Goal: Task Accomplishment & Management: Book appointment/travel/reservation

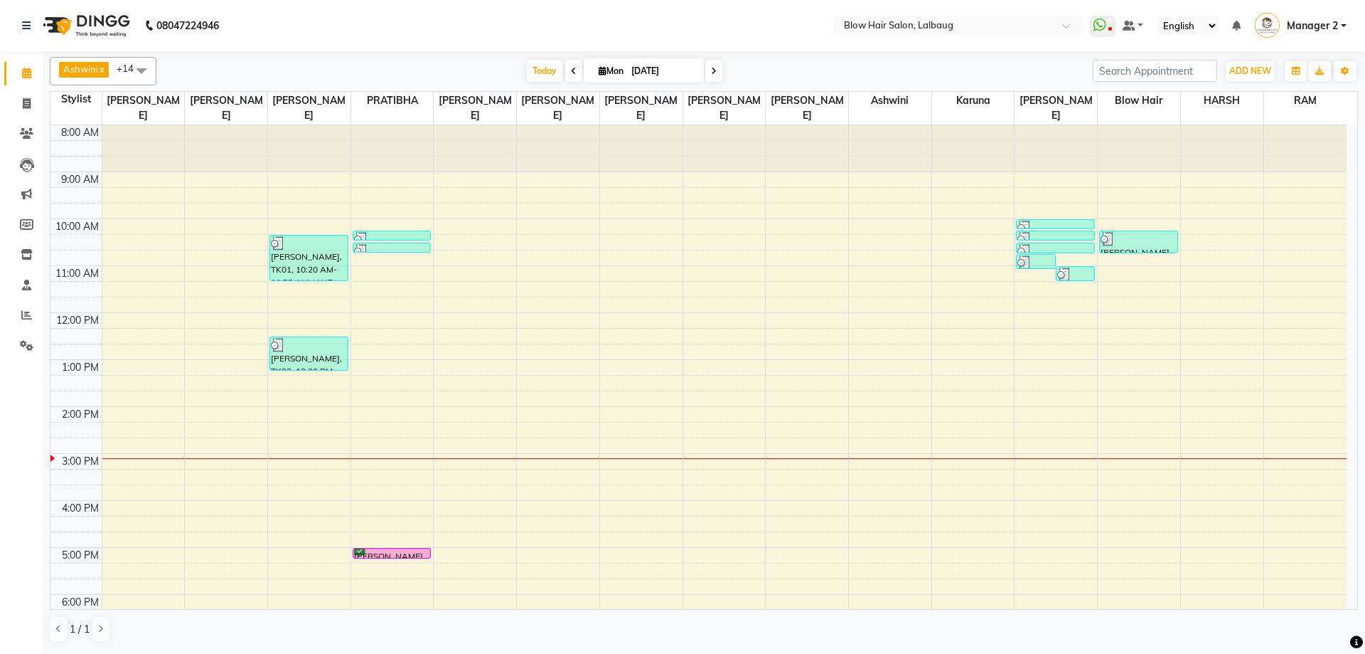
click at [713, 68] on icon at bounding box center [714, 71] width 6 height 9
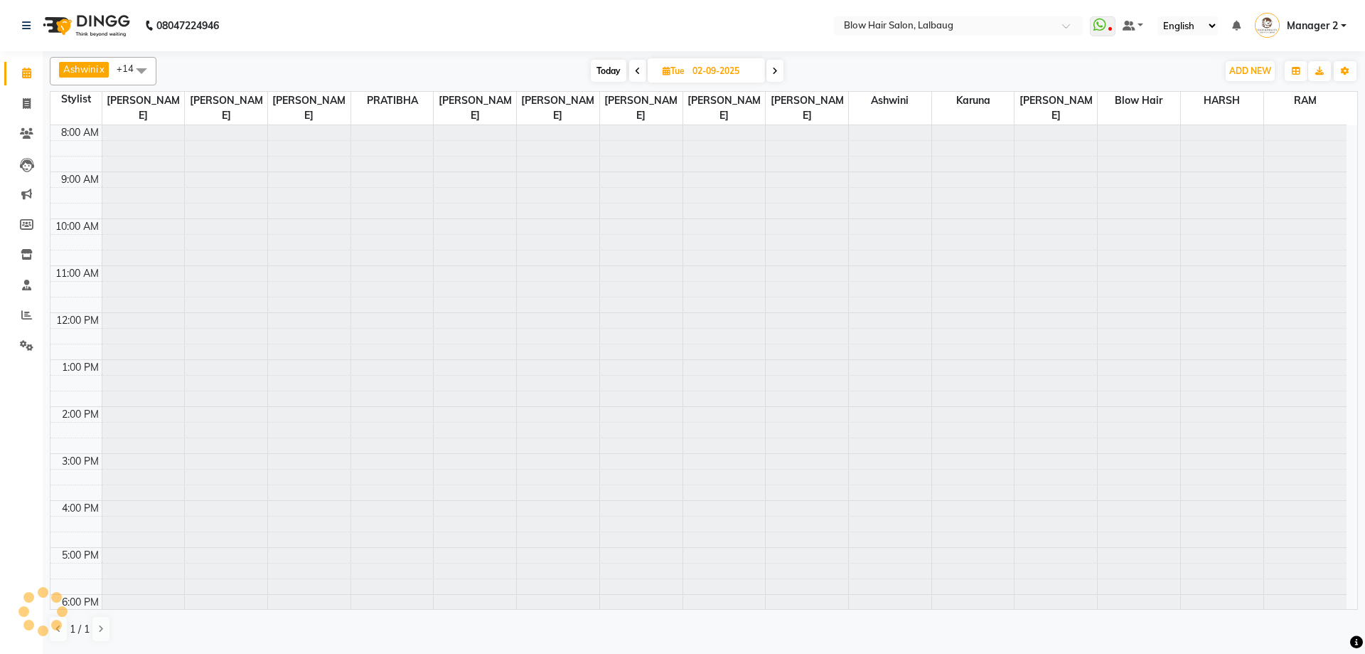
scroll to position [173, 0]
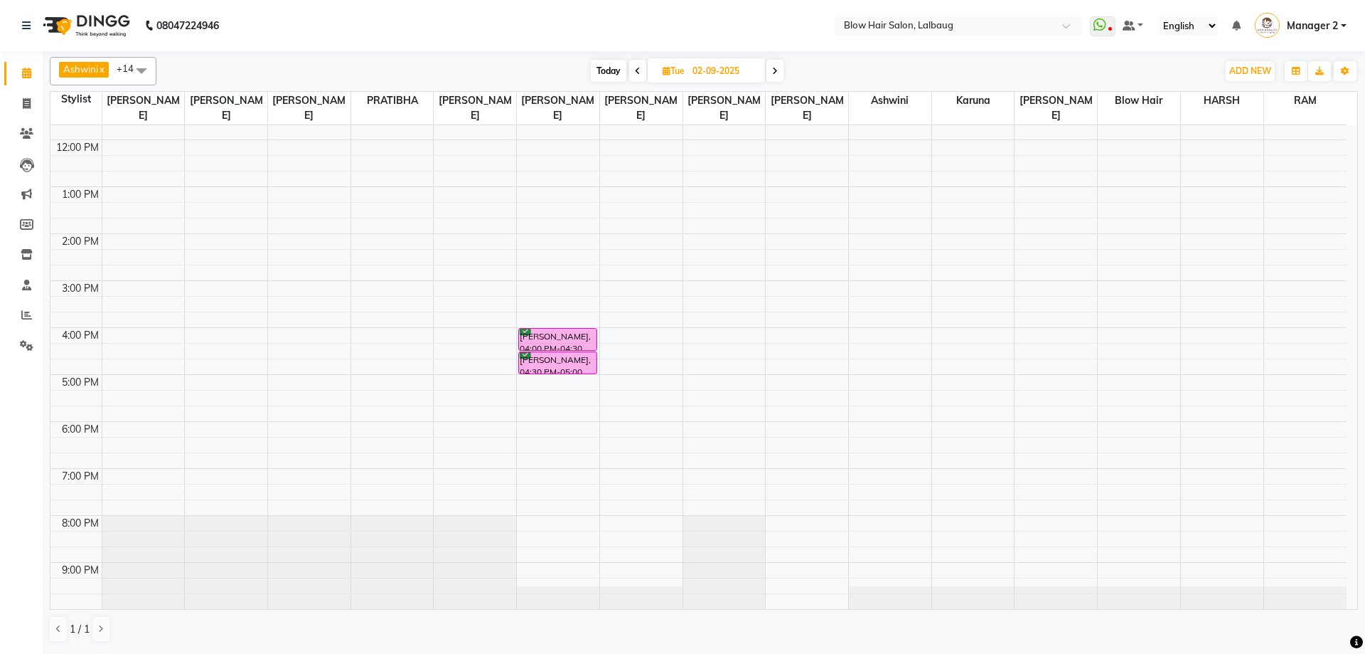
click at [779, 70] on span at bounding box center [775, 71] width 17 height 22
type input "[DATE]"
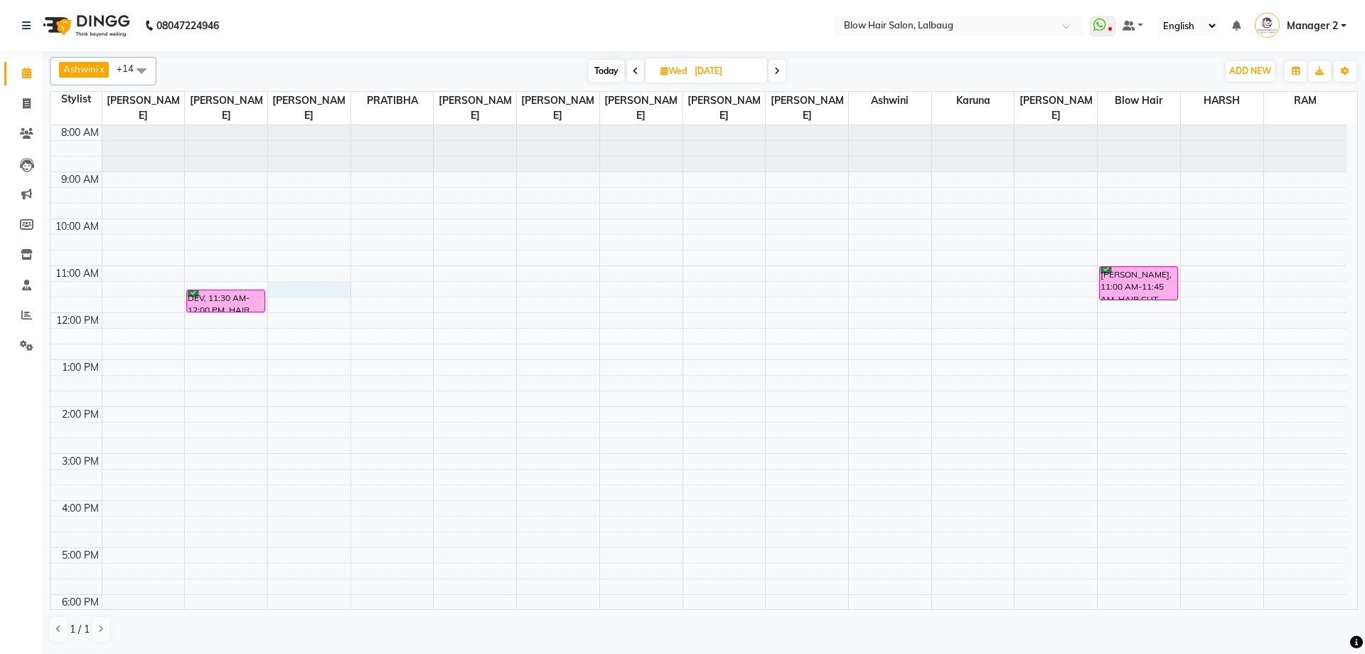
click at [311, 292] on div "8:00 AM 9:00 AM 10:00 AM 11:00 AM 12:00 PM 1:00 PM 2:00 PM 3:00 PM 4:00 PM 5:00…" at bounding box center [698, 453] width 1296 height 656
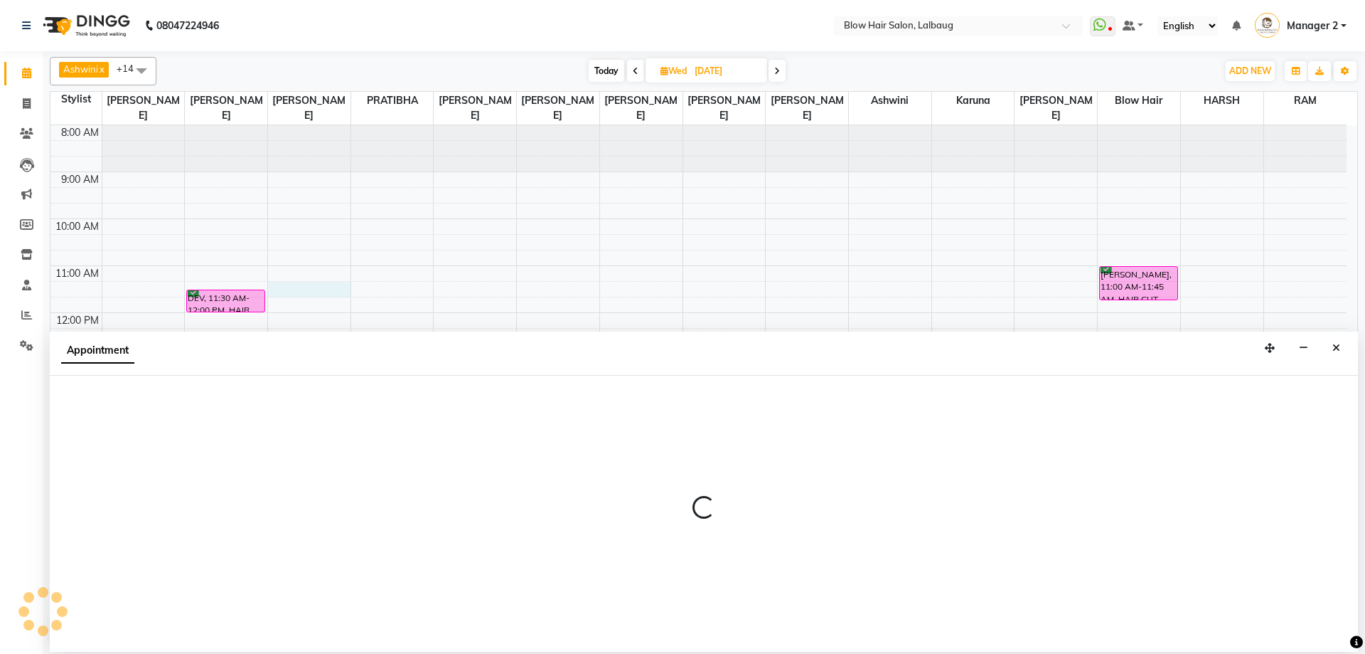
select select "33343"
select select "tentative"
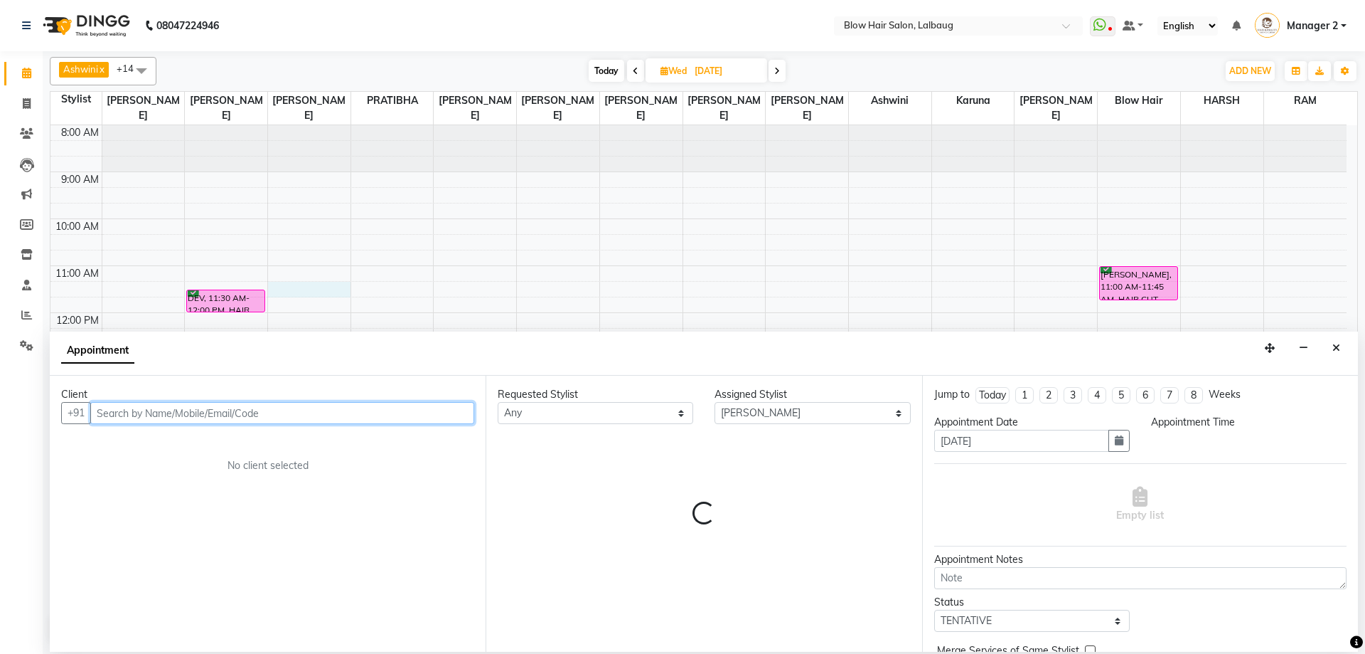
select select "675"
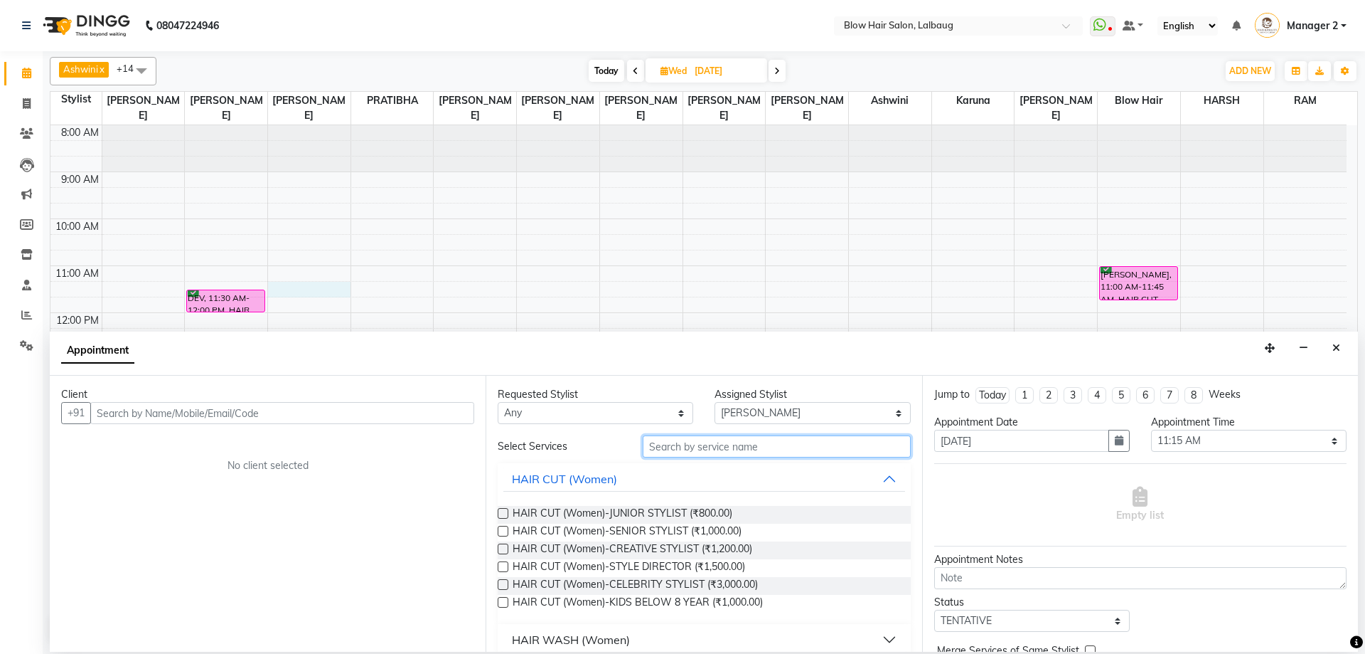
click at [720, 449] on input "text" at bounding box center [777, 446] width 268 height 22
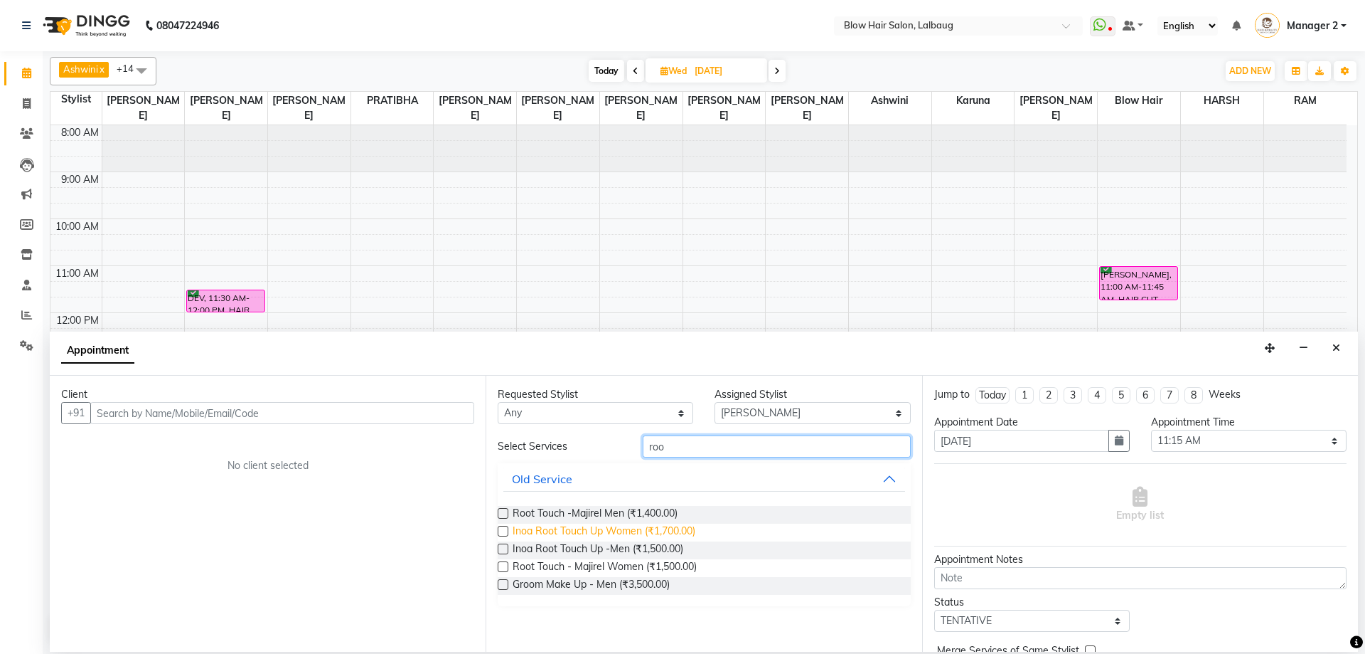
type input "roo"
click at [686, 529] on span "Inoa Root Touch Up Women (₹1,700.00)" at bounding box center [604, 532] width 183 height 18
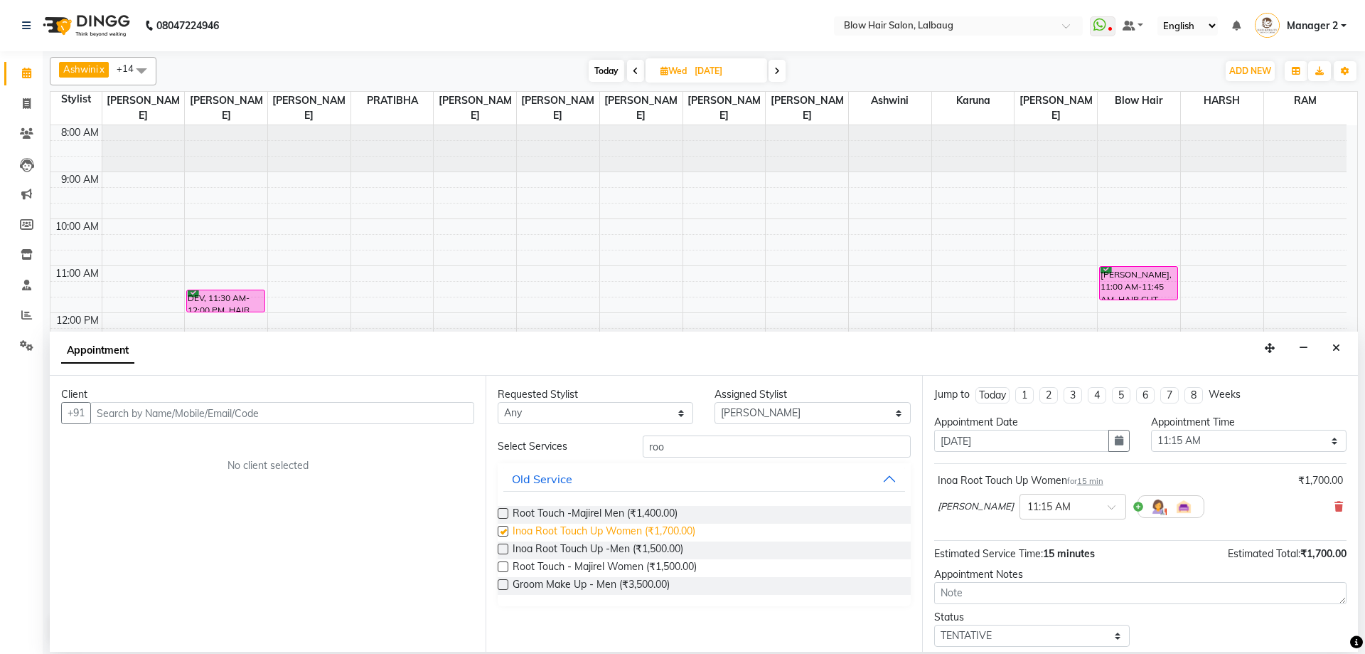
checkbox input "false"
click at [175, 404] on input "text" at bounding box center [282, 413] width 384 height 22
click at [175, 404] on input "93`1" at bounding box center [282, 413] width 384 height 22
click at [177, 404] on input "93`1" at bounding box center [282, 413] width 384 height 22
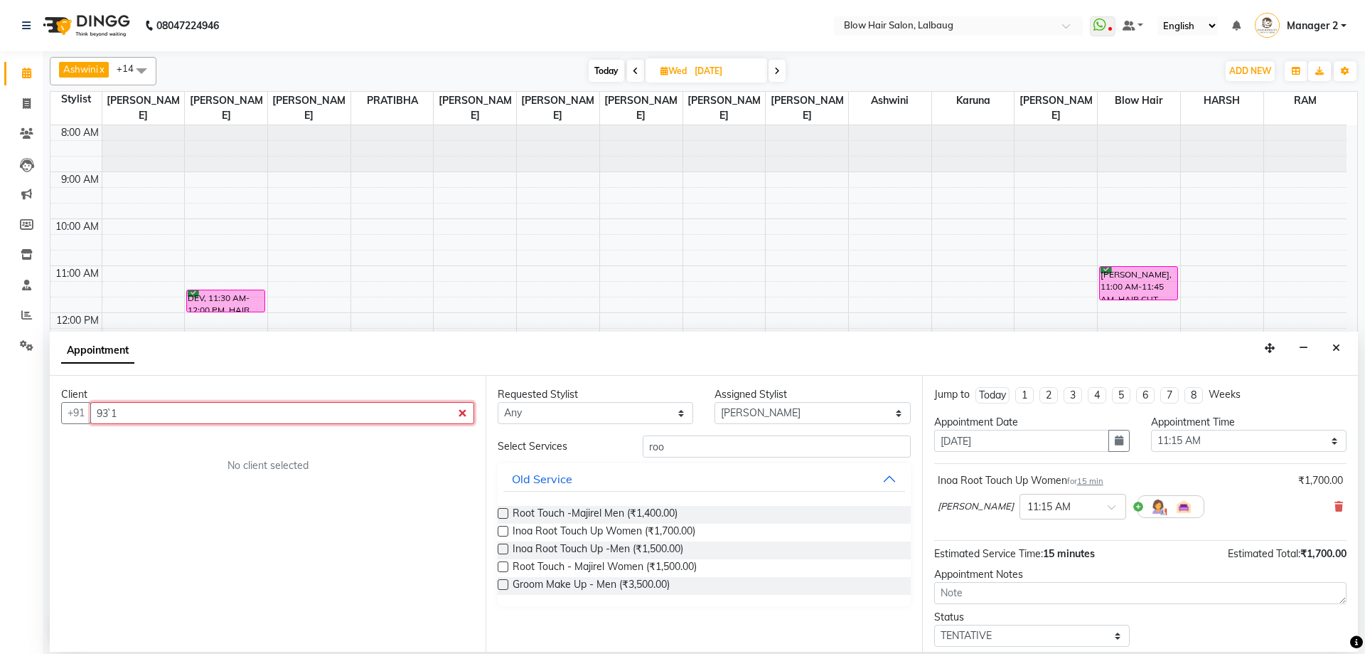
click at [177, 404] on input "93`1" at bounding box center [282, 413] width 384 height 22
drag, startPoint x: 177, startPoint y: 404, endPoint x: 152, endPoint y: 413, distance: 26.6
click at [152, 413] on input "93`1" at bounding box center [282, 413] width 384 height 22
type input "9318339472"
click at [439, 417] on span "Add Client" at bounding box center [445, 412] width 48 height 13
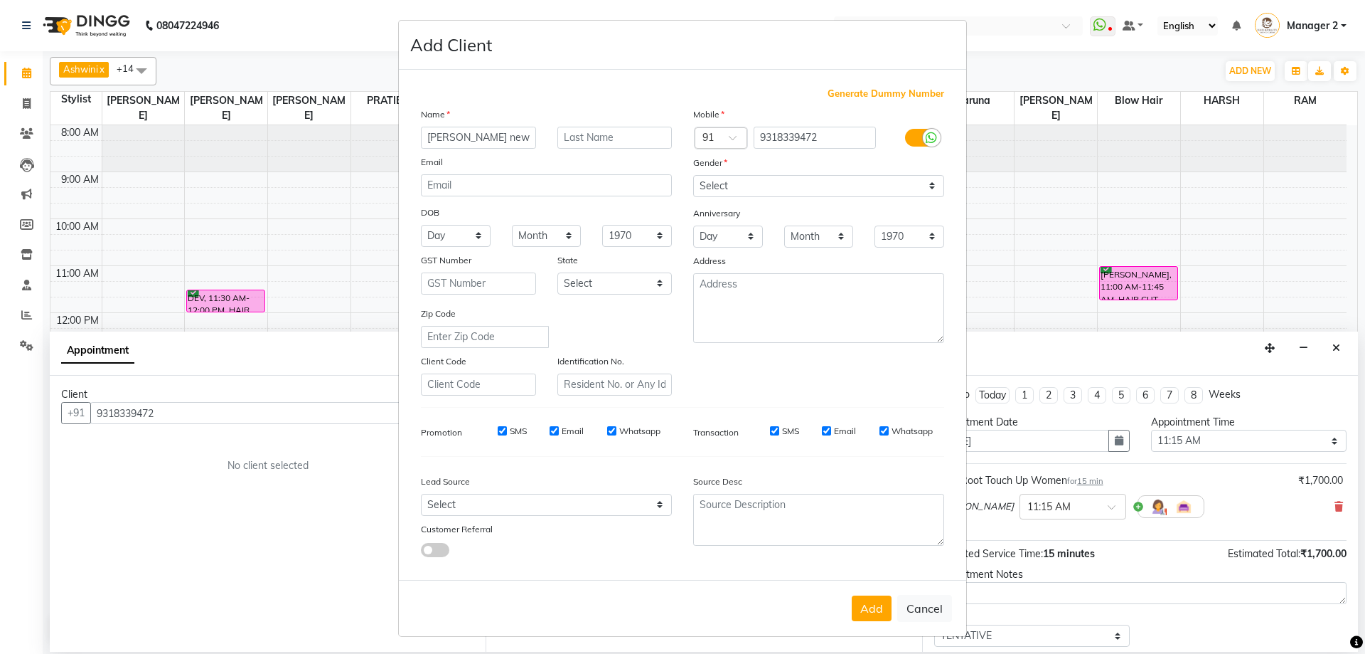
type input "[PERSON_NAME] new"
click at [715, 181] on select "Select [DEMOGRAPHIC_DATA] [DEMOGRAPHIC_DATA] Other Prefer Not To Say" at bounding box center [818, 186] width 251 height 22
select select "[DEMOGRAPHIC_DATA]"
click at [693, 175] on select "Select [DEMOGRAPHIC_DATA] [DEMOGRAPHIC_DATA] Other Prefer Not To Say" at bounding box center [818, 186] width 251 height 22
click at [873, 607] on button "Add" at bounding box center [872, 608] width 40 height 26
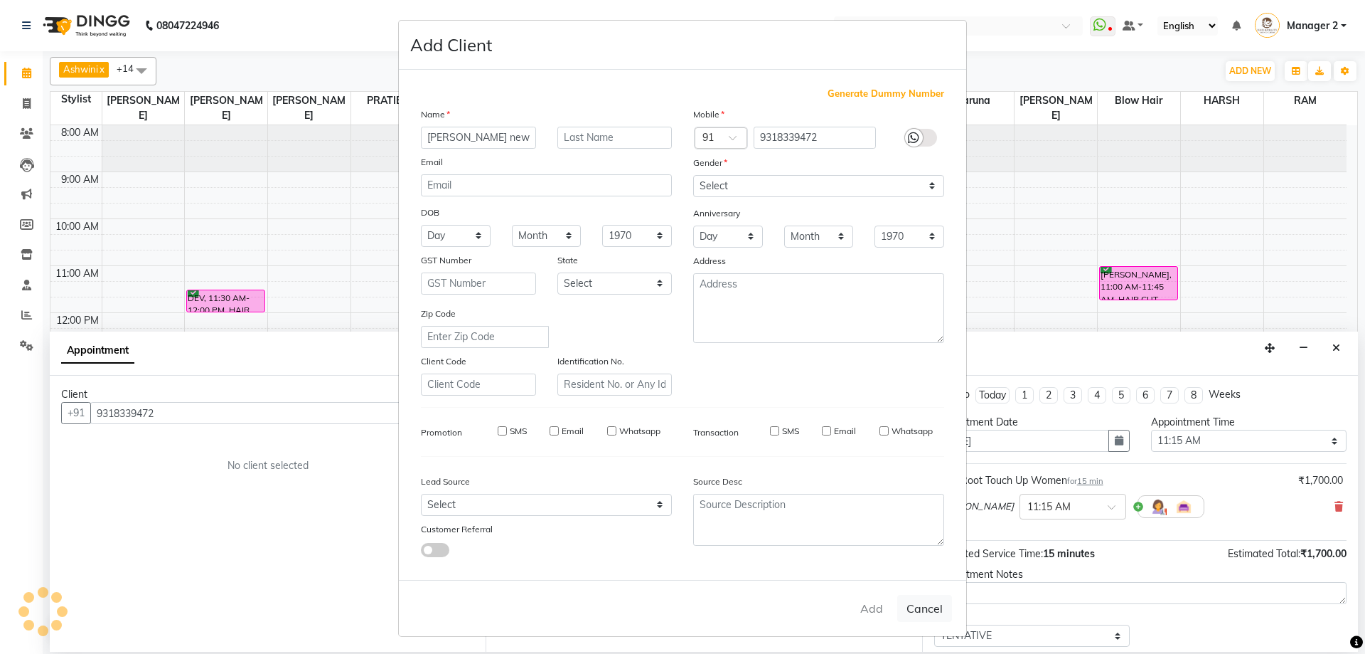
type input "93******72"
select select
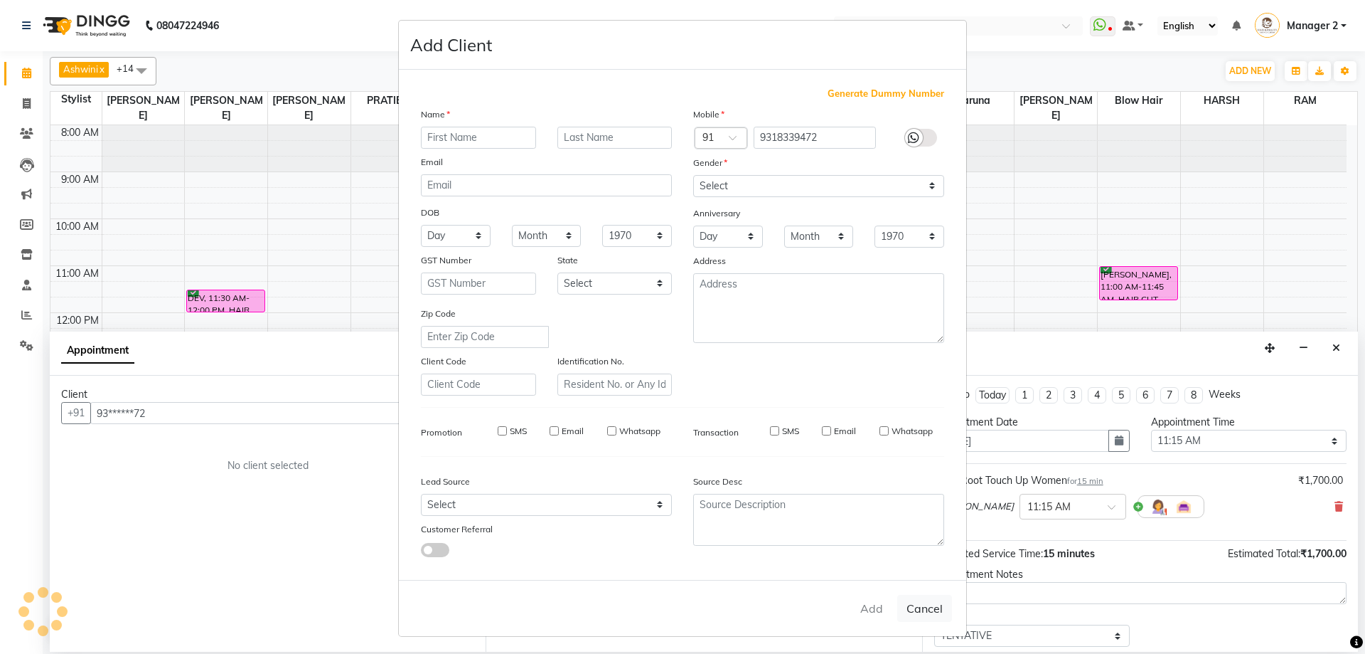
select select
checkbox input "false"
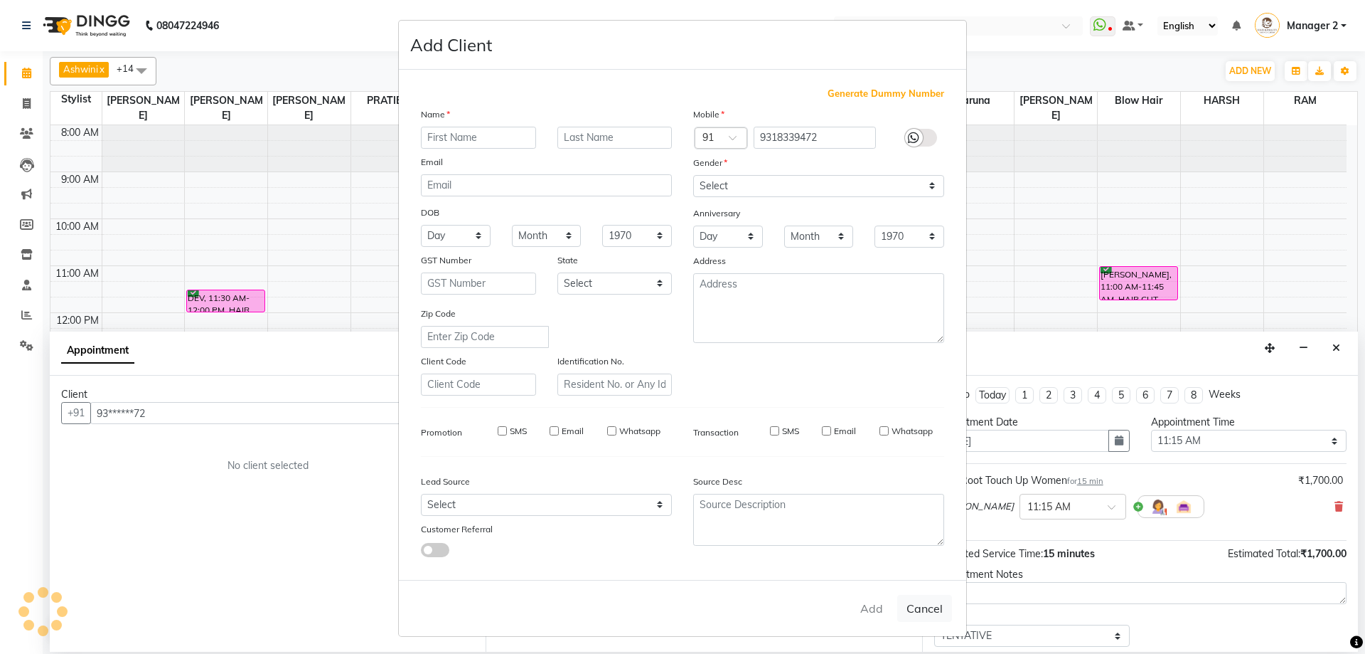
checkbox input "false"
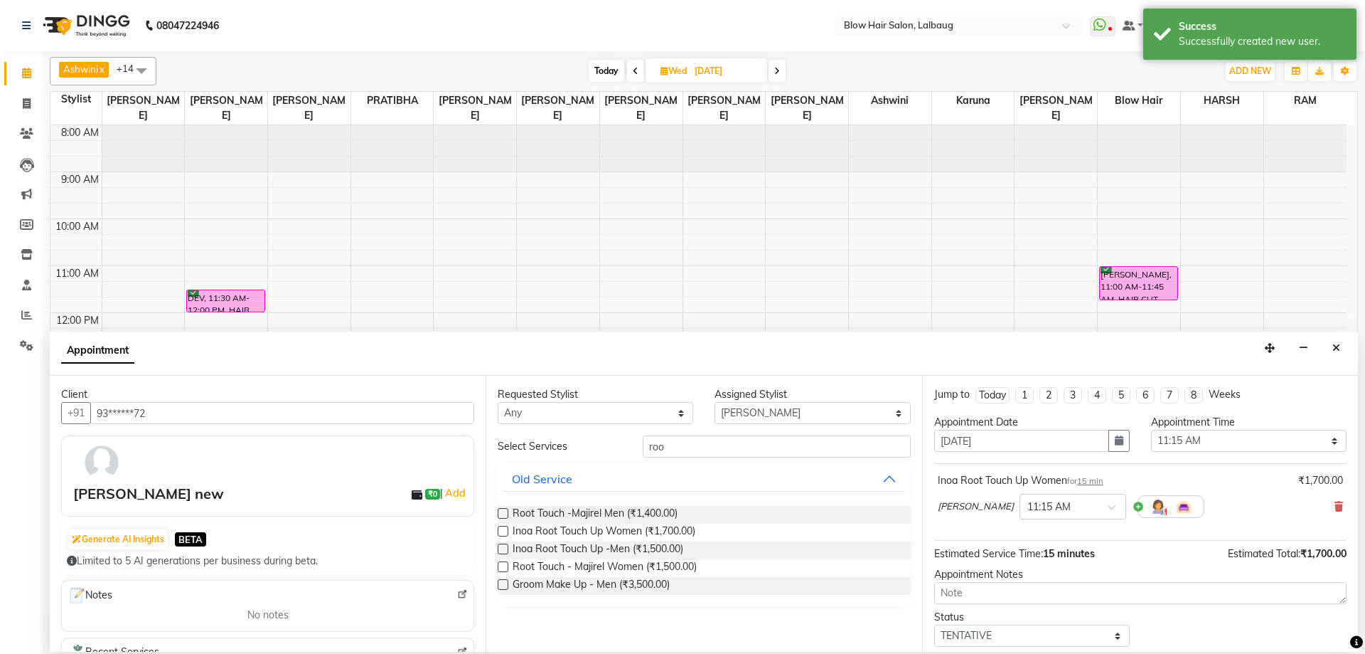
click at [1057, 487] on div "Inoa Root Touch Up Women for 15 min" at bounding box center [1021, 480] width 166 height 15
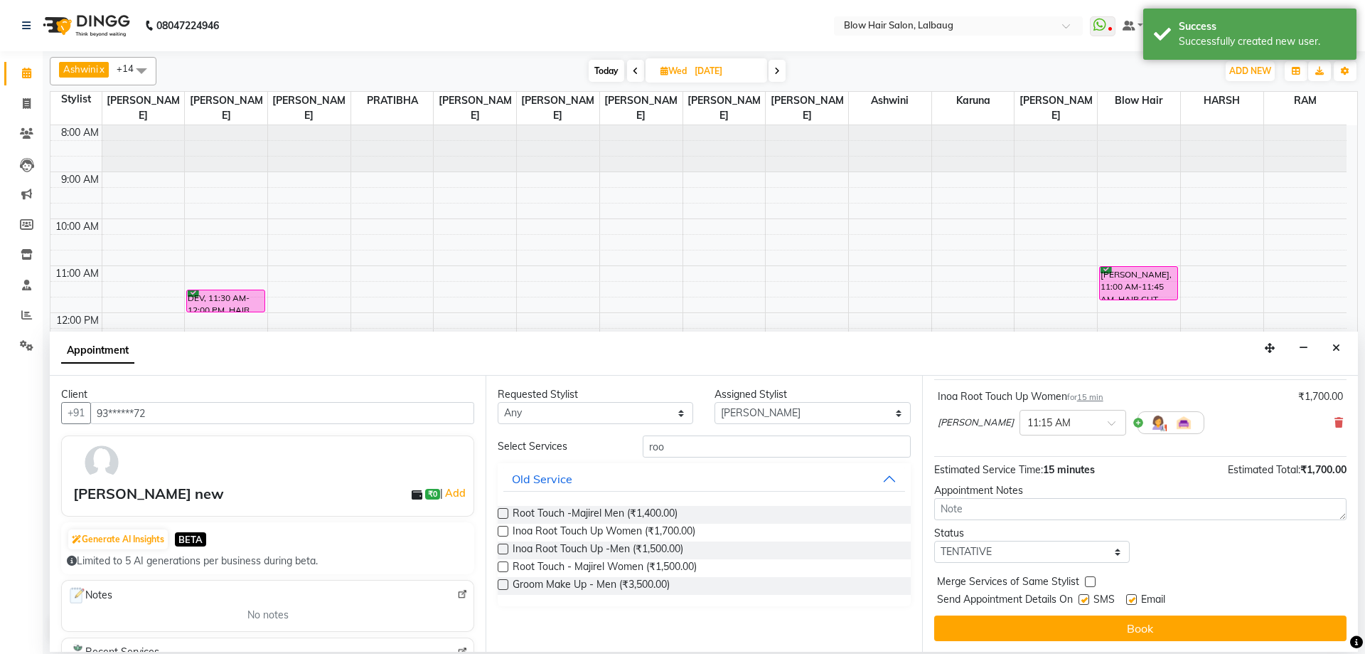
scroll to position [85, 0]
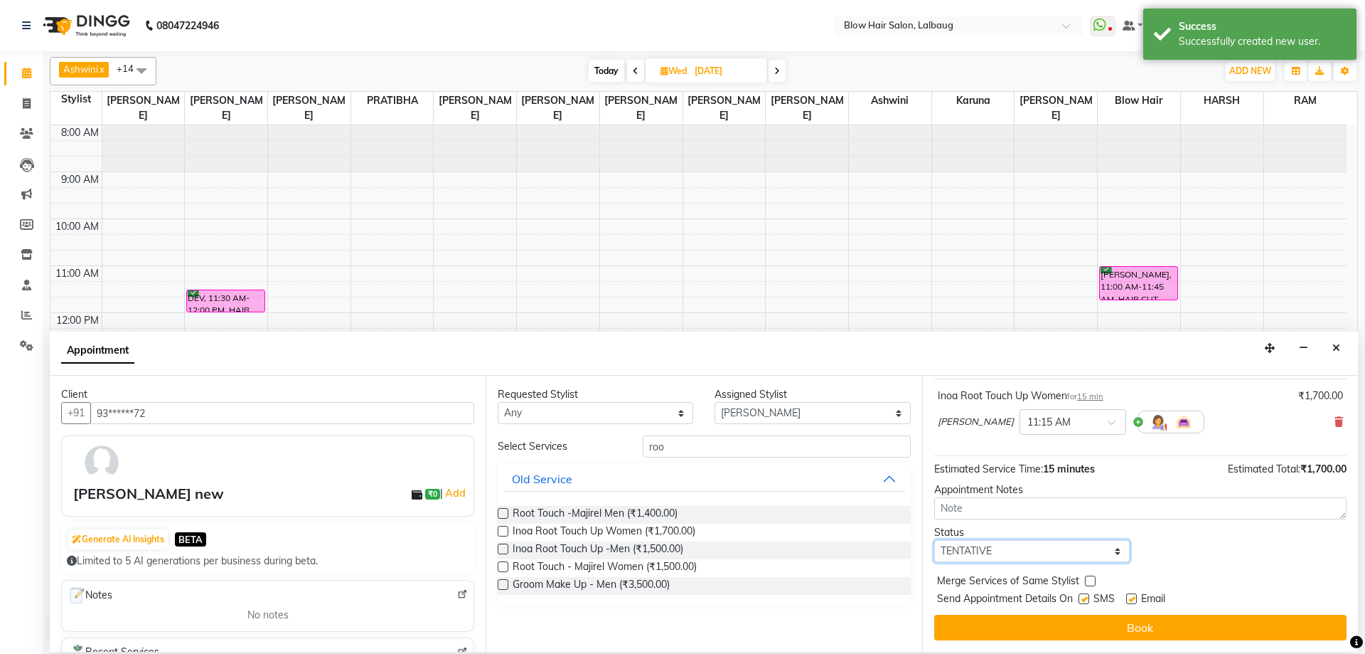
click at [1041, 552] on select "Select TENTATIVE CONFIRM UPCOMING" at bounding box center [1032, 551] width 196 height 22
select select "confirm booking"
click at [934, 540] on select "Select TENTATIVE CONFIRM UPCOMING" at bounding box center [1032, 551] width 196 height 22
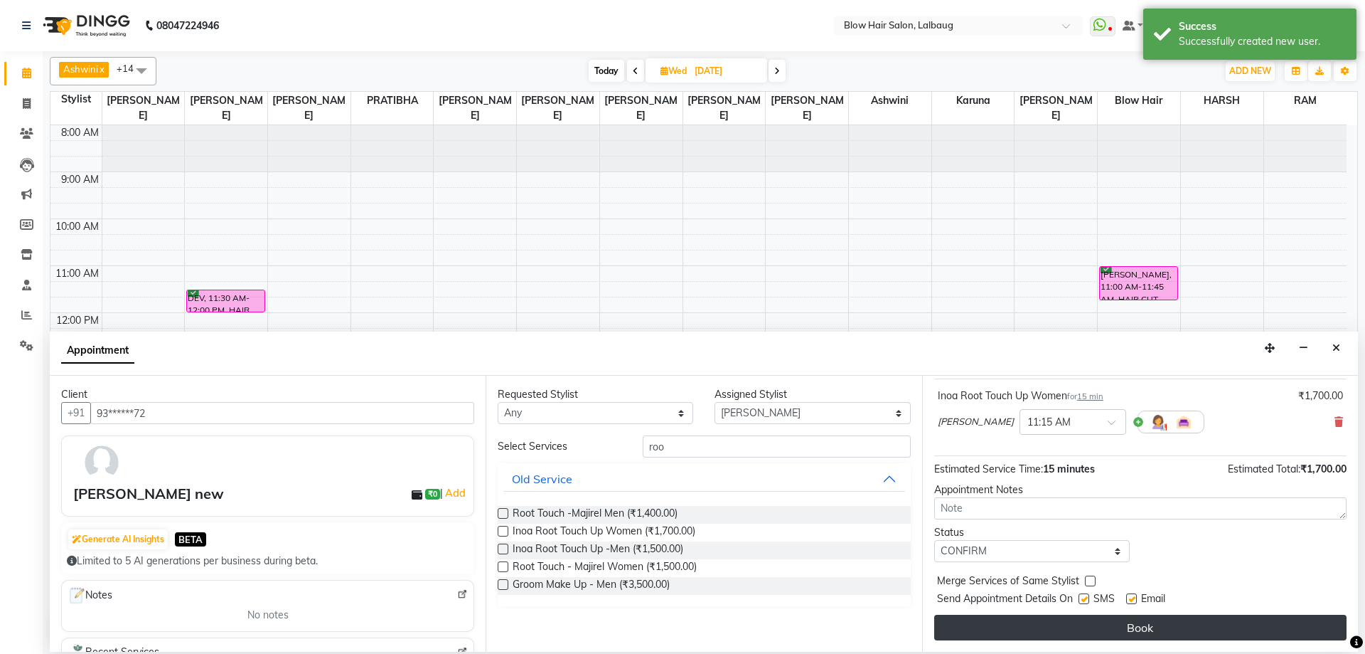
click at [1033, 627] on button "Book" at bounding box center [1140, 627] width 412 height 26
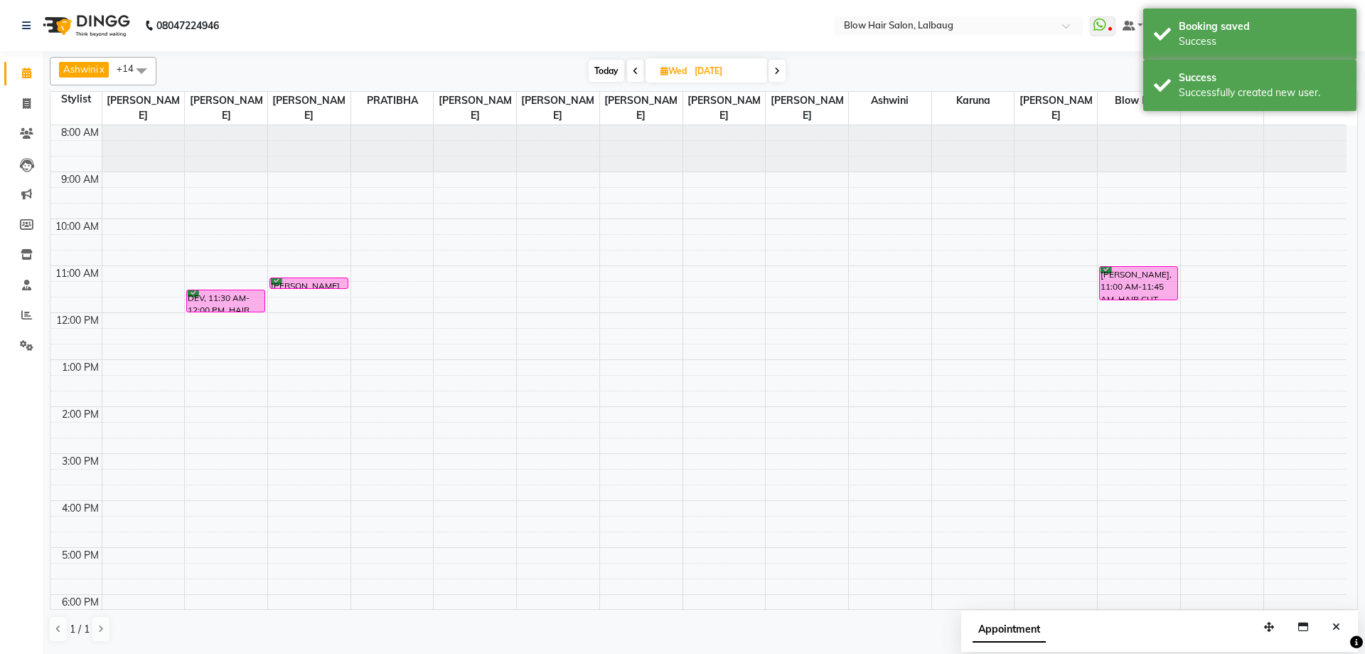
click at [605, 68] on span "Today" at bounding box center [607, 71] width 36 height 22
type input "[DATE]"
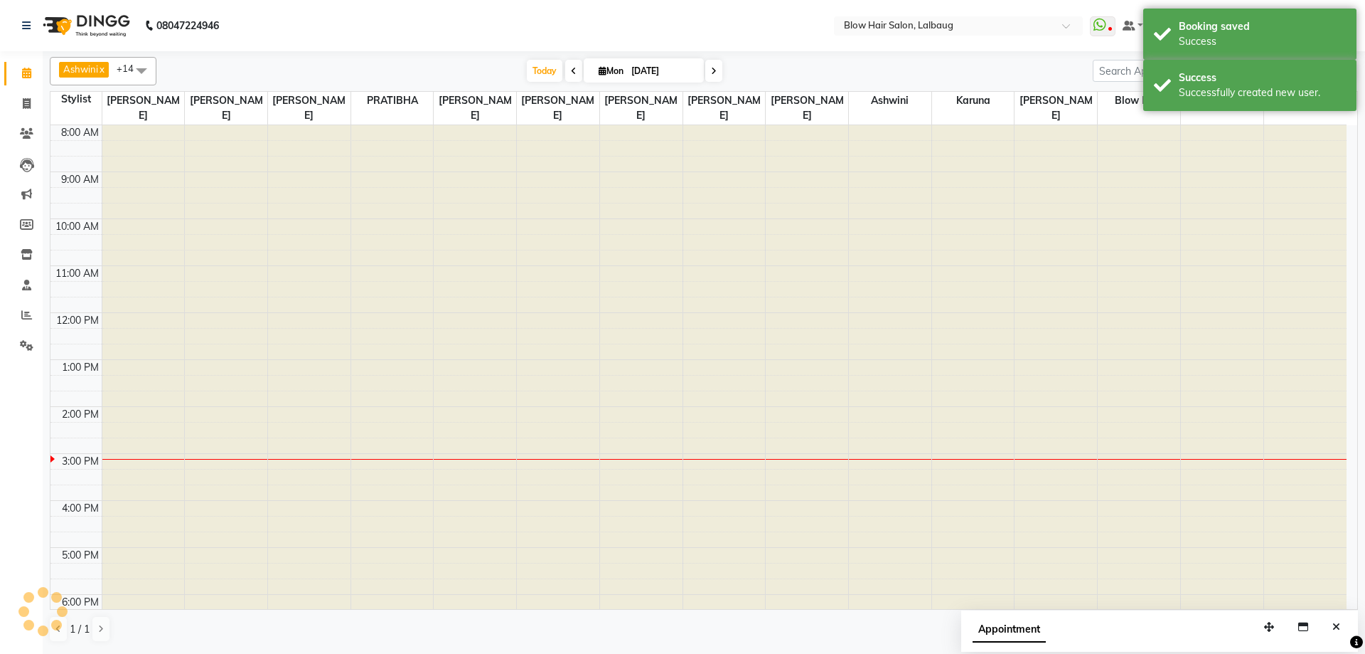
scroll to position [173, 0]
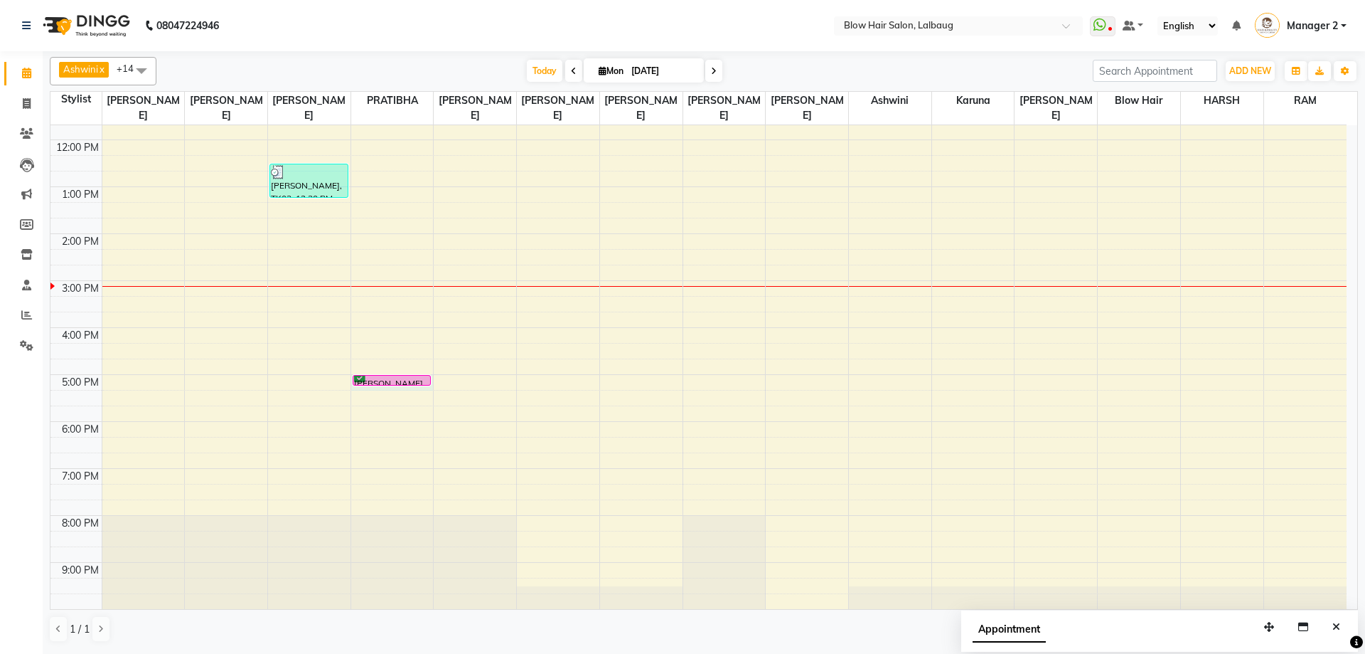
click at [400, 385] on div "[PERSON_NAME], TK02, 05:00 PM-05:15 PM, Inoa Root Touch Up Women" at bounding box center [392, 380] width 79 height 11
select select "33540"
select select "tentative"
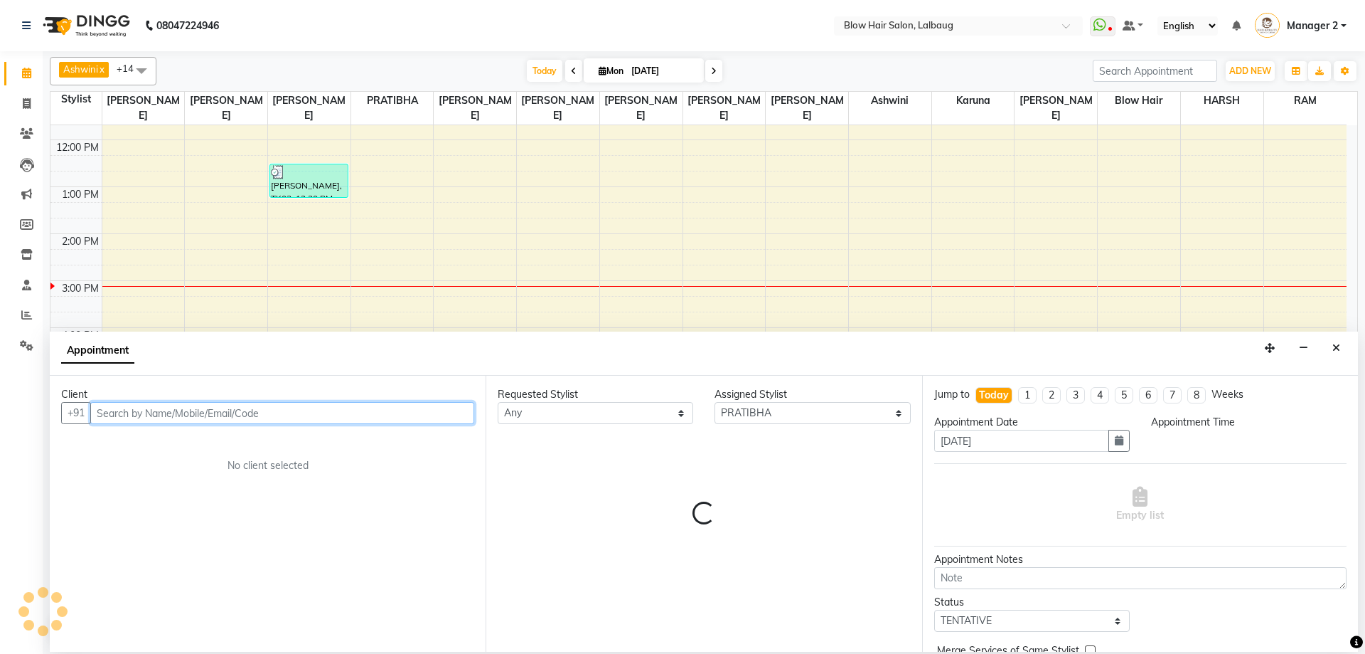
select select "1020"
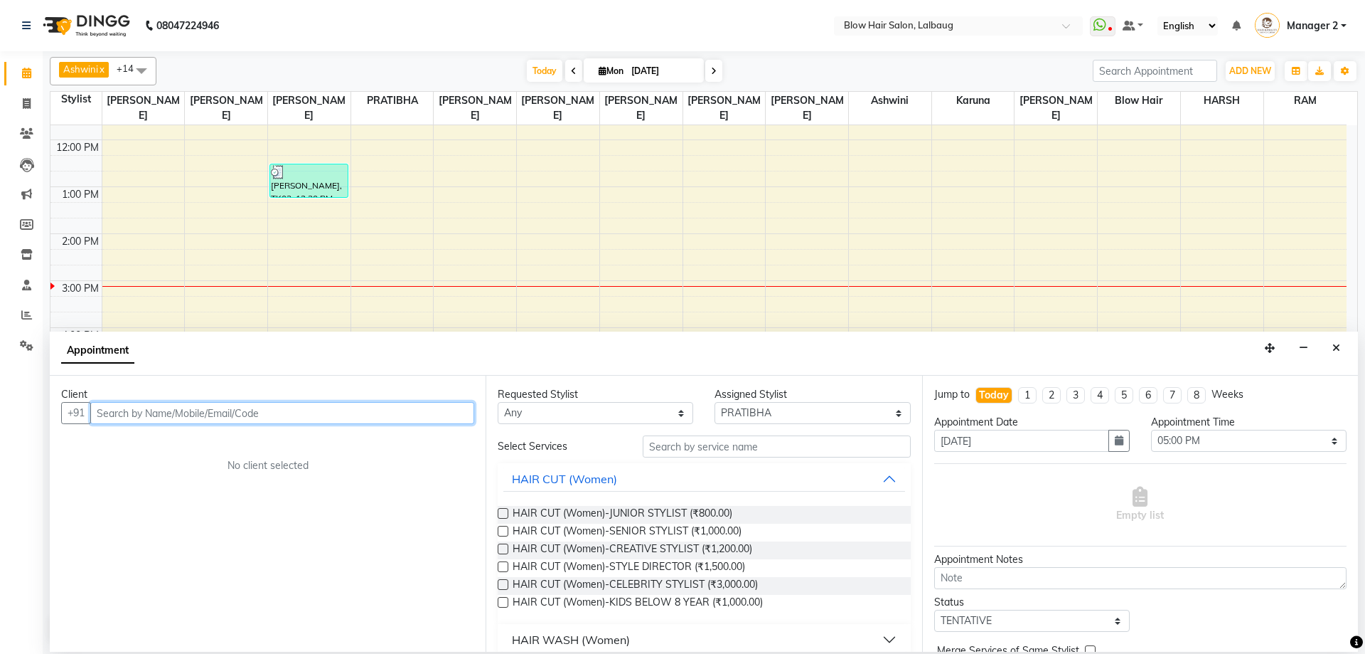
click at [484, 289] on div "8:00 AM 9:00 AM 10:00 AM 11:00 AM 12:00 PM 1:00 PM 2:00 PM 3:00 PM 4:00 PM 5:00…" at bounding box center [698, 280] width 1296 height 656
click at [1332, 353] on button "Close" at bounding box center [1336, 348] width 21 height 22
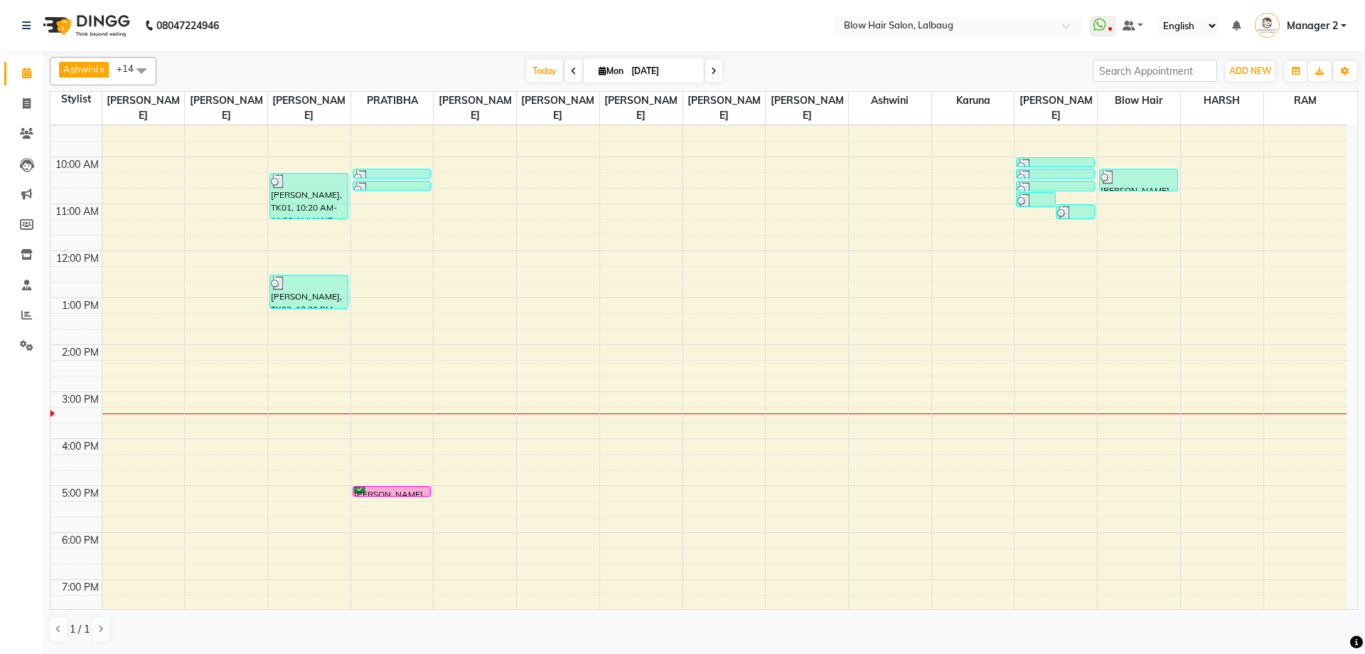
scroll to position [142, 0]
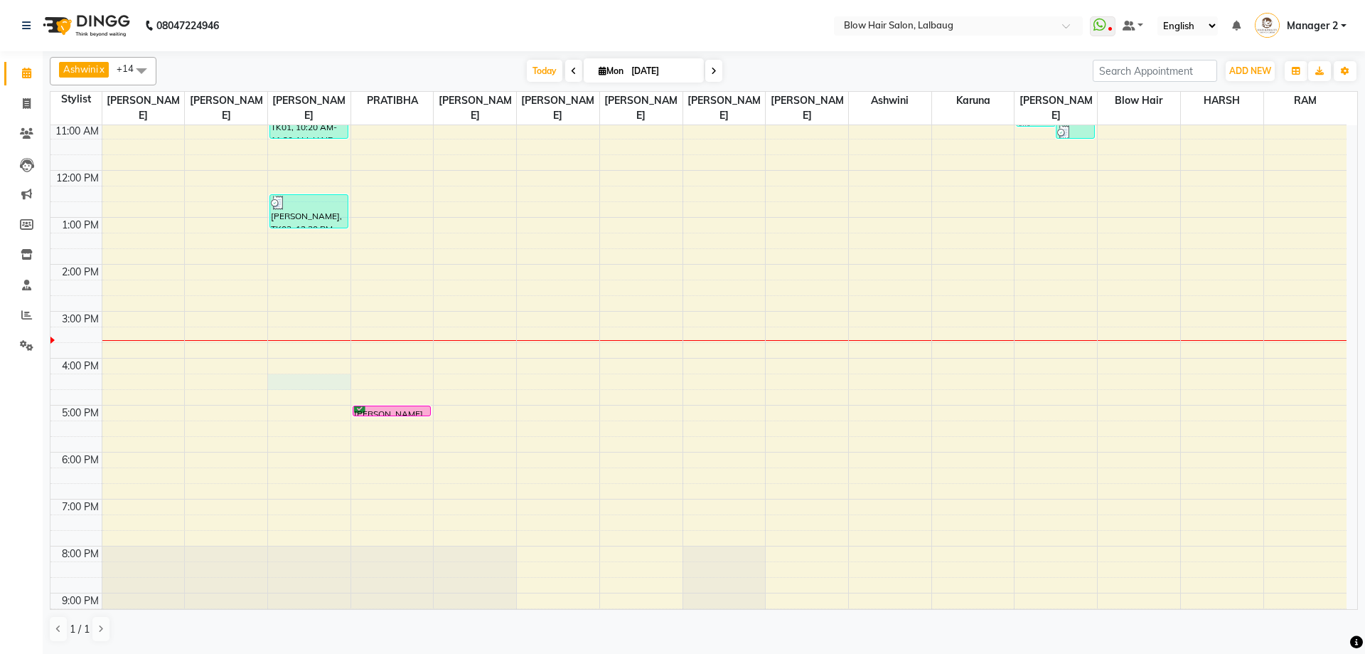
click at [316, 384] on div "8:00 AM 9:00 AM 10:00 AM 11:00 AM 12:00 PM 1:00 PM 2:00 PM 3:00 PM 4:00 PM 5:00…" at bounding box center [698, 311] width 1296 height 656
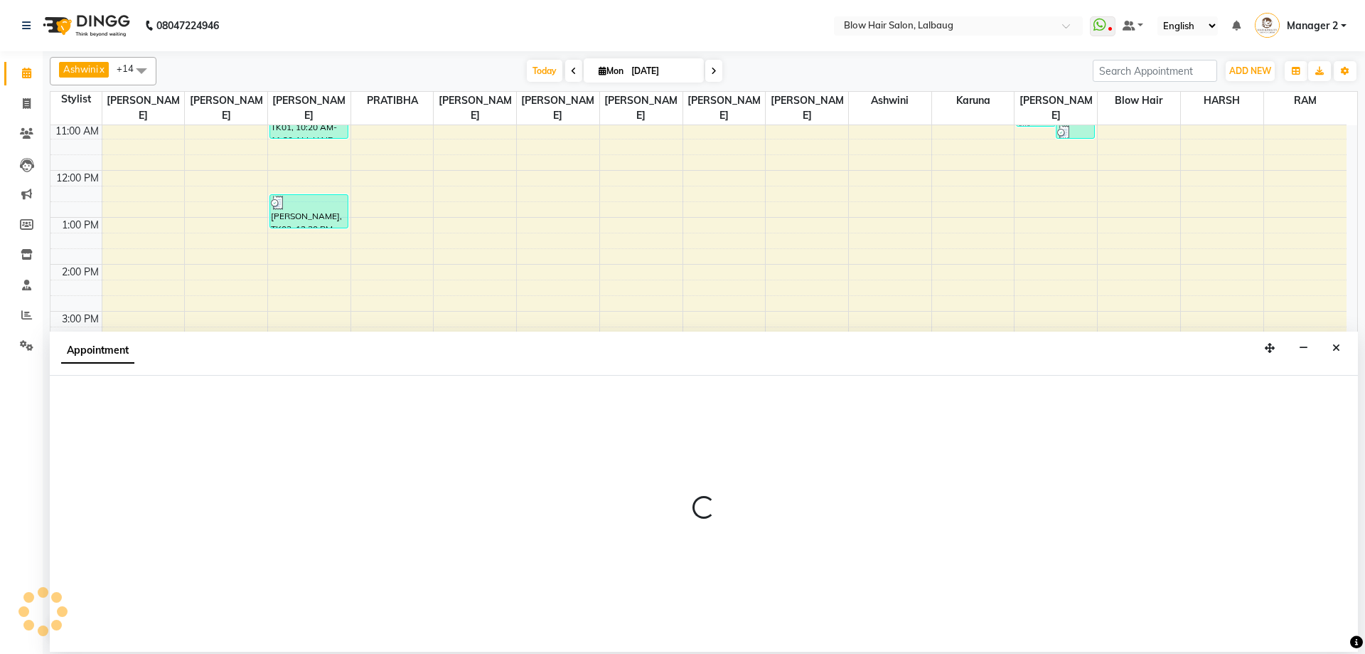
select select "33343"
select select "tentative"
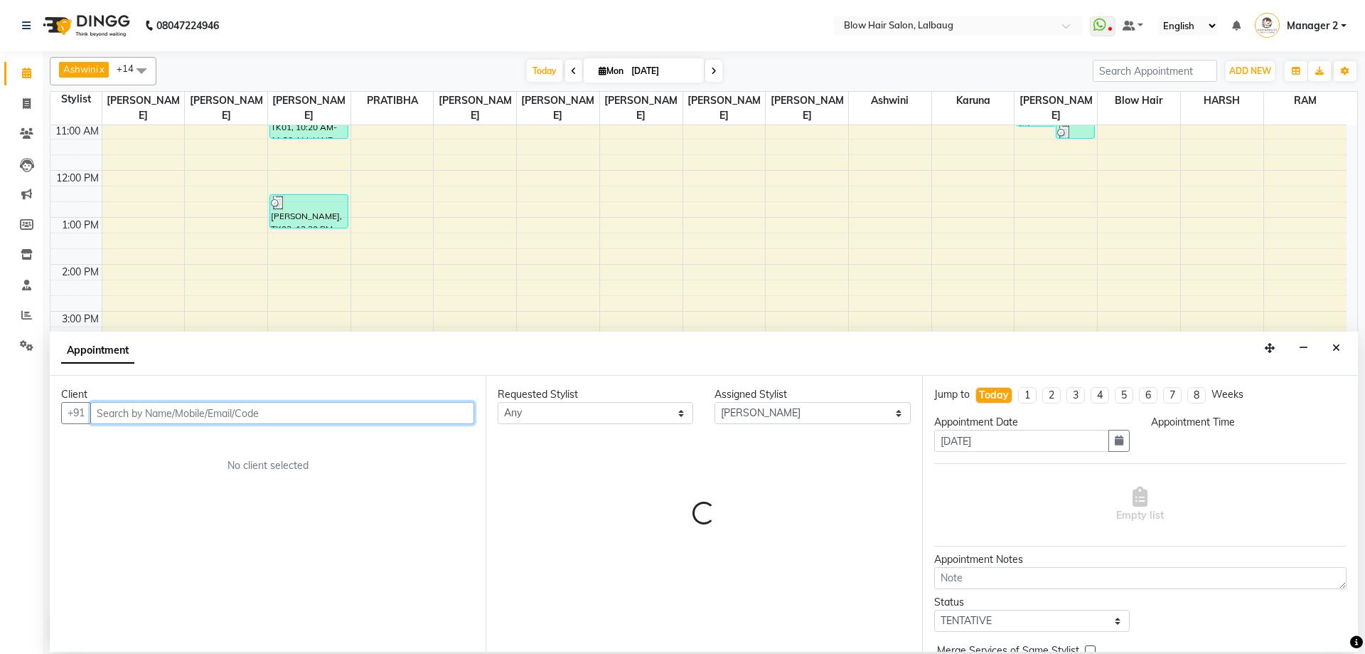
select select "975"
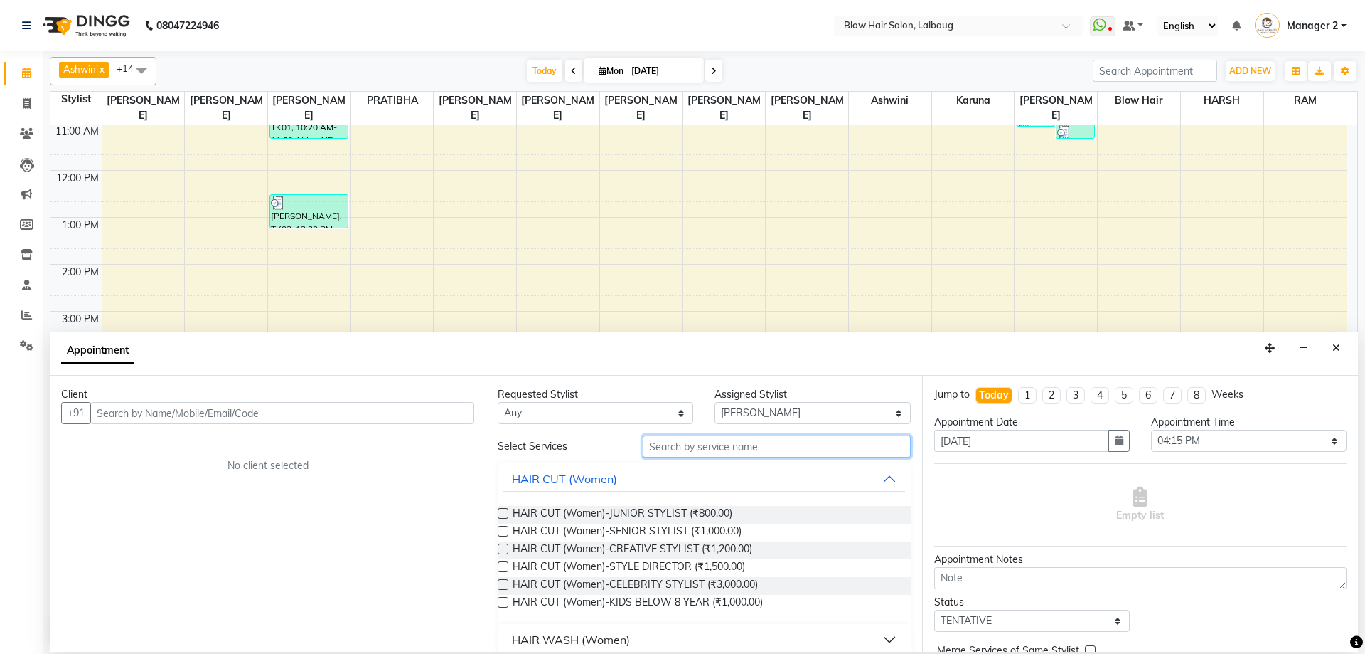
click at [702, 449] on input "text" at bounding box center [777, 446] width 268 height 22
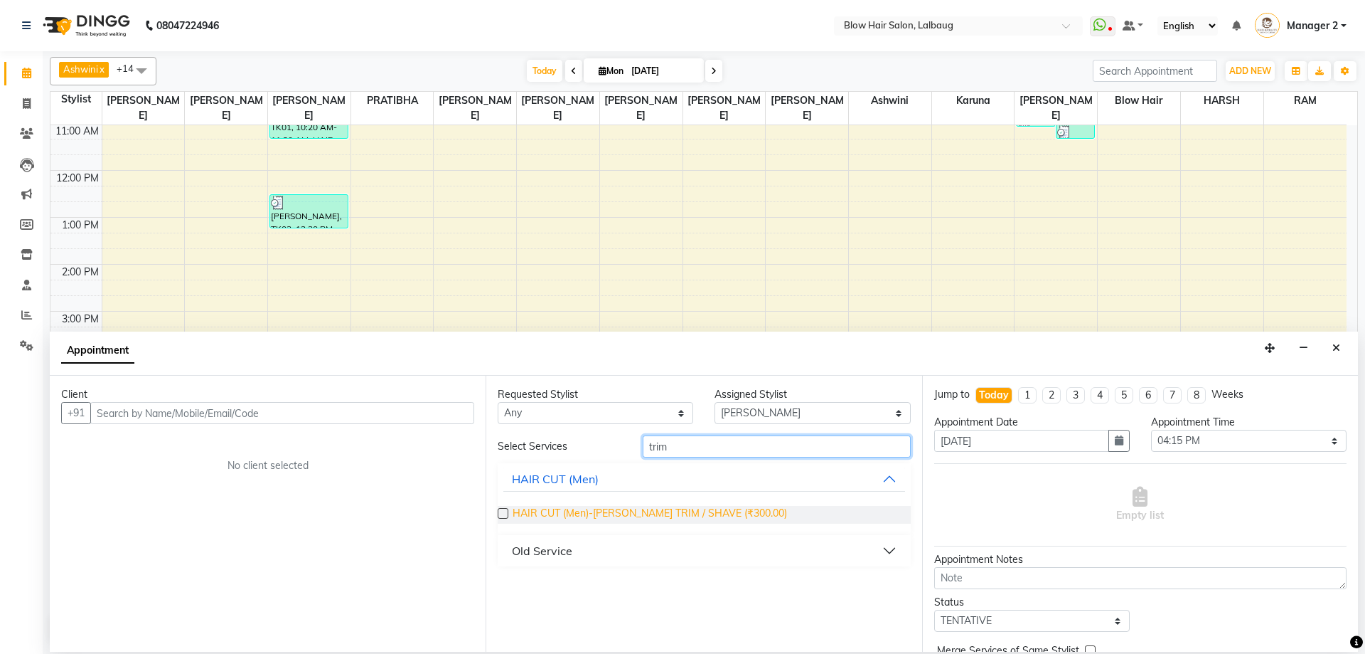
type input "trim"
click at [718, 516] on span "HAIR CUT (Men)-[PERSON_NAME] TRIM / SHAVE (₹300.00)" at bounding box center [650, 515] width 274 height 18
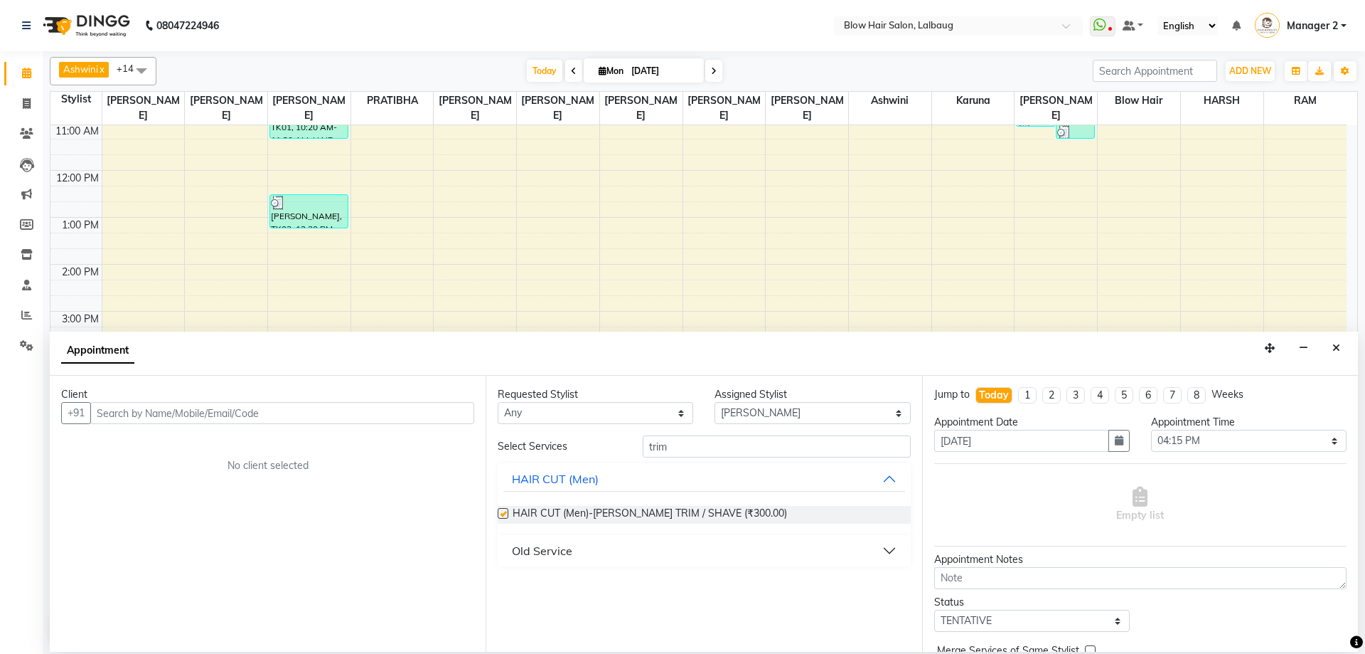
checkbox input "false"
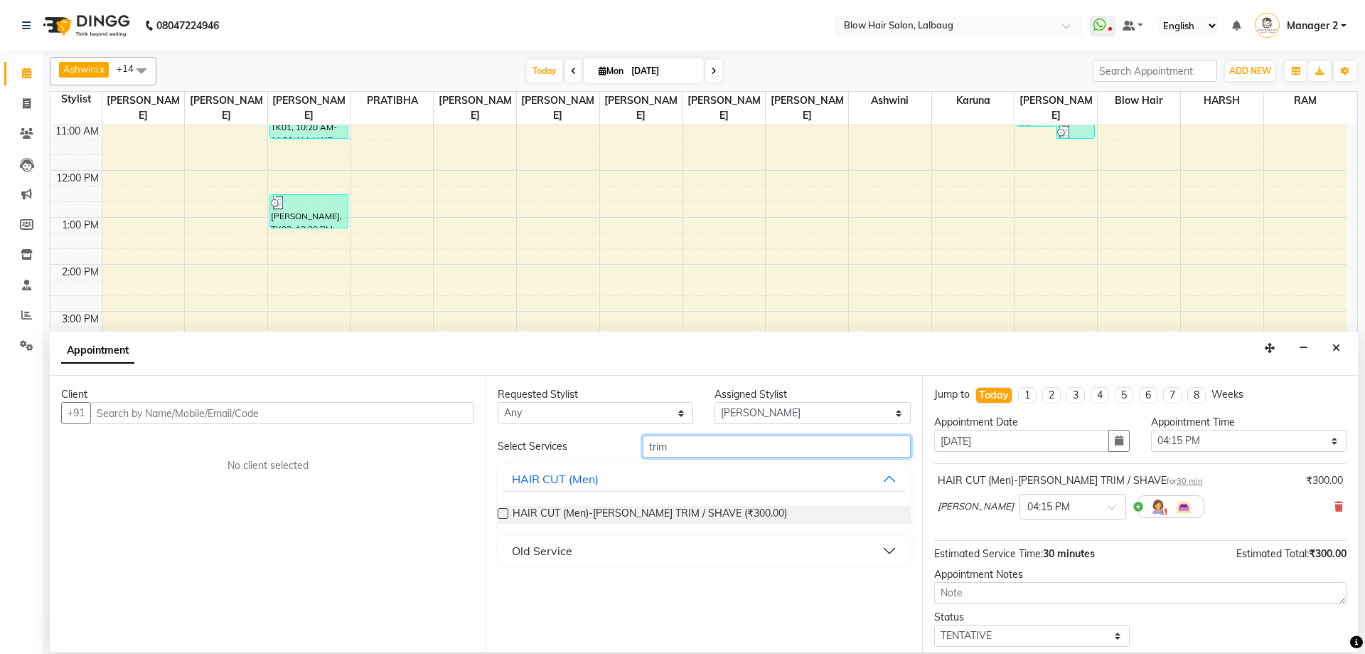
click at [722, 449] on input "trim" at bounding box center [777, 446] width 268 height 22
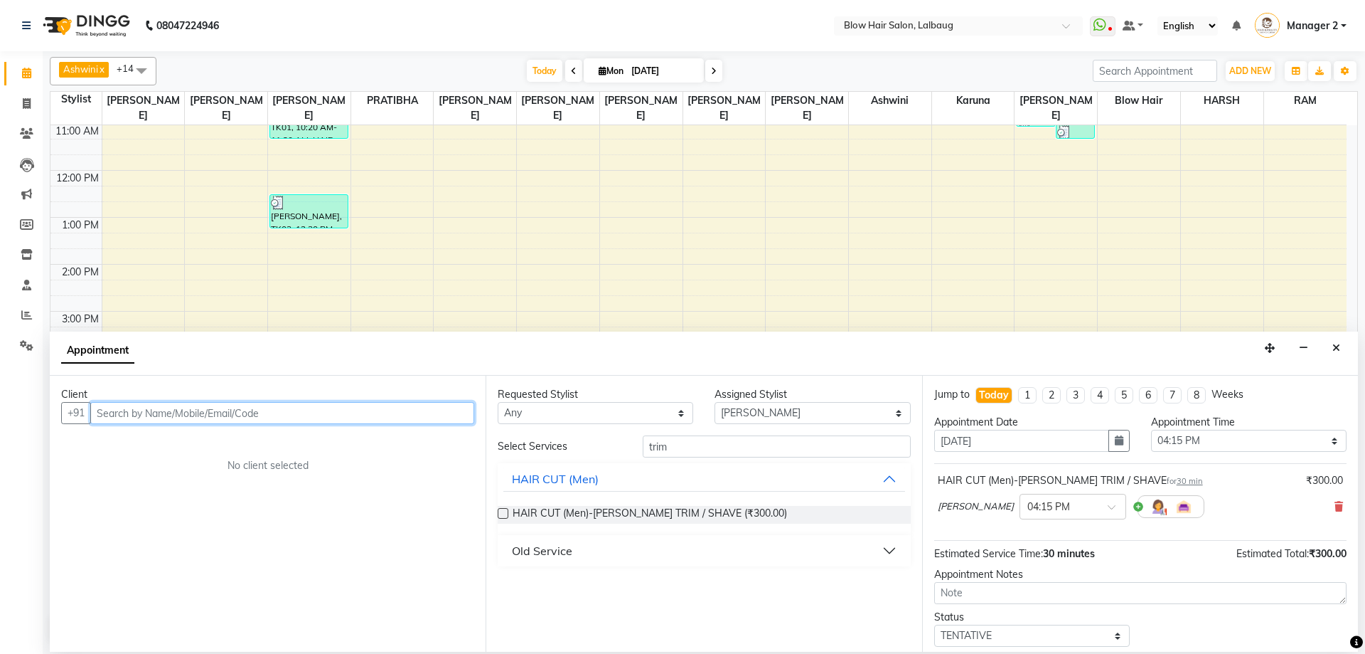
click at [233, 406] on input "text" at bounding box center [282, 413] width 384 height 22
click at [226, 415] on input "text" at bounding box center [282, 413] width 384 height 22
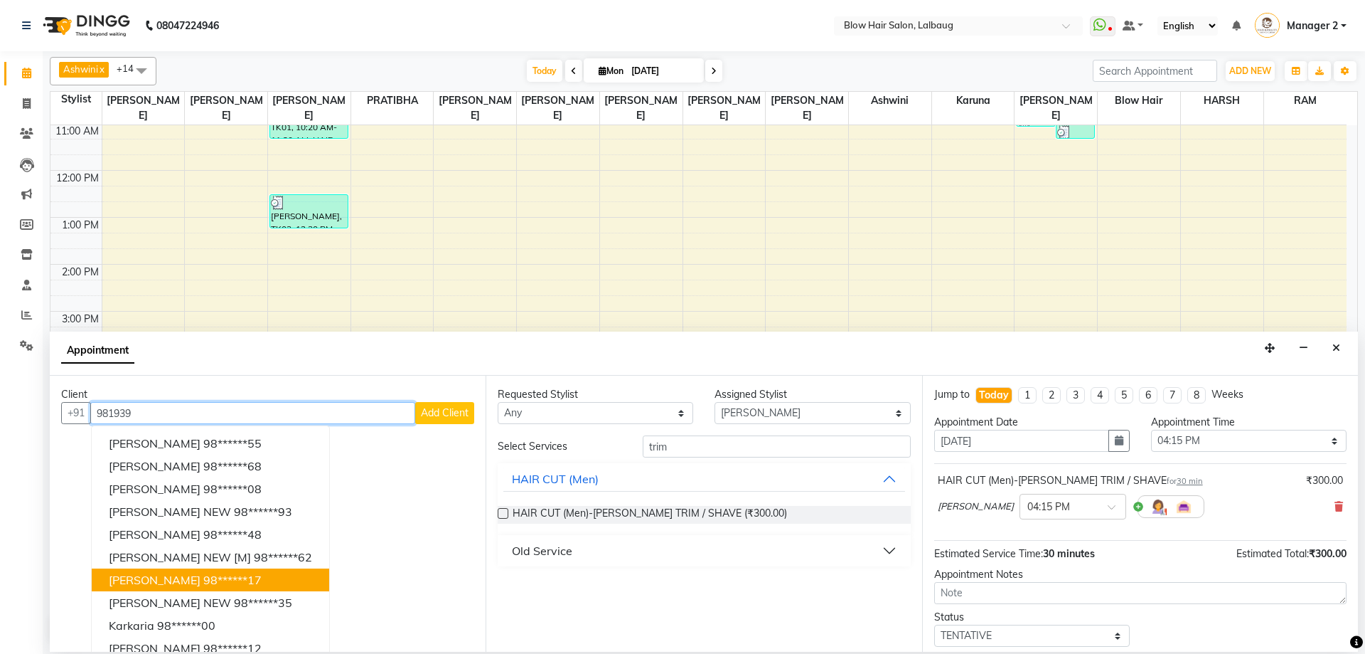
click at [190, 581] on span "[PERSON_NAME]" at bounding box center [155, 579] width 92 height 14
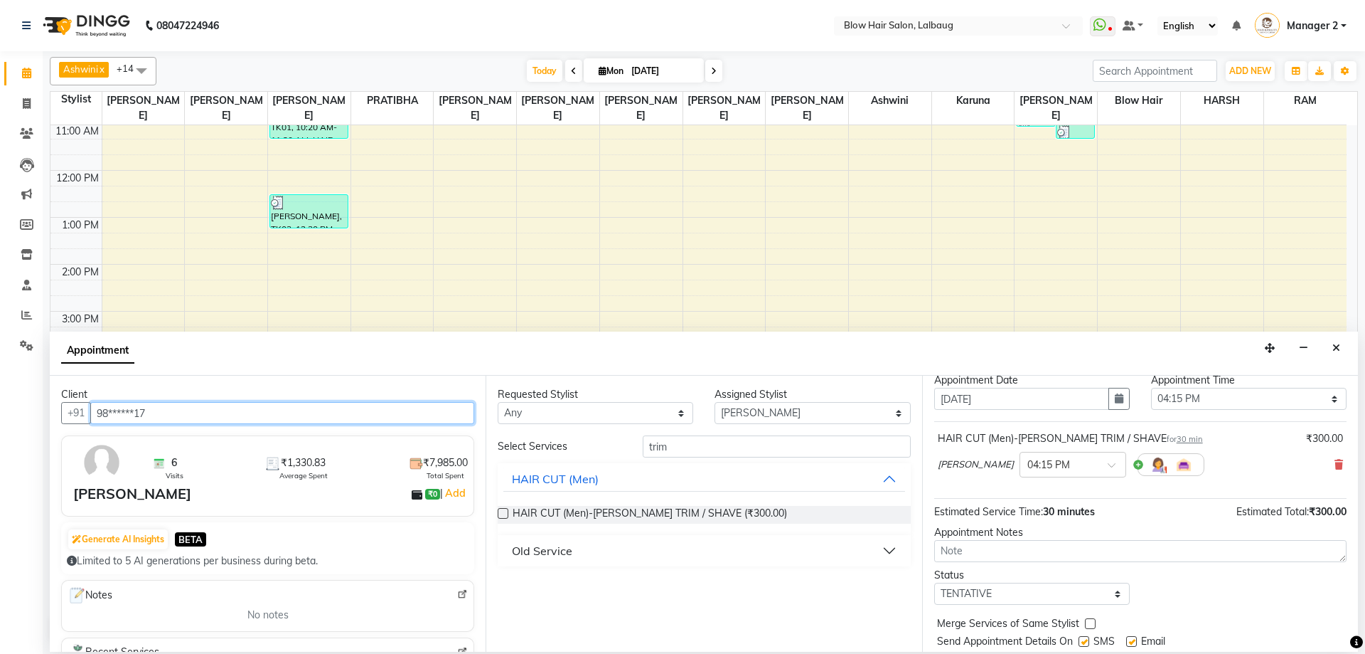
scroll to position [85, 0]
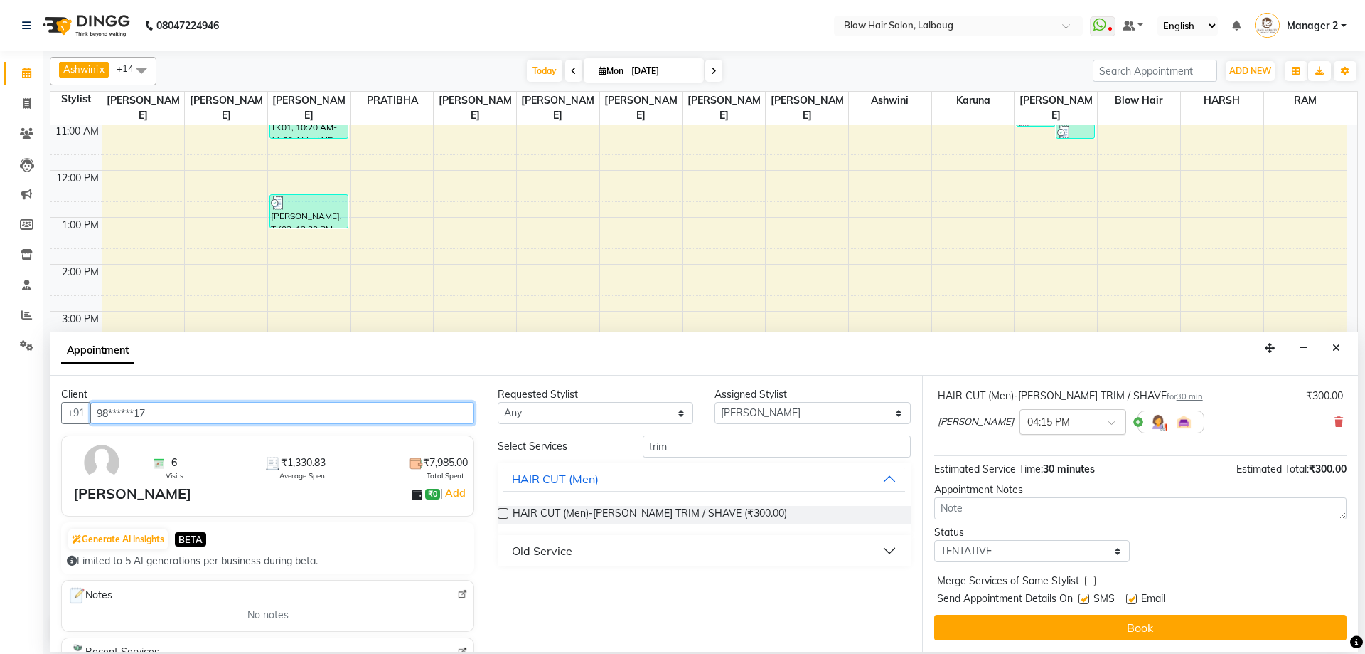
type input "98******17"
click at [1031, 425] on input "text" at bounding box center [1059, 420] width 63 height 15
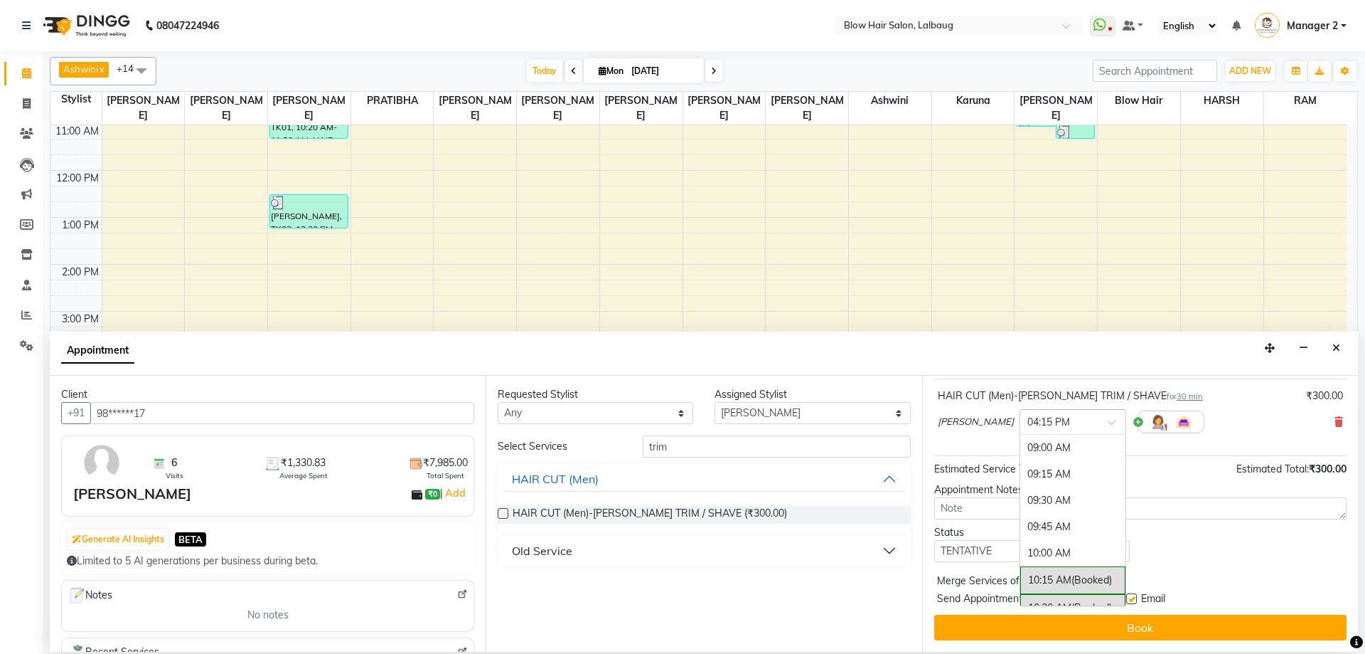
scroll to position [774, 0]
click at [1040, 474] on div "04:30 PM" at bounding box center [1072, 474] width 105 height 26
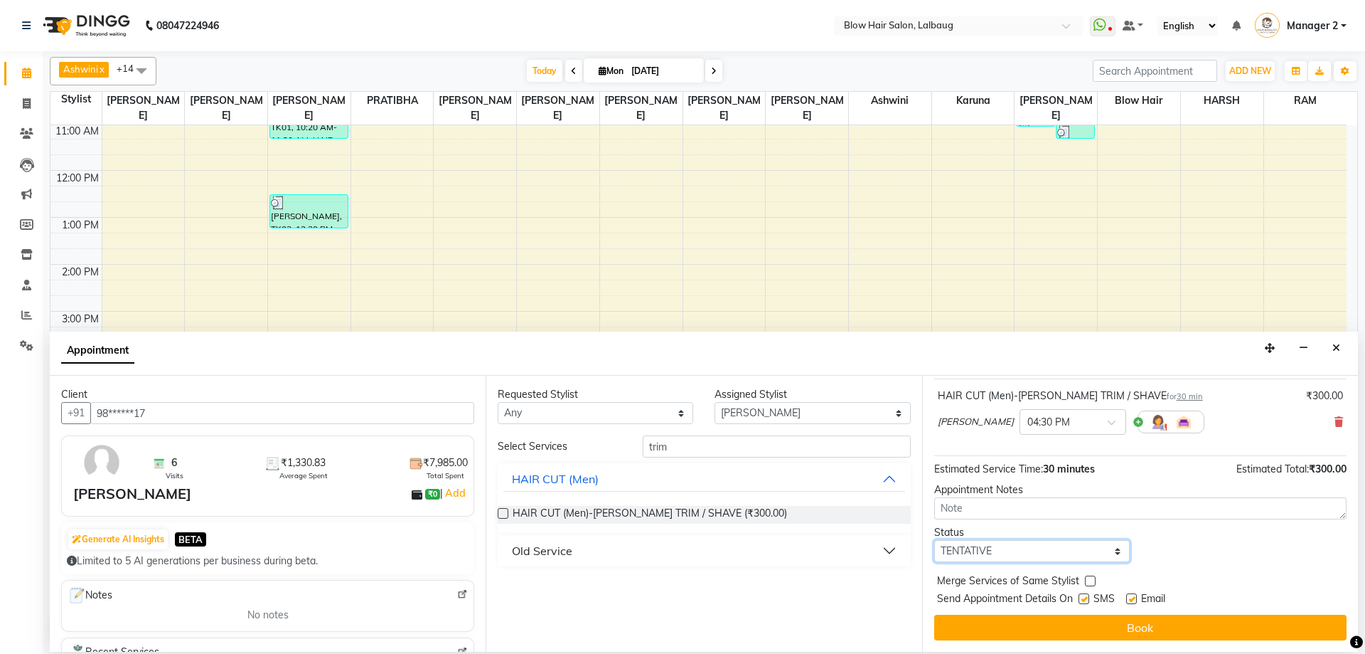
drag, startPoint x: 1062, startPoint y: 552, endPoint x: 1055, endPoint y: 572, distance: 21.4
click at [1062, 553] on select "Select TENTATIVE CONFIRM CHECK-IN UPCOMING" at bounding box center [1032, 551] width 196 height 22
select select "confirm booking"
click at [934, 540] on select "Select TENTATIVE CONFIRM CHECK-IN UPCOMING" at bounding box center [1032, 551] width 196 height 22
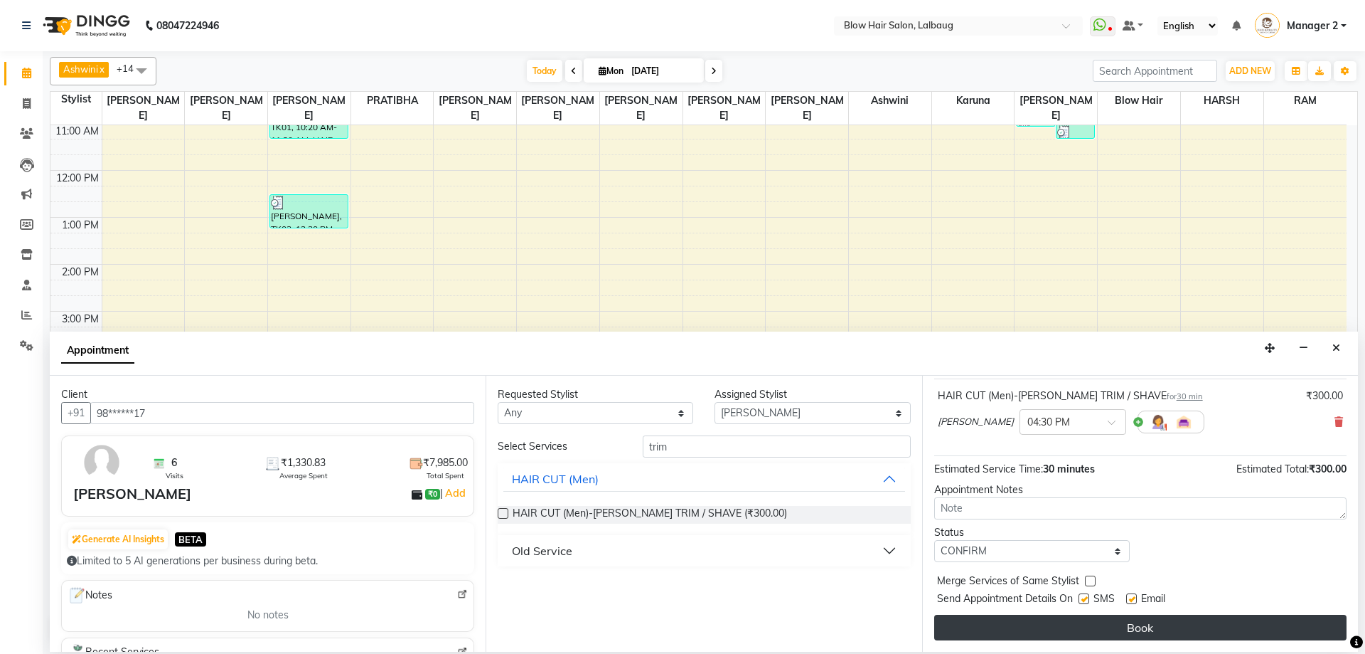
click at [1091, 622] on button "Book" at bounding box center [1140, 627] width 412 height 26
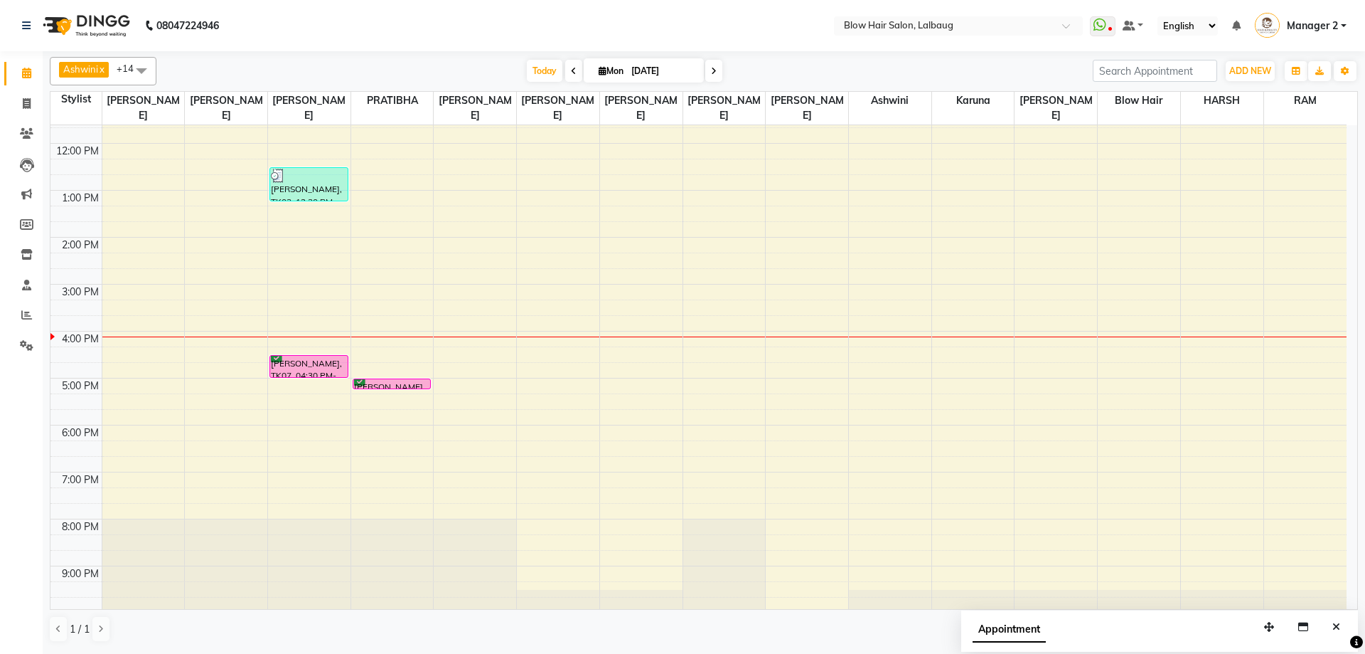
scroll to position [173, 0]
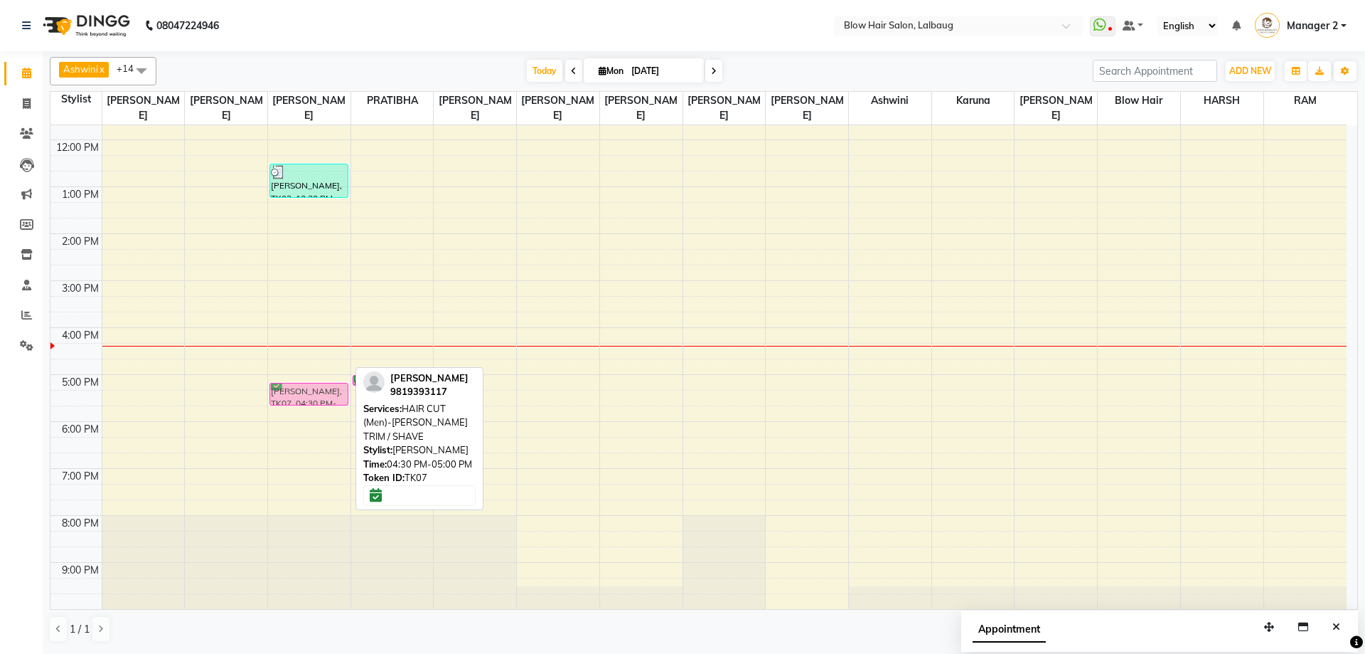
drag, startPoint x: 299, startPoint y: 361, endPoint x: 306, endPoint y: 385, distance: 25.2
click at [306, 385] on div "[PERSON_NAME], TK01, 10:20 AM-11:20 AM, HAIR CUT (Men)-CREATIVE STYLIST,HAIR CU…" at bounding box center [309, 280] width 82 height 656
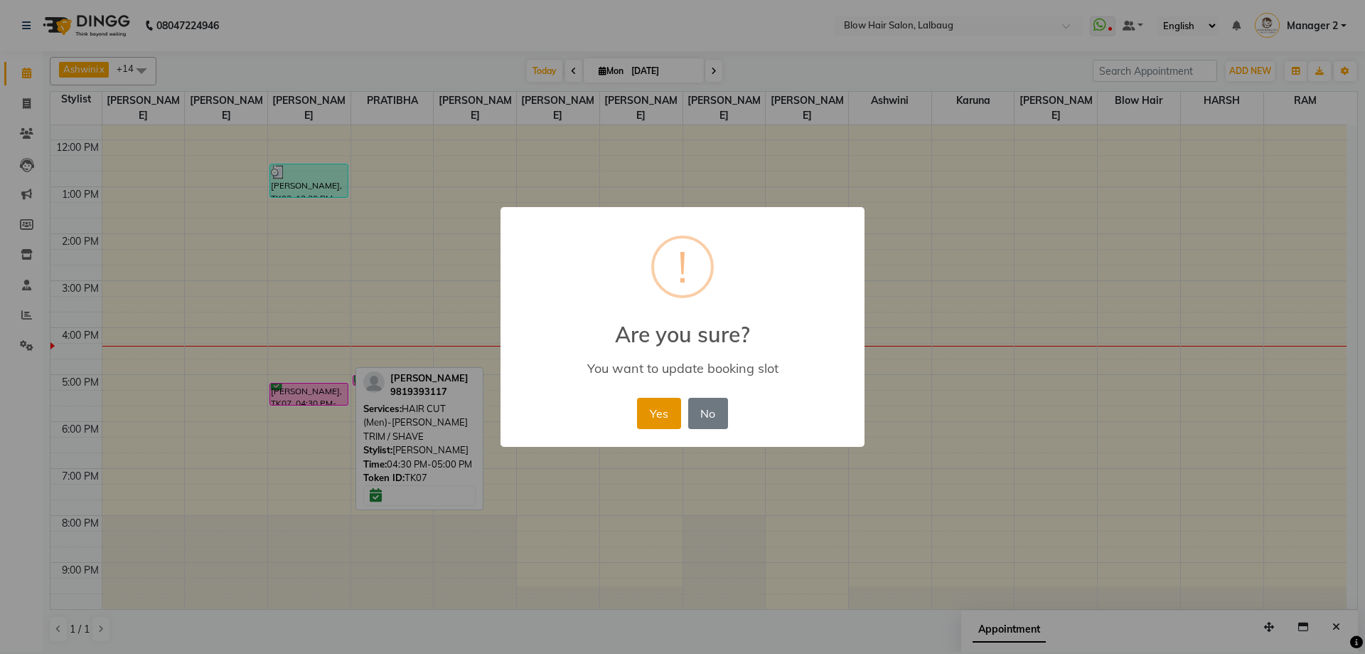
click at [646, 413] on button "Yes" at bounding box center [658, 413] width 43 height 31
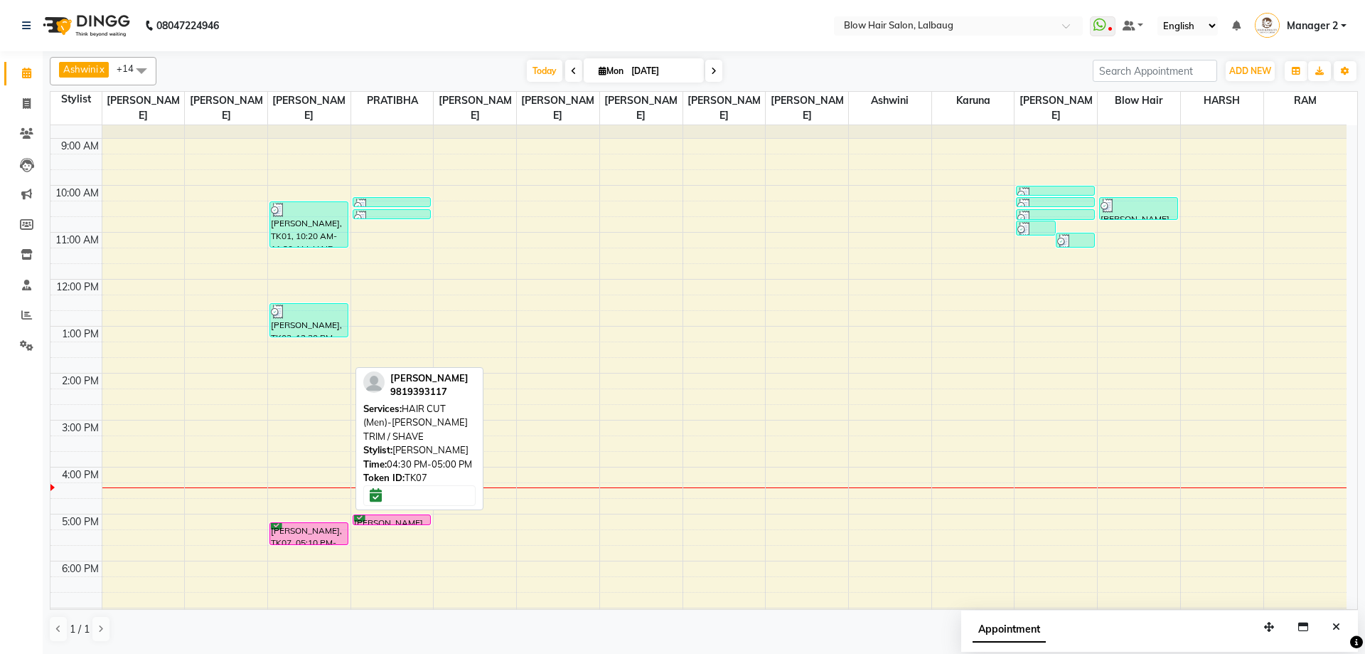
scroll to position [0, 0]
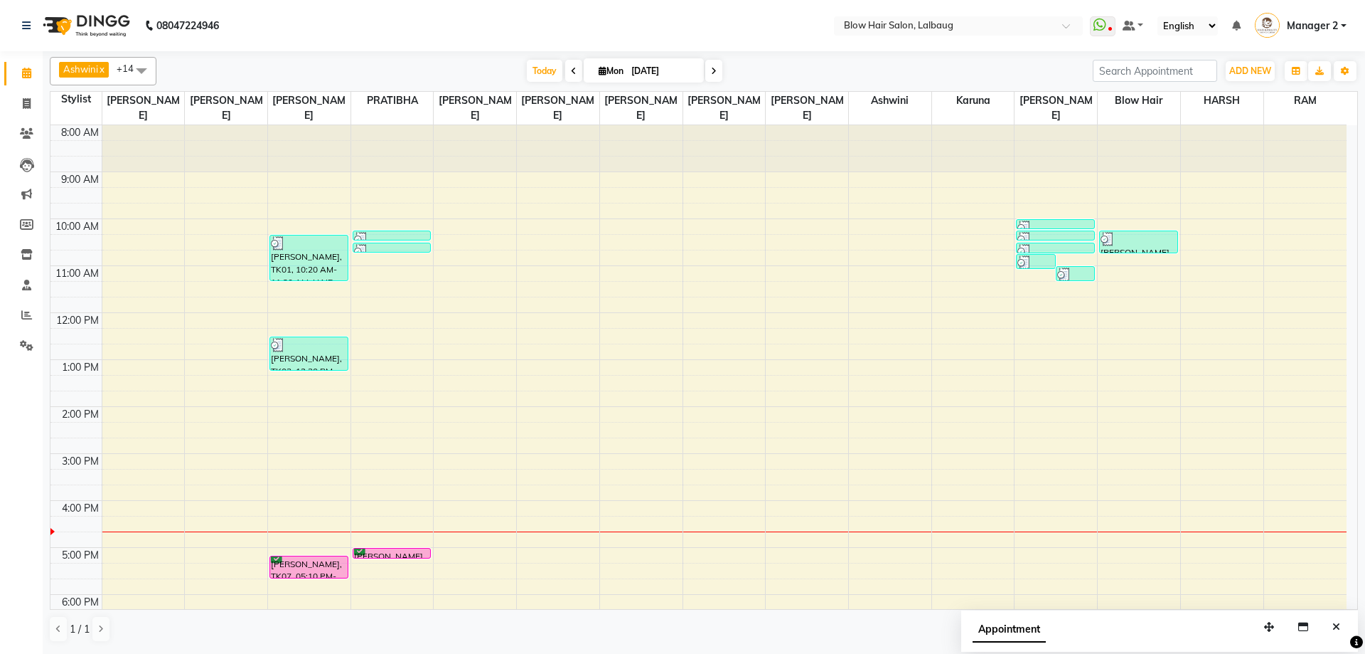
click at [717, 72] on span at bounding box center [713, 71] width 17 height 22
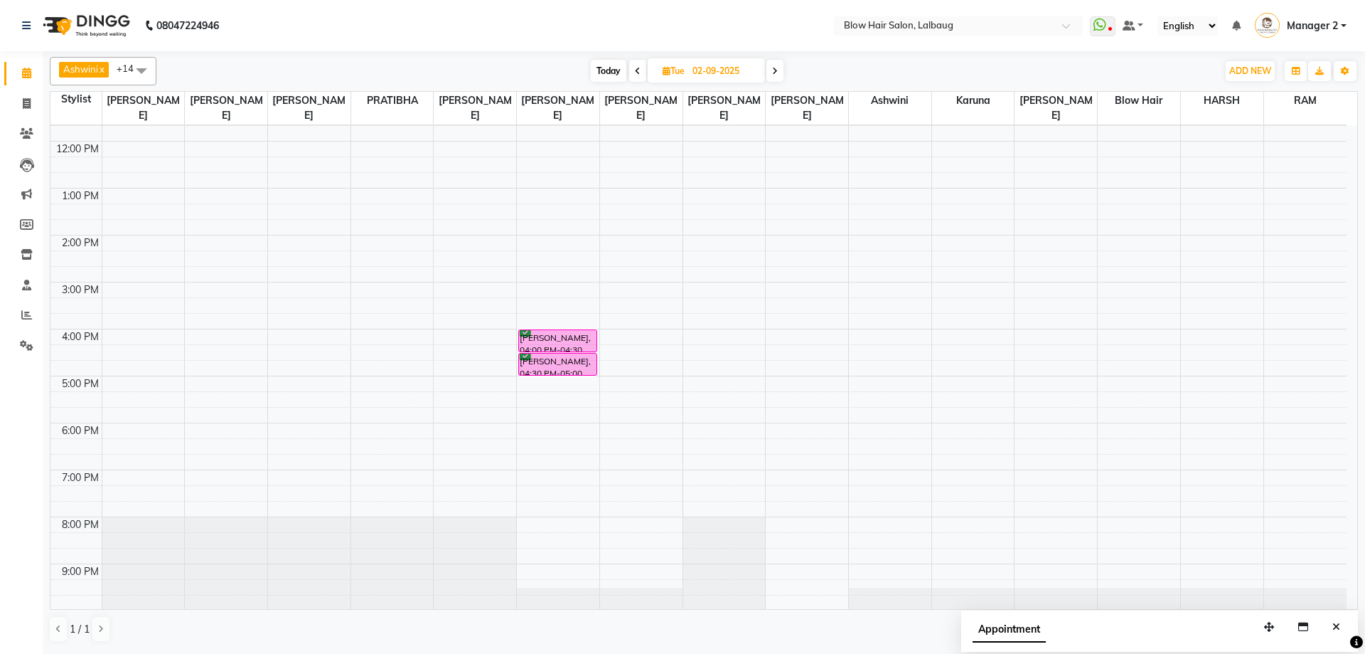
scroll to position [173, 0]
click at [769, 73] on span at bounding box center [775, 71] width 17 height 22
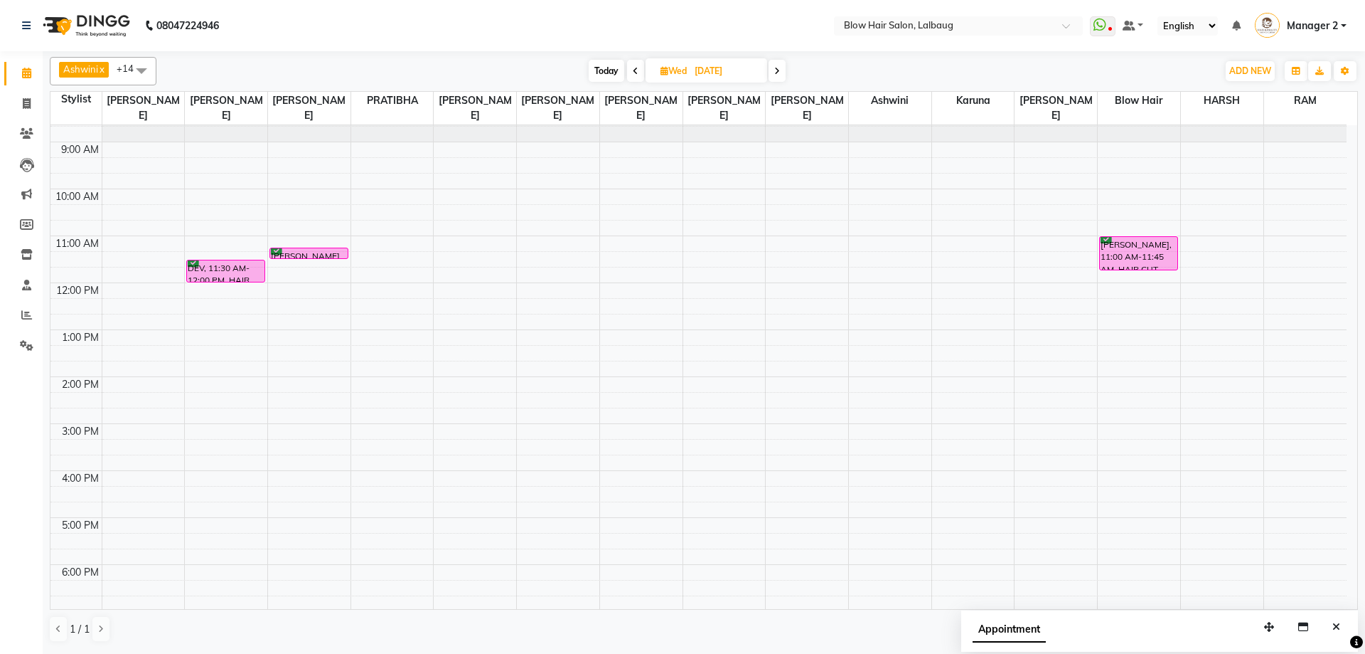
scroll to position [0, 0]
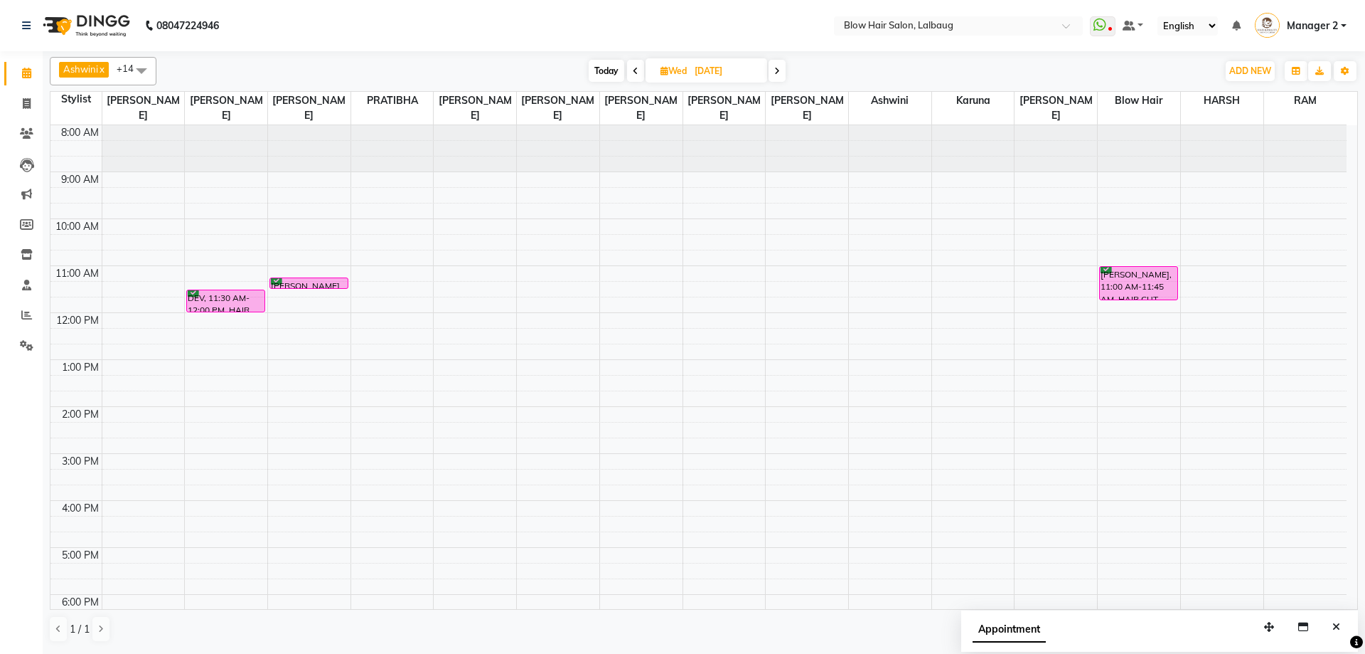
click at [637, 69] on span at bounding box center [635, 71] width 17 height 22
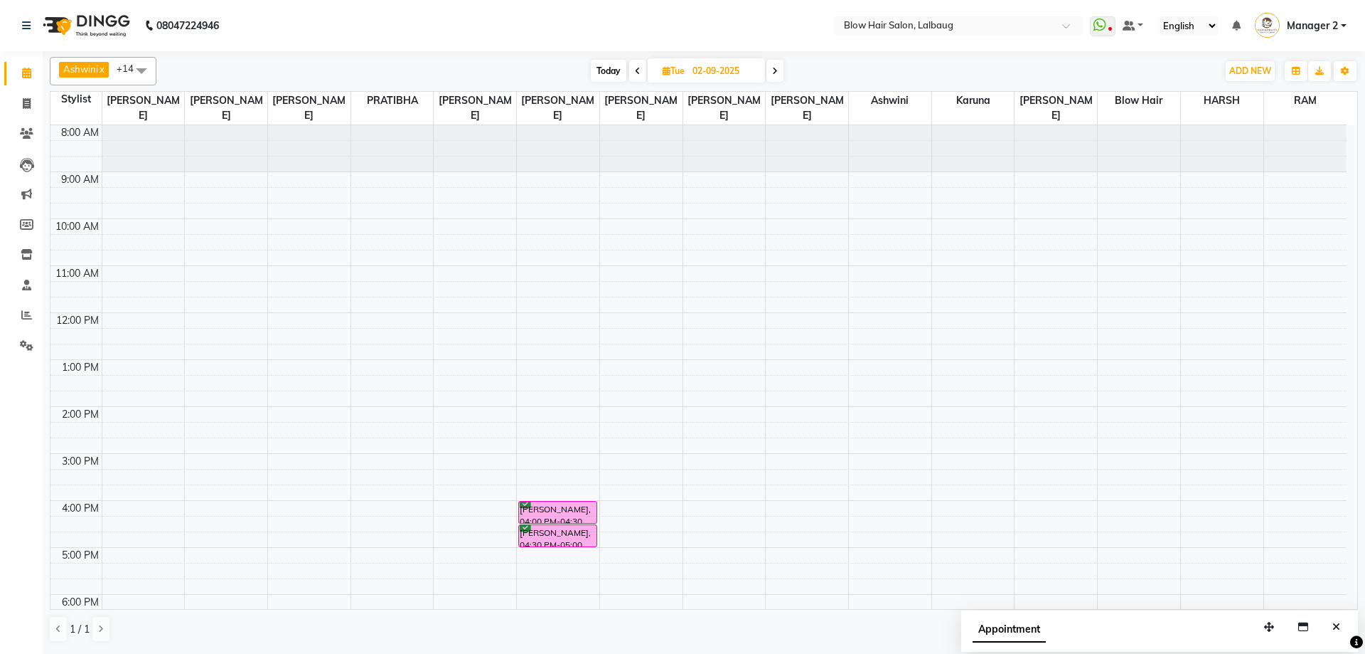
click at [635, 68] on icon at bounding box center [638, 71] width 6 height 9
type input "[DATE]"
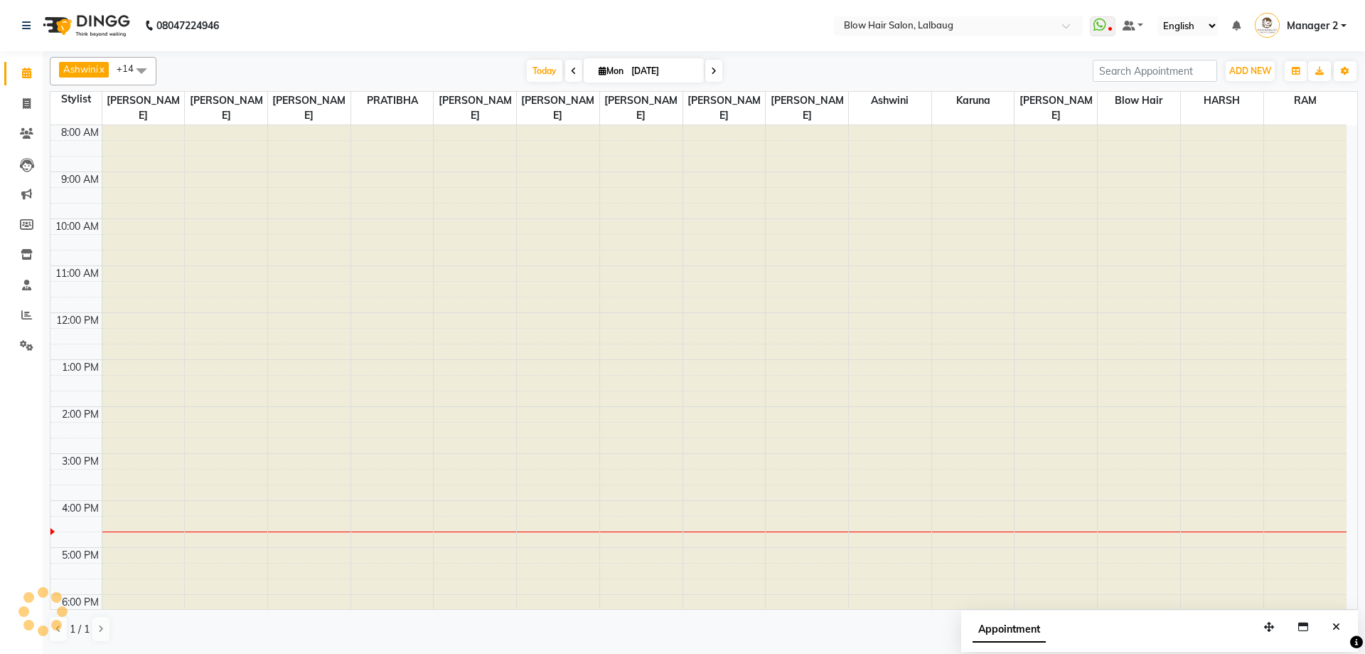
scroll to position [173, 0]
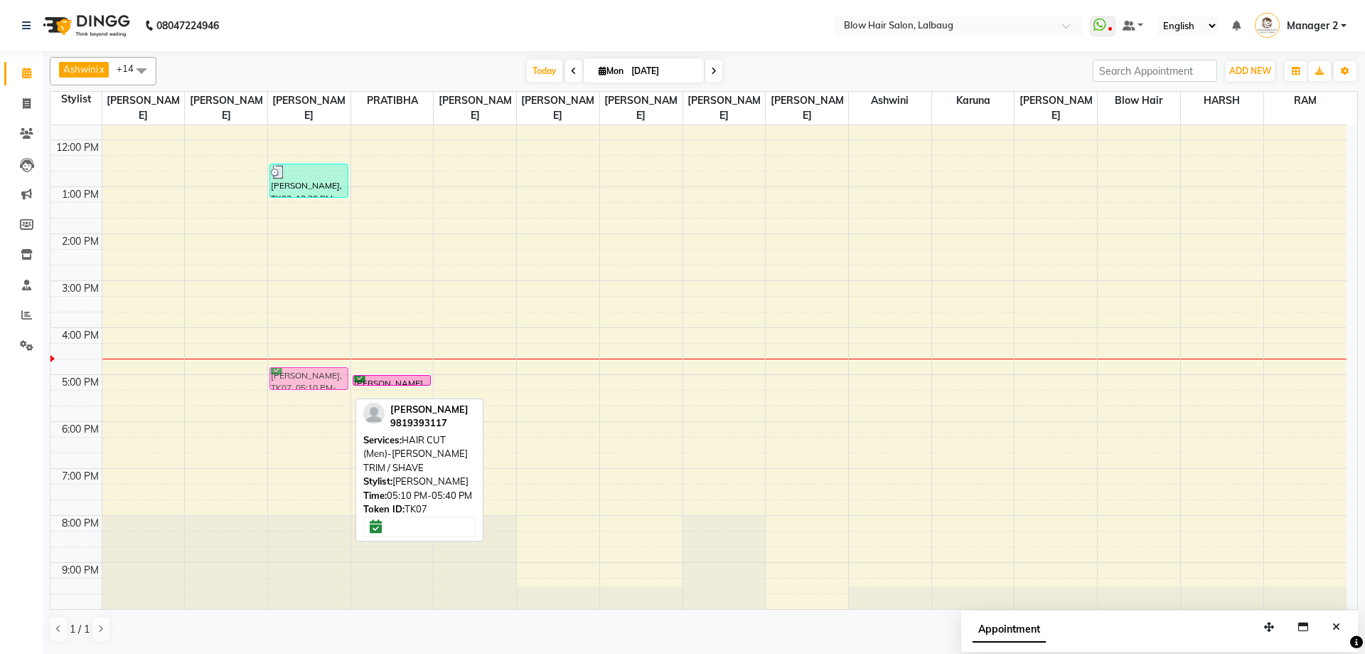
drag, startPoint x: 330, startPoint y: 390, endPoint x: 331, endPoint y: 366, distance: 24.2
click at [331, 366] on div "8:00 AM 9:00 AM 10:00 AM 11:00 AM 12:00 PM 1:00 PM 2:00 PM 3:00 PM 4:00 PM 5:00…" at bounding box center [698, 280] width 1296 height 656
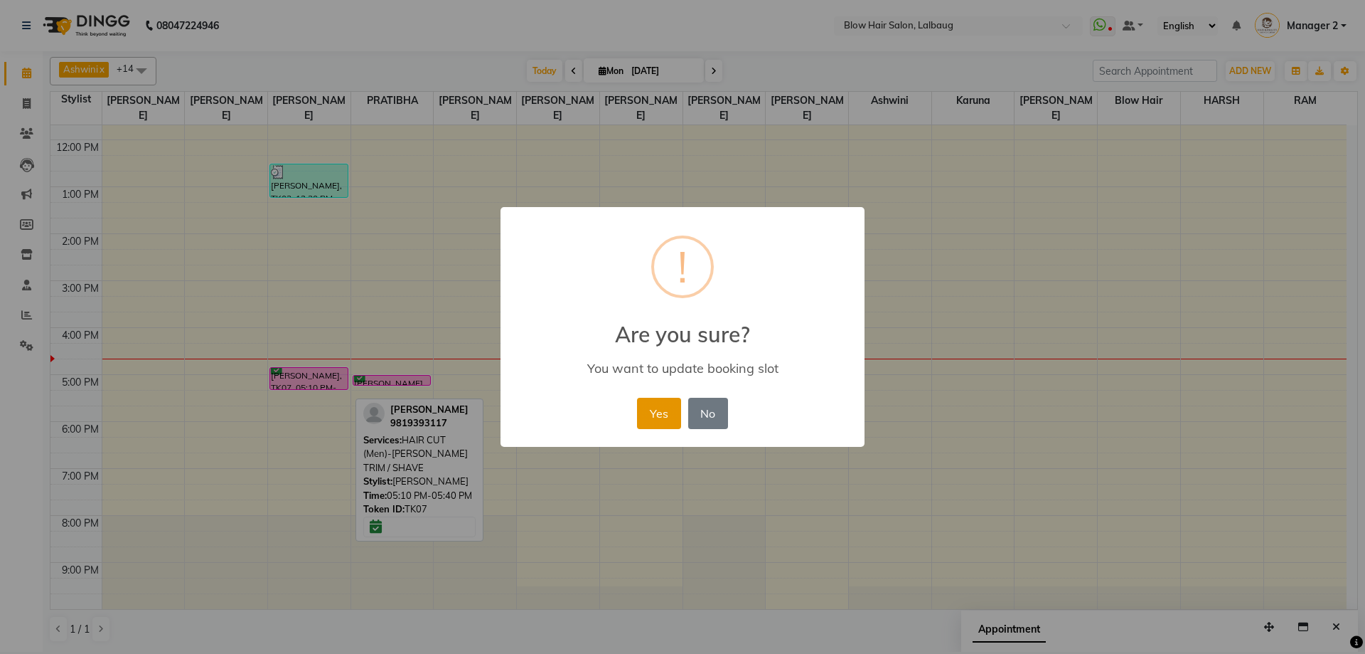
click at [672, 414] on button "Yes" at bounding box center [658, 413] width 43 height 31
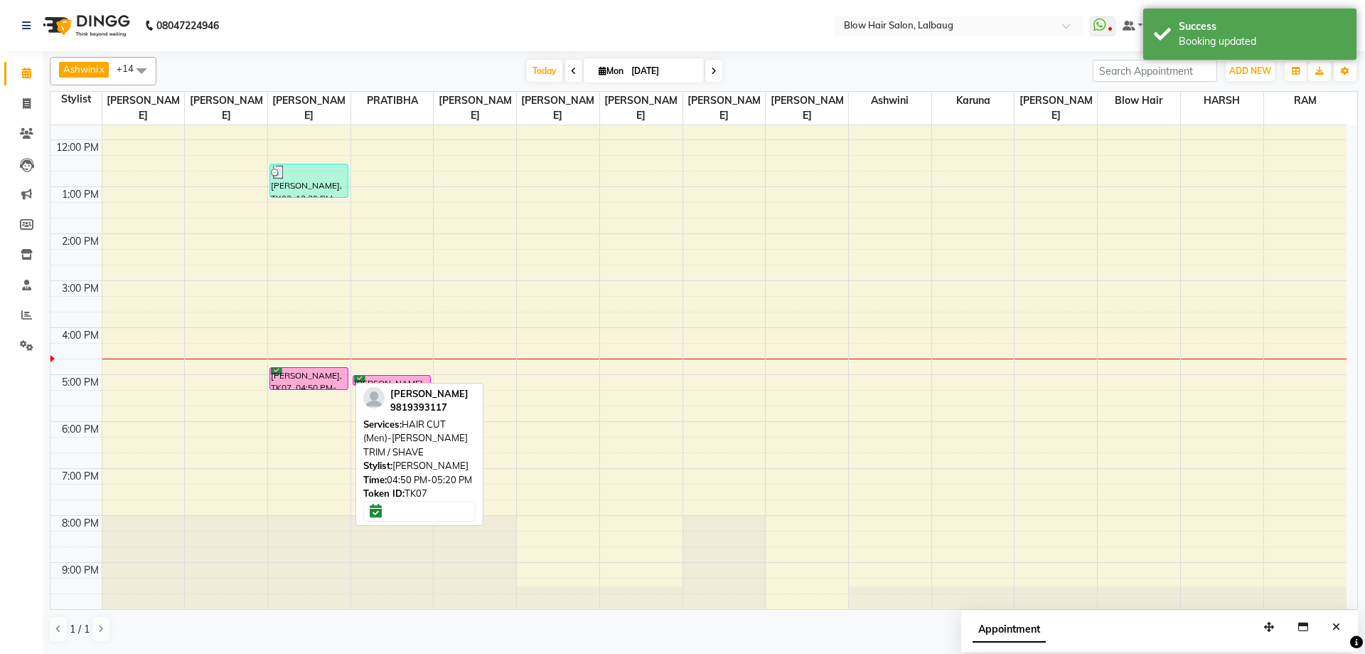
click at [302, 370] on div "[PERSON_NAME], TK07, 04:50 PM-05:20 PM, HAIR CUT (Men)-[PERSON_NAME] TRIM / SHA…" at bounding box center [309, 378] width 78 height 21
click at [304, 371] on div "[PERSON_NAME], TK07, 04:50 PM-05:20 PM, HAIR CUT (Men)-[PERSON_NAME] TRIM / SHA…" at bounding box center [309, 378] width 78 height 21
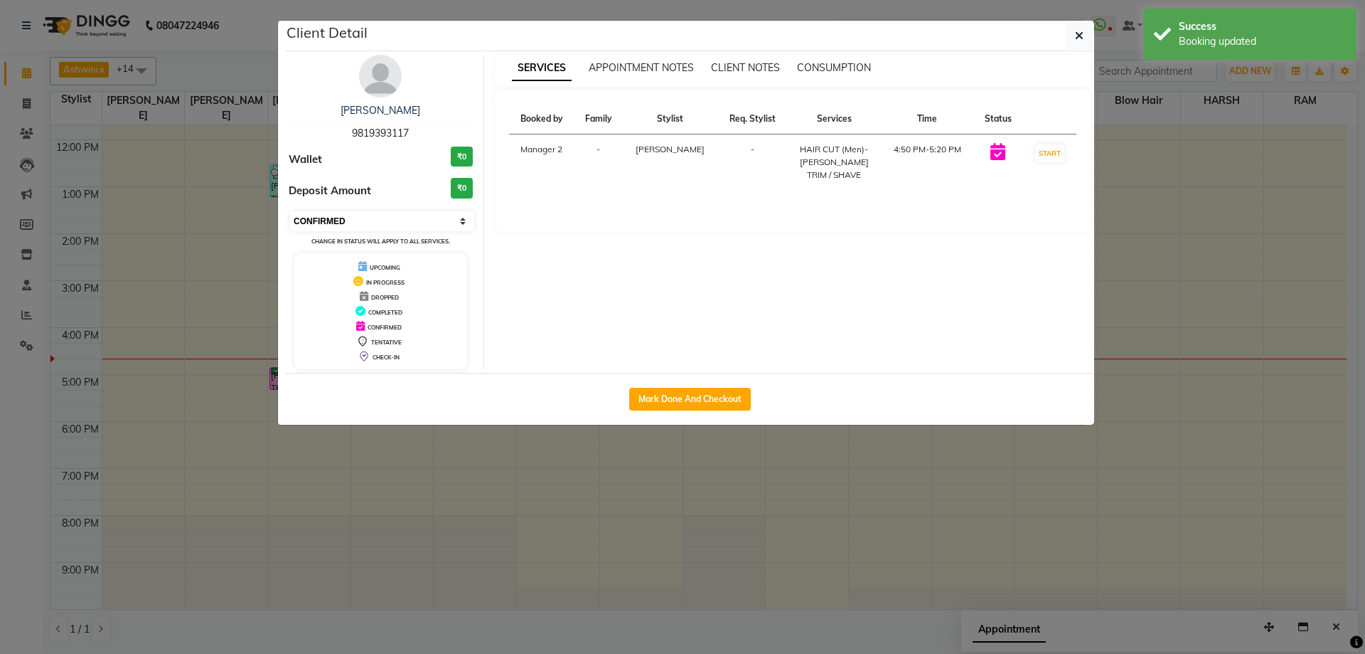
click at [413, 221] on select "Select IN SERVICE CONFIRMED TENTATIVE CHECK IN MARK DONE DROPPED UPCOMING" at bounding box center [382, 221] width 184 height 20
select select "8"
click at [290, 211] on select "Select IN SERVICE CONFIRMED TENTATIVE CHECK IN MARK DONE DROPPED UPCOMING" at bounding box center [382, 221] width 184 height 20
click at [1068, 46] on button "button" at bounding box center [1079, 35] width 27 height 27
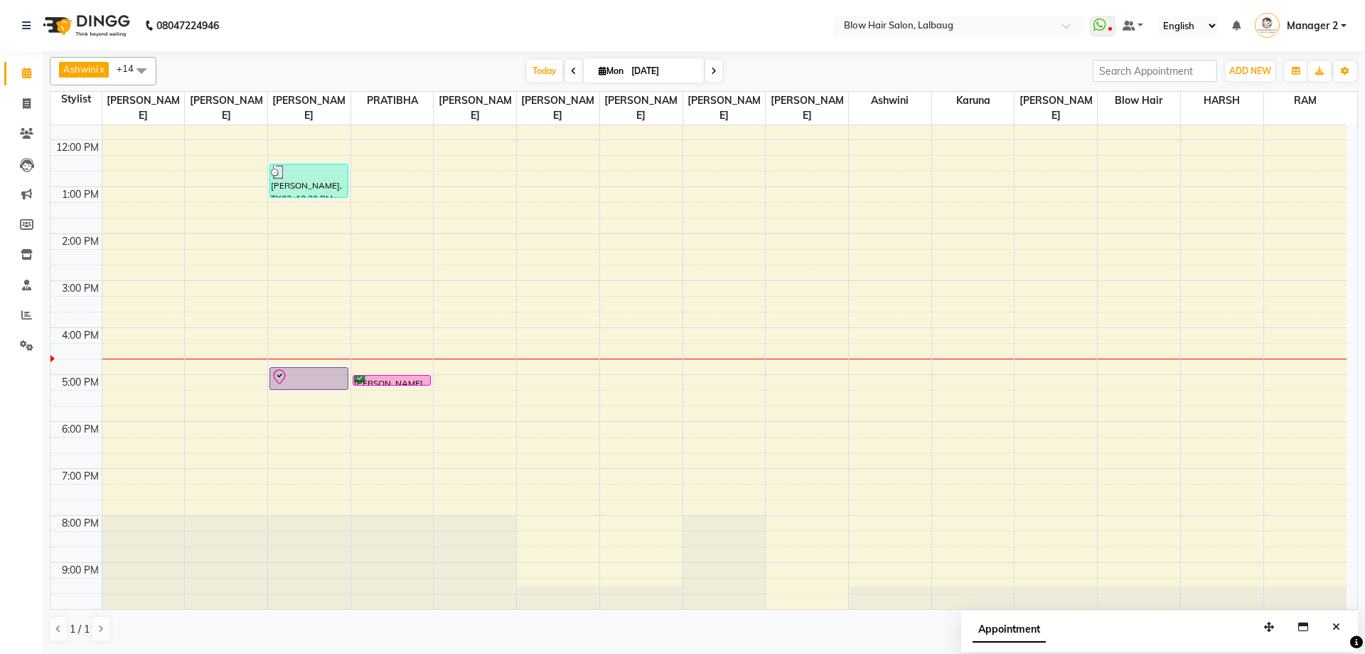
click at [711, 70] on icon at bounding box center [714, 71] width 6 height 9
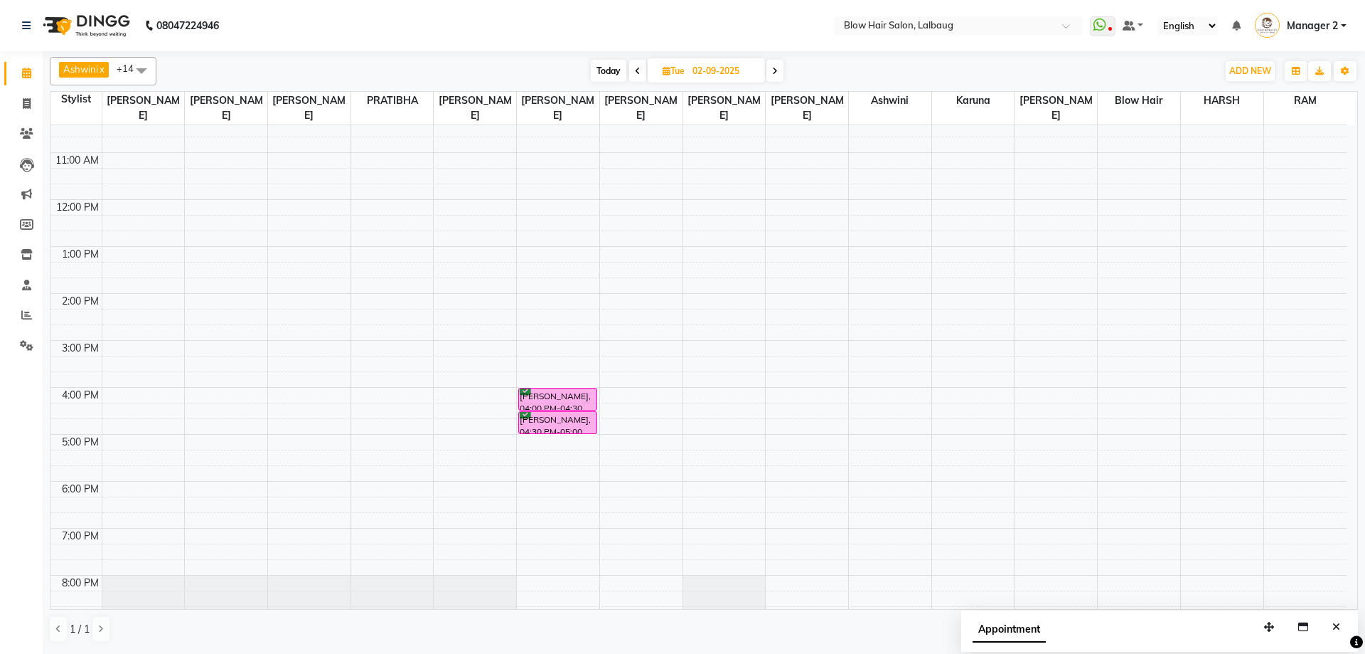
scroll to position [0, 0]
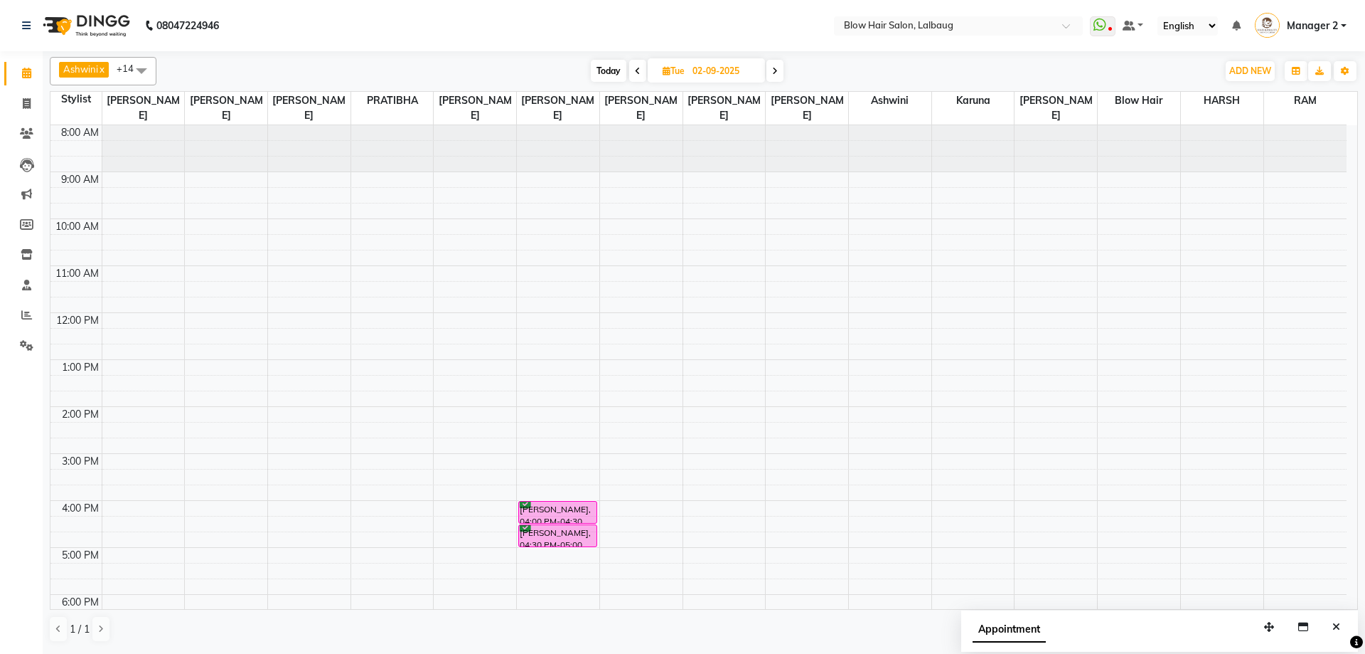
click at [768, 67] on span at bounding box center [775, 71] width 17 height 22
type input "[DATE]"
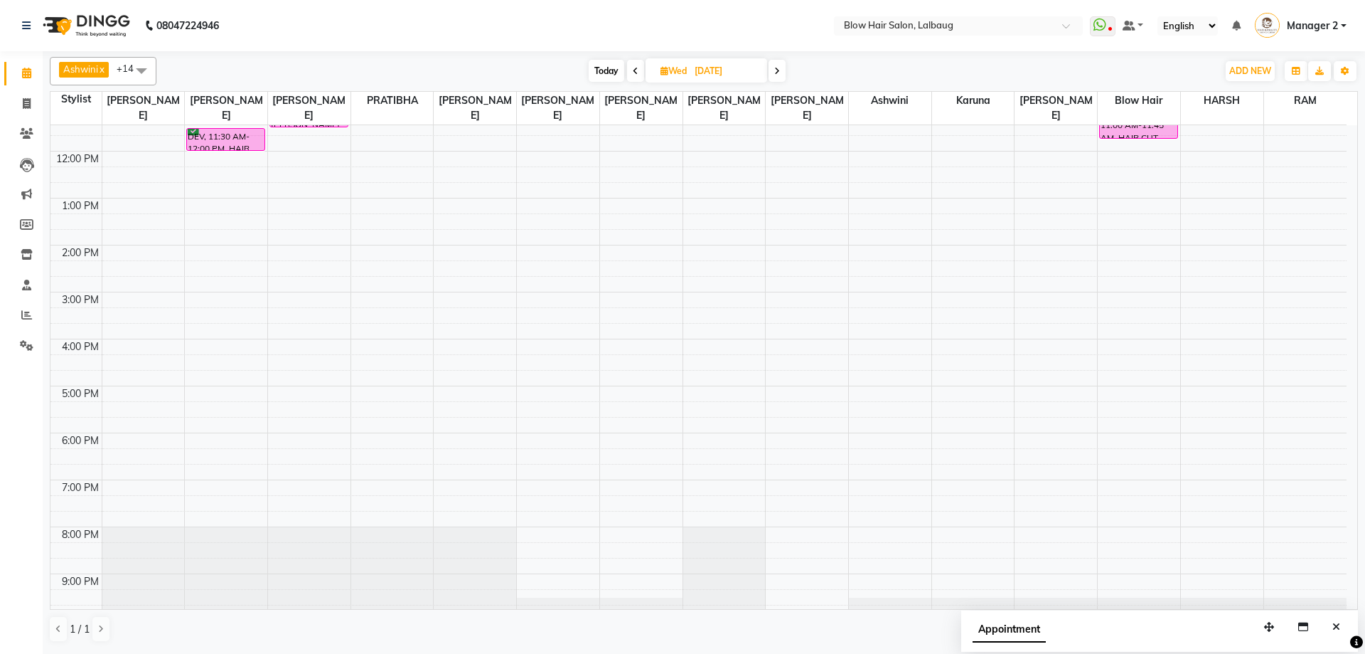
scroll to position [173, 0]
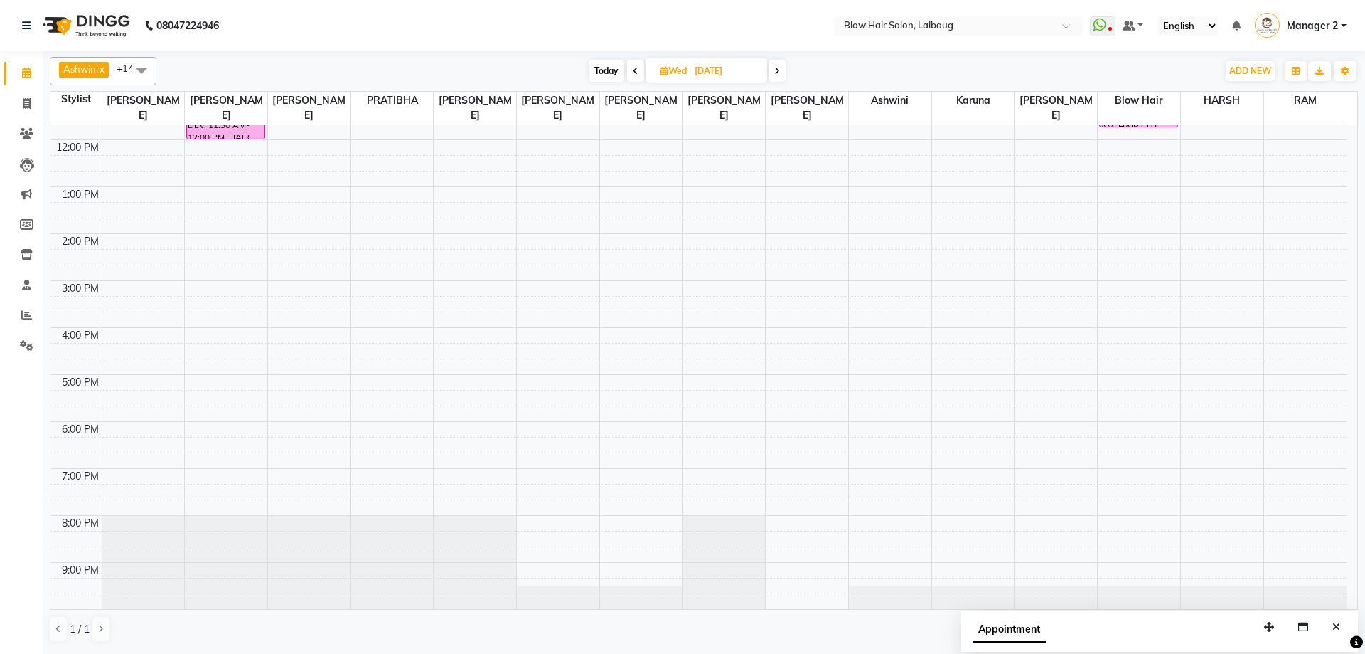
click at [213, 386] on div "8:00 AM 9:00 AM 10:00 AM 11:00 AM 12:00 PM 1:00 PM 2:00 PM 3:00 PM 4:00 PM 5:00…" at bounding box center [698, 280] width 1296 height 656
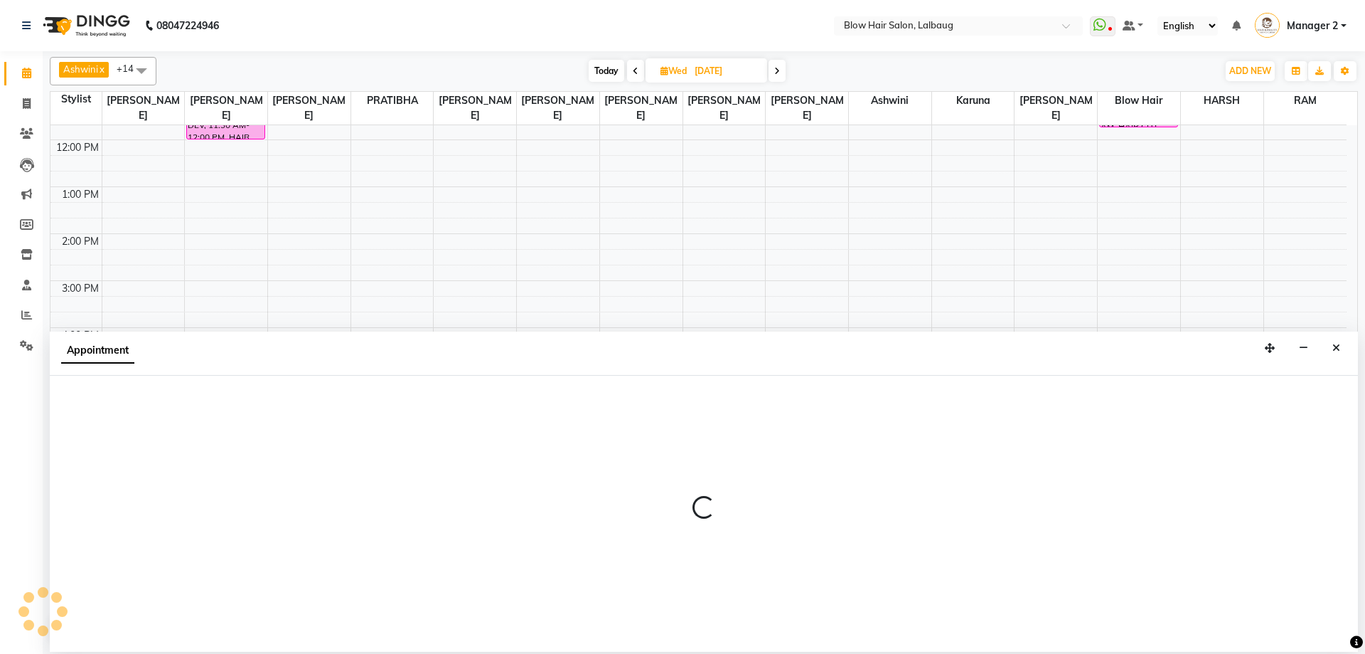
select select "33342"
select select "1020"
select select "tentative"
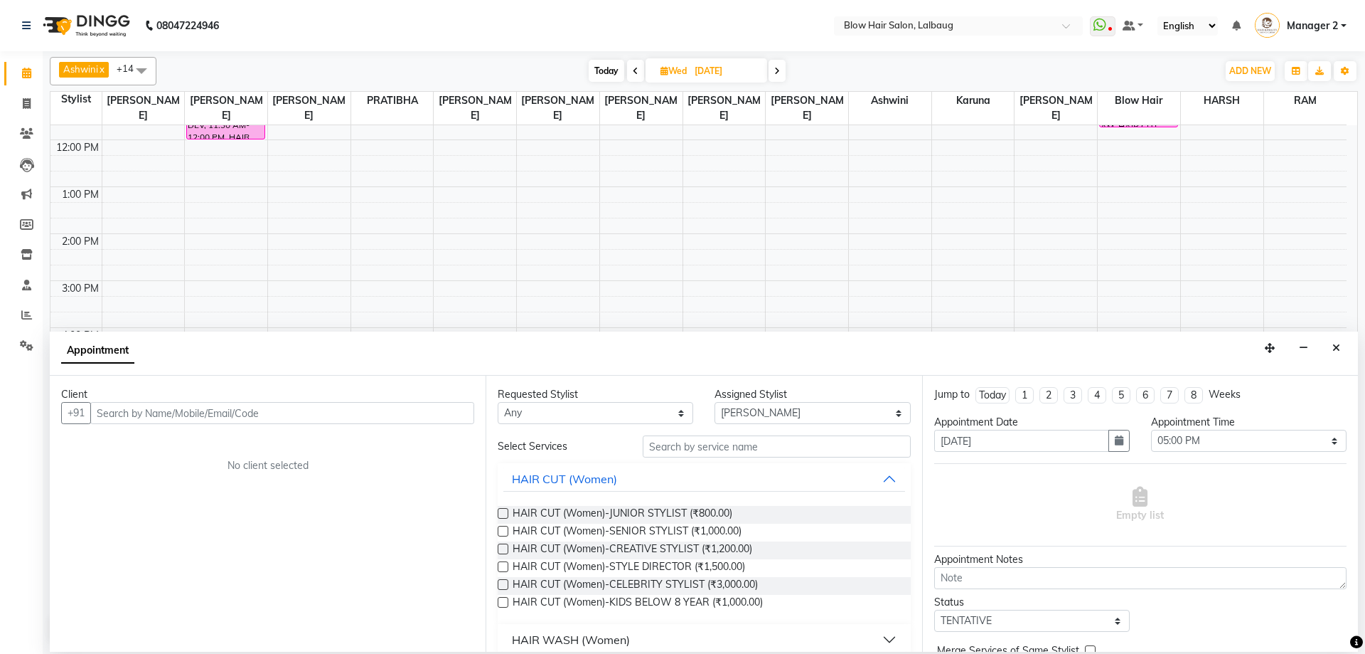
click at [251, 417] on input "text" at bounding box center [282, 413] width 384 height 22
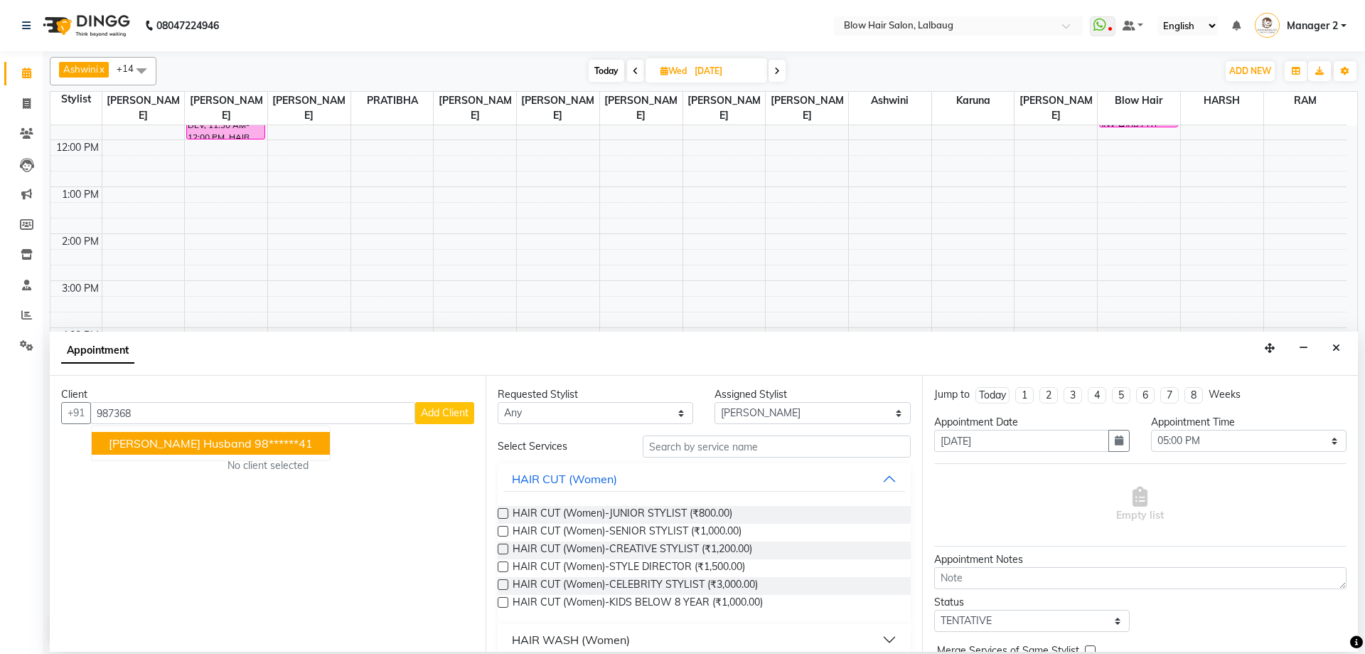
click at [255, 445] on ngb-highlight "98******41" at bounding box center [284, 443] width 58 height 14
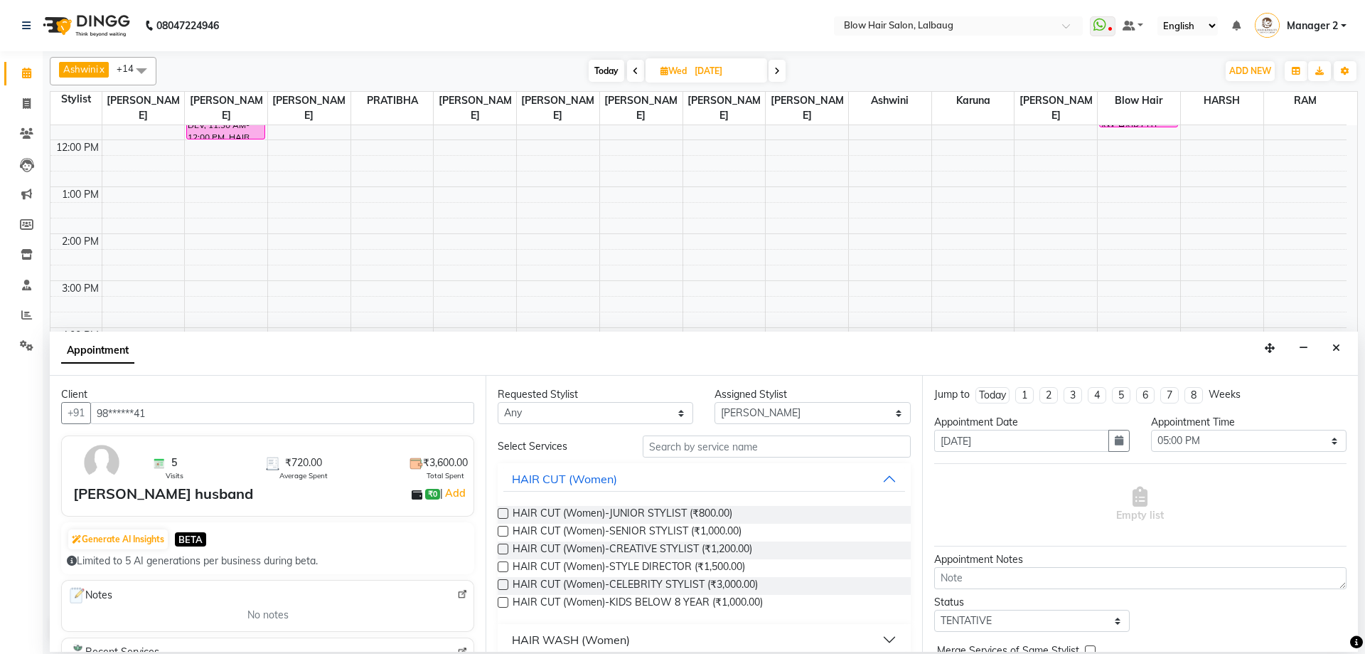
type input "98******41"
click at [711, 441] on input "text" at bounding box center [777, 446] width 268 height 22
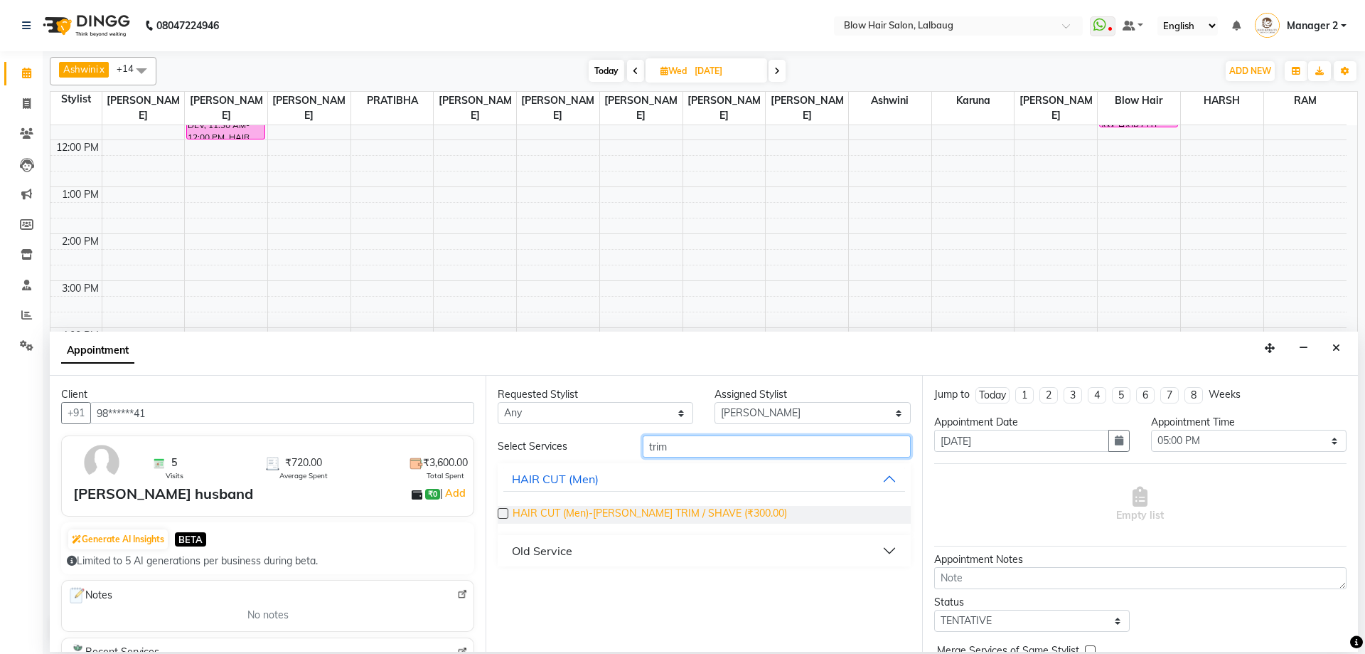
type input "trim"
click at [699, 511] on span "HAIR CUT (Men)-[PERSON_NAME] TRIM / SHAVE (₹300.00)" at bounding box center [650, 515] width 274 height 18
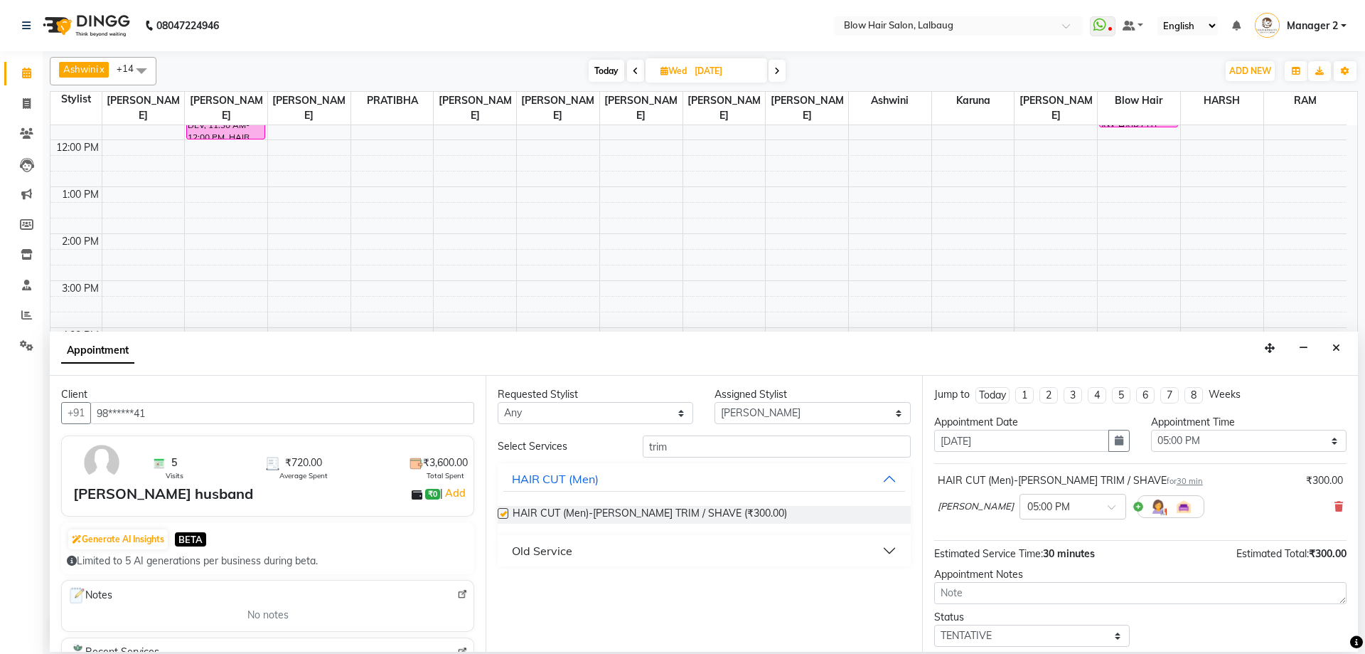
checkbox input "false"
click at [698, 449] on input "trim" at bounding box center [777, 446] width 268 height 22
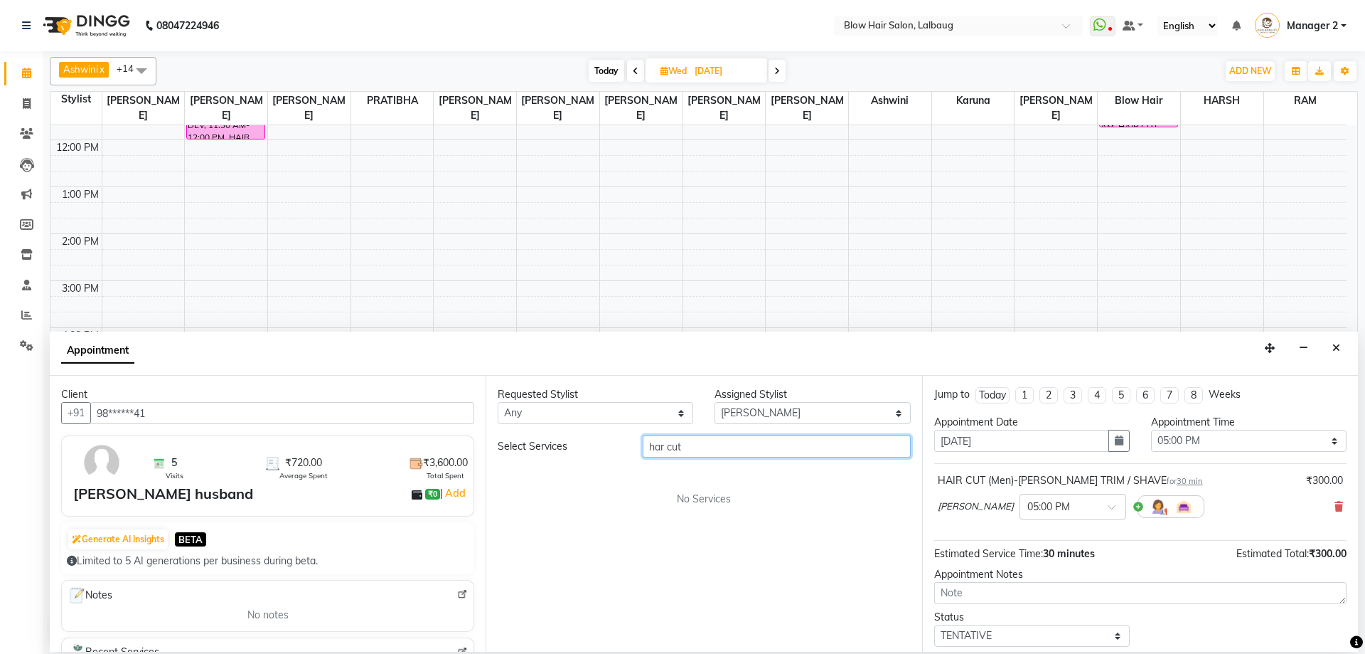
click at [665, 449] on input "har cut" at bounding box center [777, 446] width 268 height 22
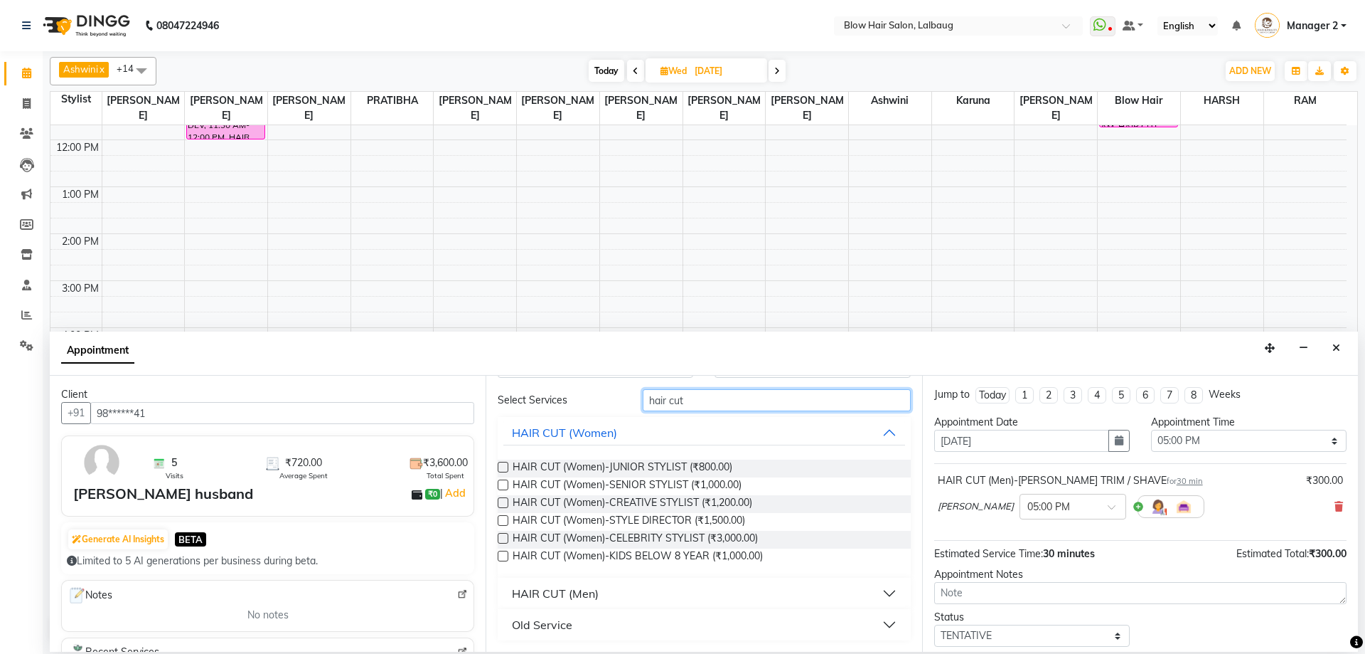
type input "hair cut"
click at [525, 592] on div "HAIR CUT (Men)" at bounding box center [555, 593] width 87 height 17
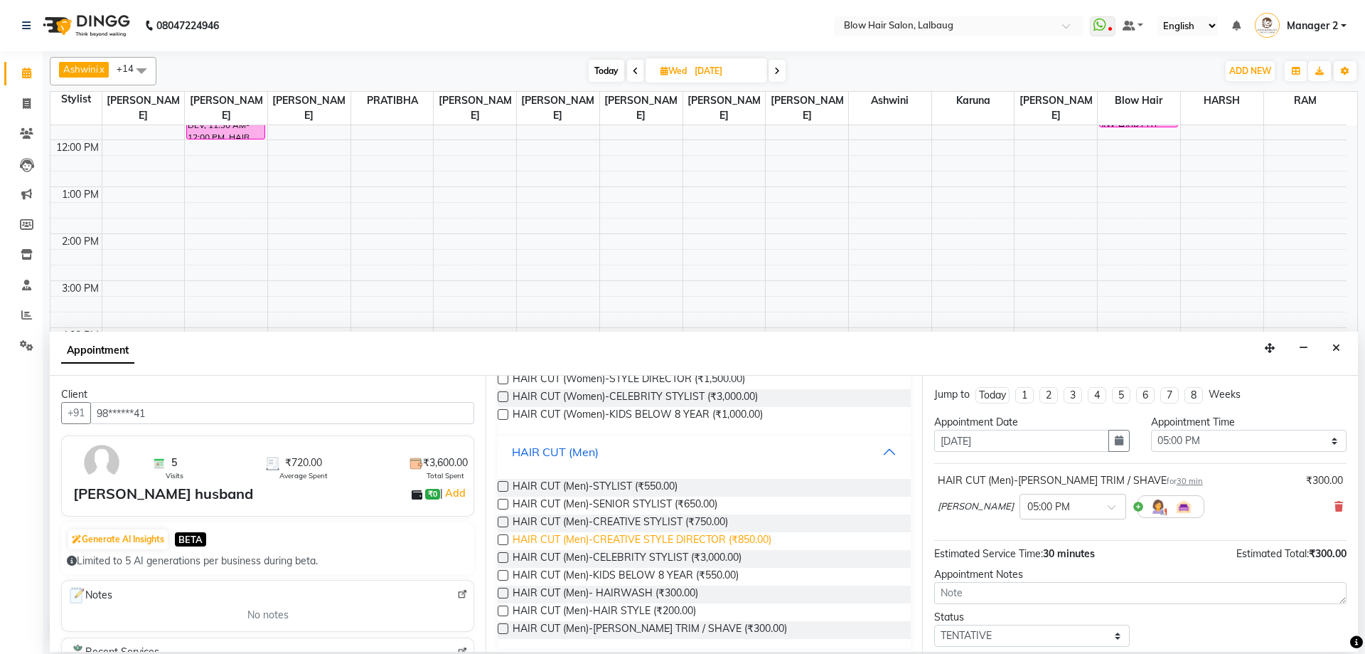
scroll to position [188, 0]
click at [695, 518] on span "HAIR CUT (Men)-CREATIVE STYLIST (₹750.00)" at bounding box center [620, 522] width 215 height 18
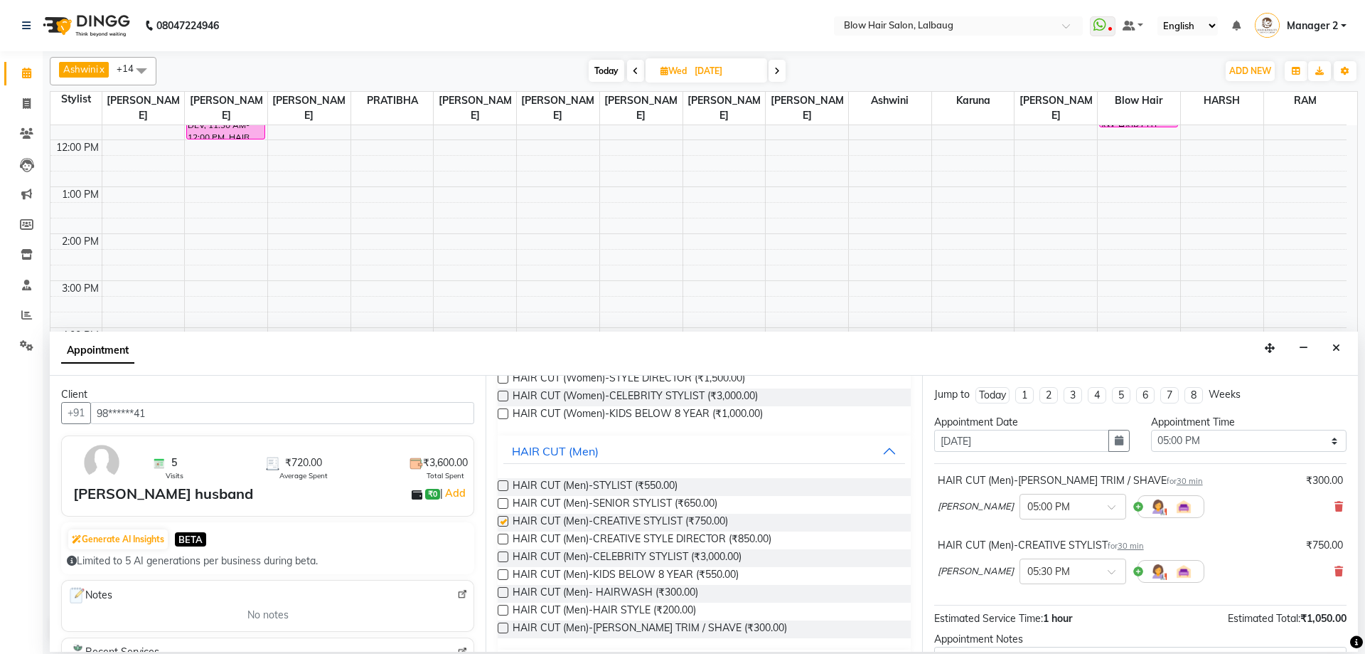
checkbox input "false"
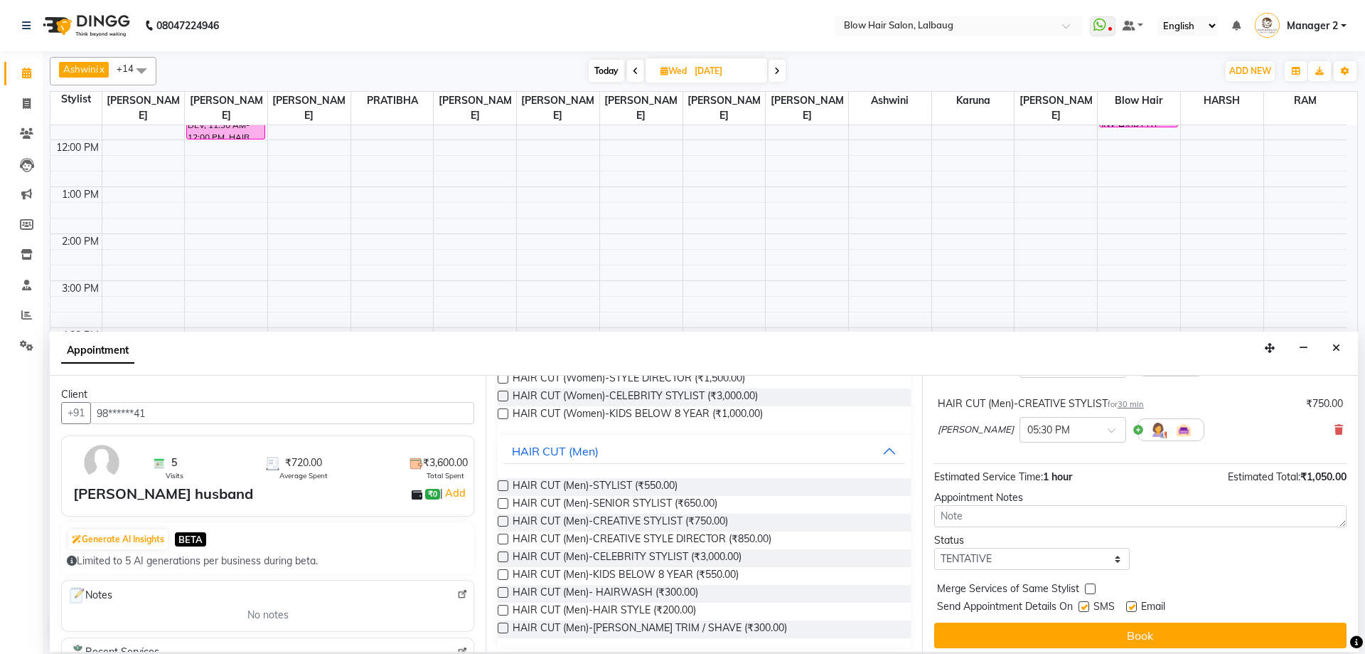
scroll to position [142, 0]
click at [1023, 555] on select "Select TENTATIVE CONFIRM UPCOMING" at bounding box center [1032, 558] width 196 height 22
select select "confirm booking"
click at [934, 547] on select "Select TENTATIVE CONFIRM UPCOMING" at bounding box center [1032, 558] width 196 height 22
click at [1030, 621] on div "Jump to [DATE] 1 2 3 4 5 6 7 8 Weeks Appointment Date [DATE] Appointment Time S…" at bounding box center [1140, 513] width 436 height 276
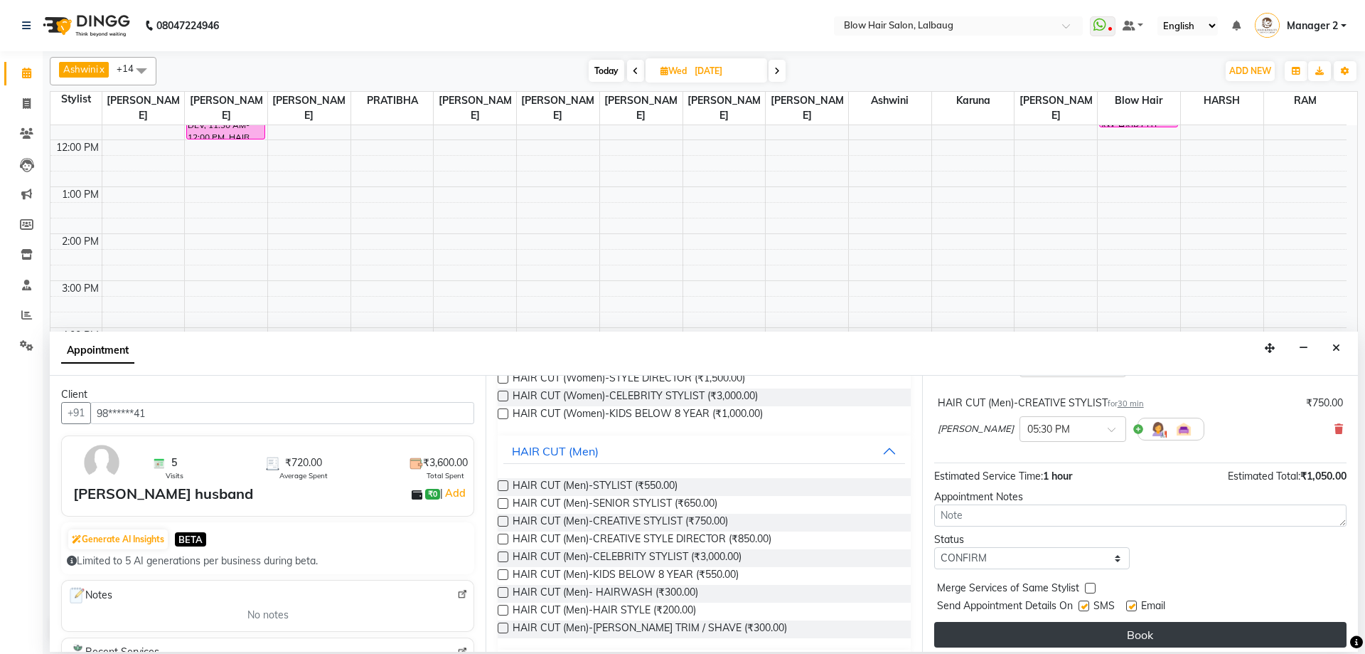
click at [1060, 637] on button "Book" at bounding box center [1140, 635] width 412 height 26
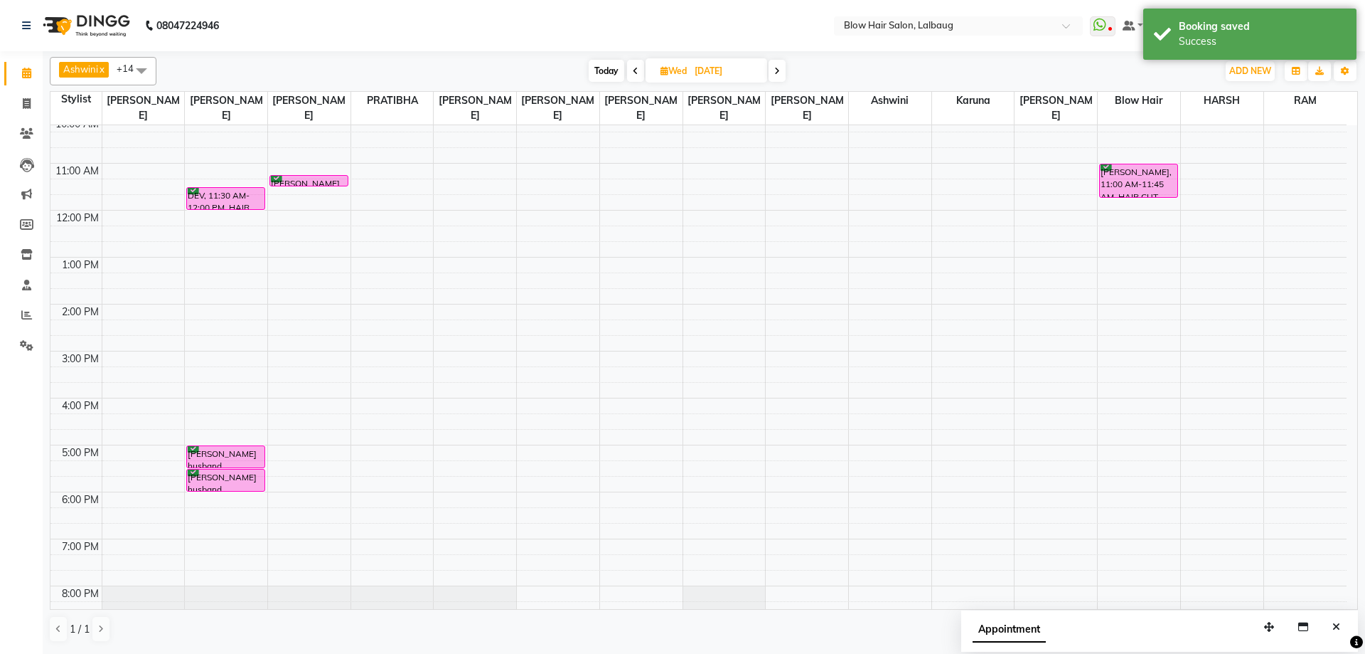
scroll to position [102, 0]
click at [617, 66] on span "Today" at bounding box center [607, 71] width 36 height 22
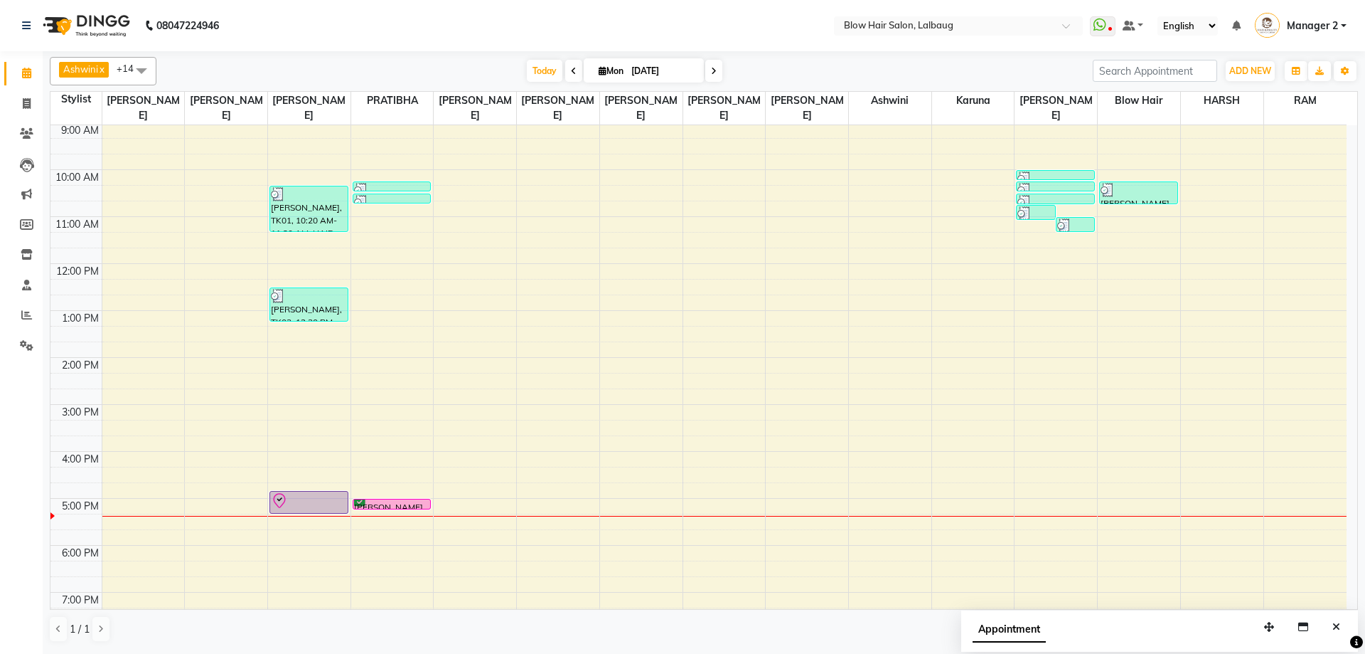
scroll to position [31, 0]
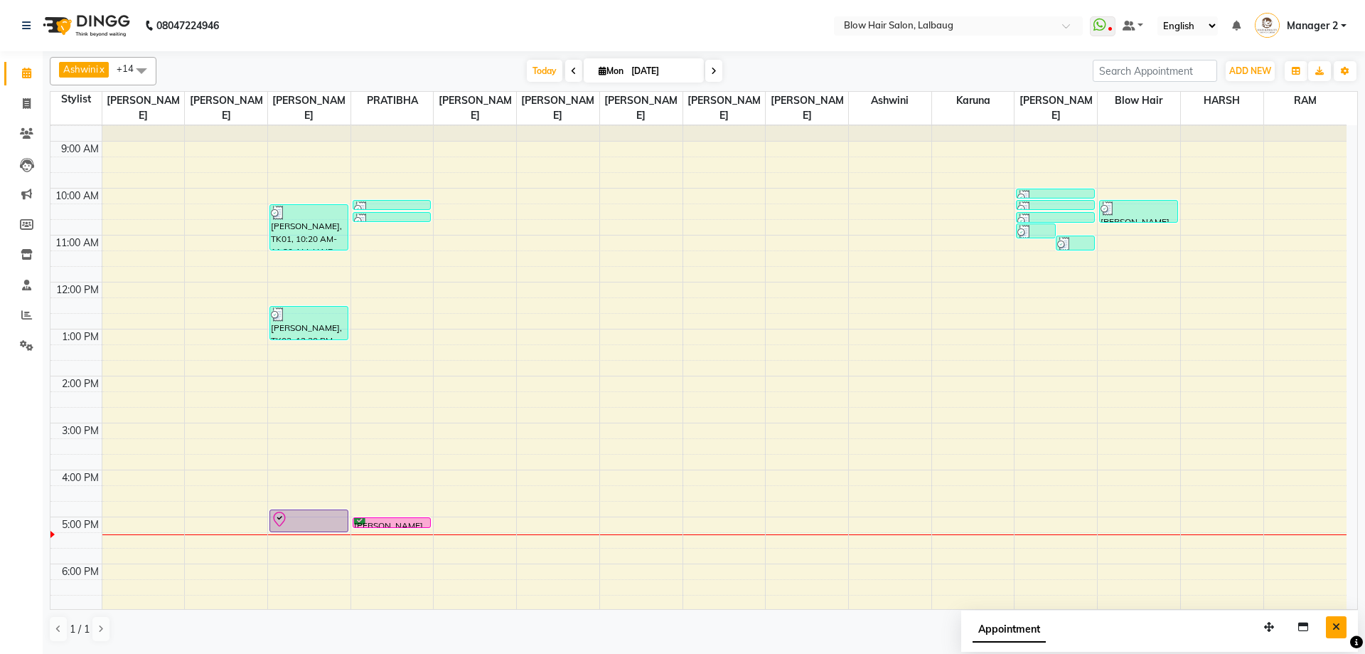
click at [1339, 631] on icon "Close" at bounding box center [1337, 627] width 8 height 10
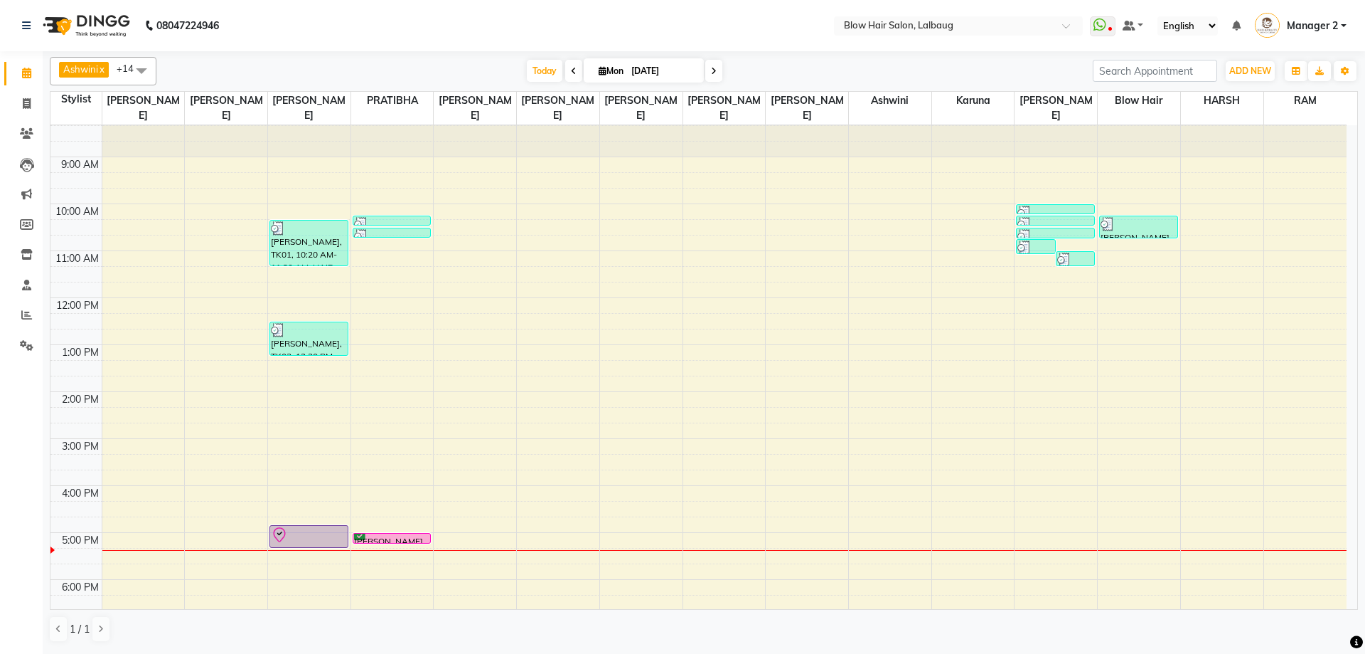
scroll to position [0, 0]
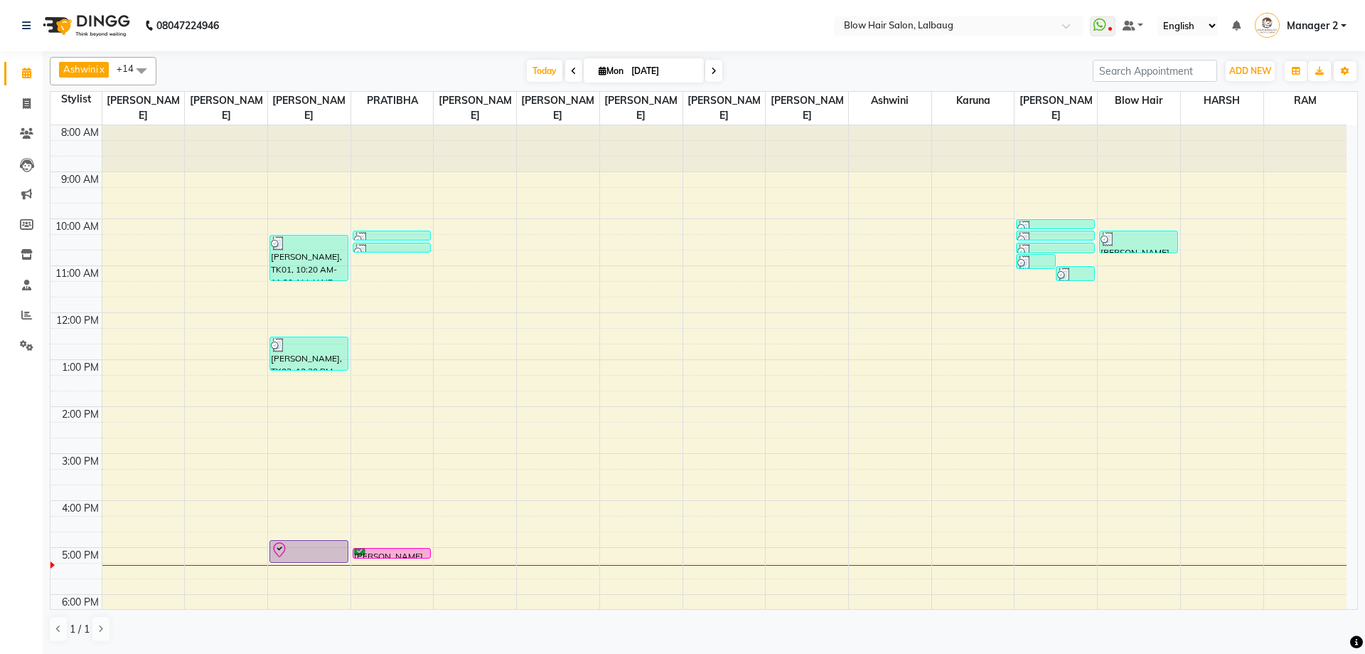
click at [709, 75] on span at bounding box center [713, 71] width 17 height 22
type input "02-09-2025"
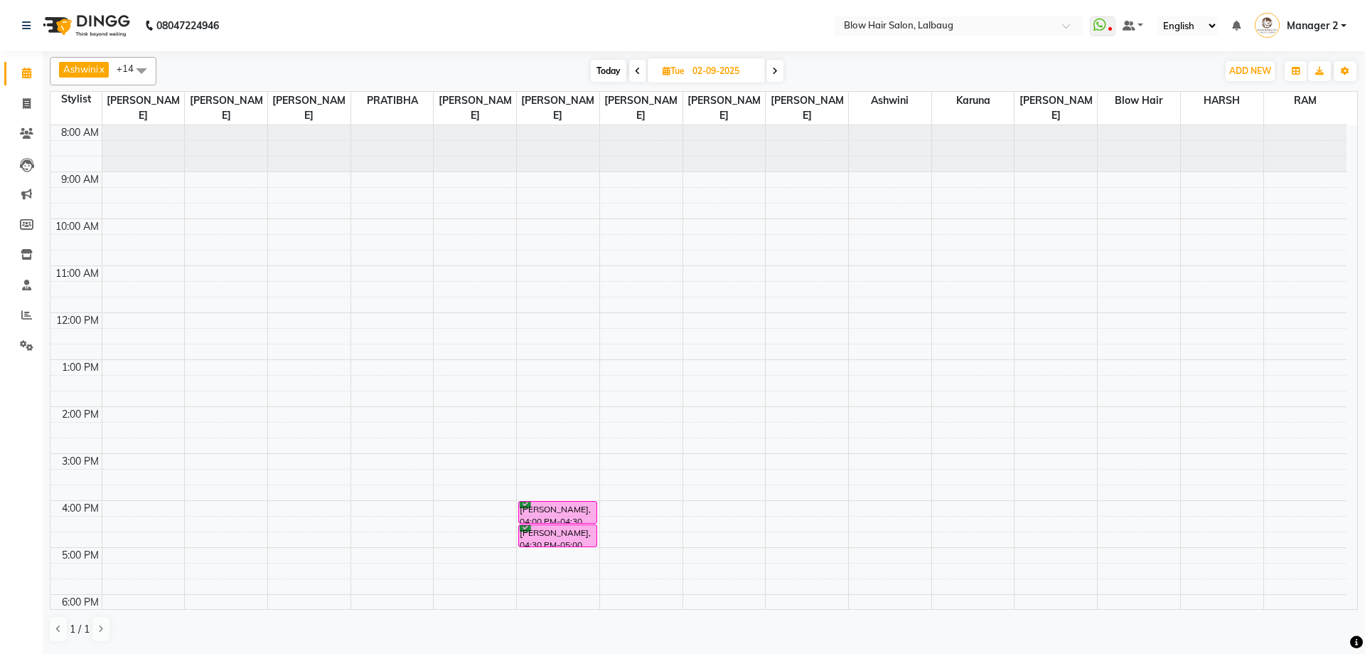
scroll to position [142, 0]
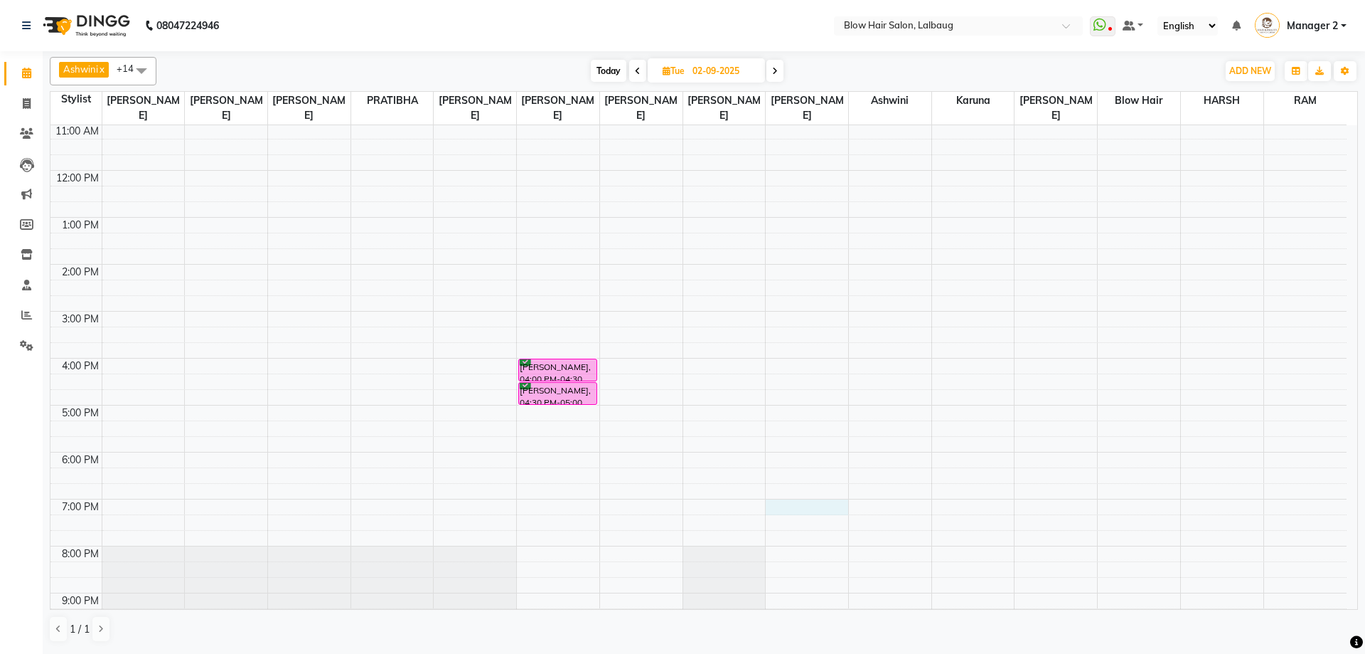
click at [778, 506] on div "8:00 AM 9:00 AM 10:00 AM 11:00 AM 12:00 PM 1:00 PM 2:00 PM 3:00 PM 4:00 PM 5:00…" at bounding box center [698, 311] width 1296 height 656
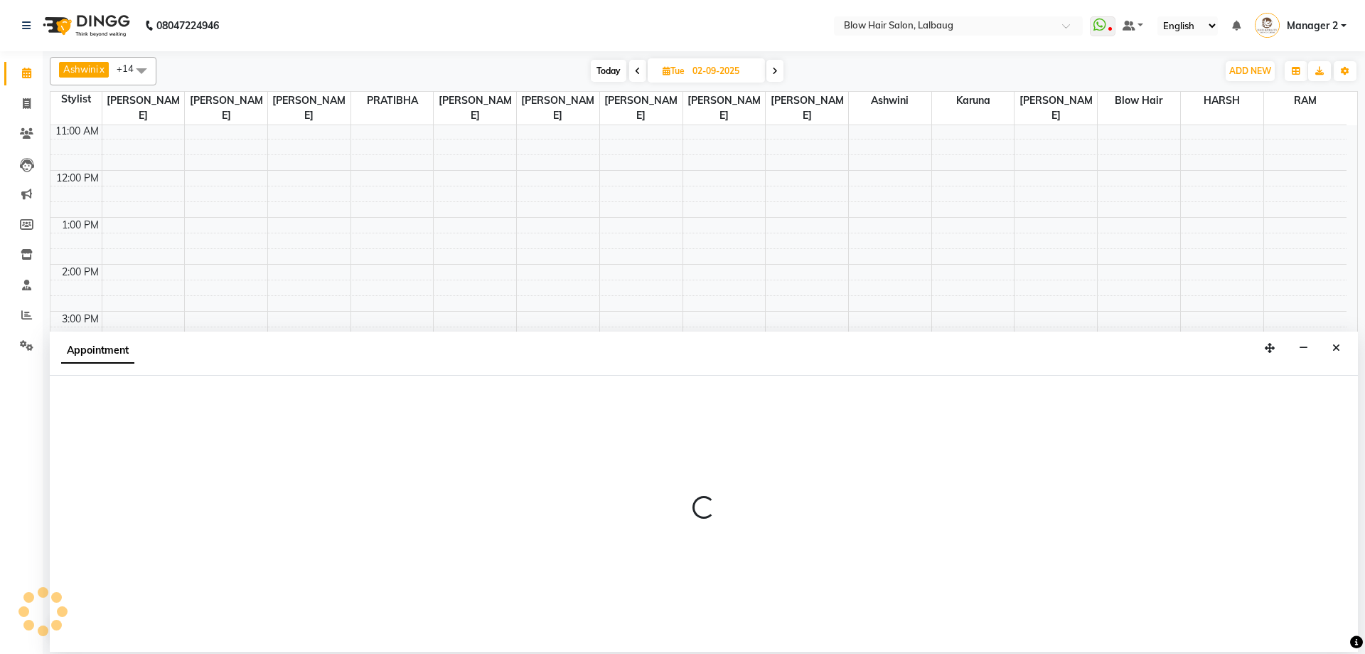
select select "37224"
select select "1140"
select select "tentative"
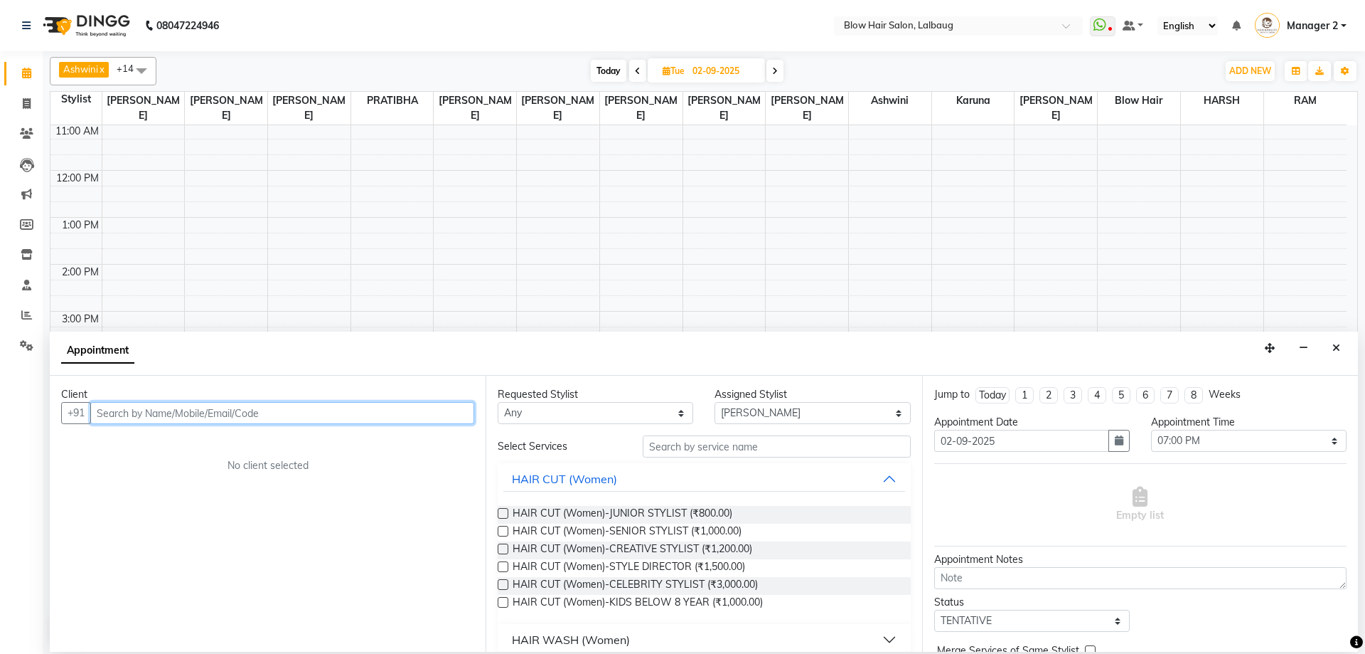
click at [384, 405] on input "text" at bounding box center [282, 413] width 384 height 22
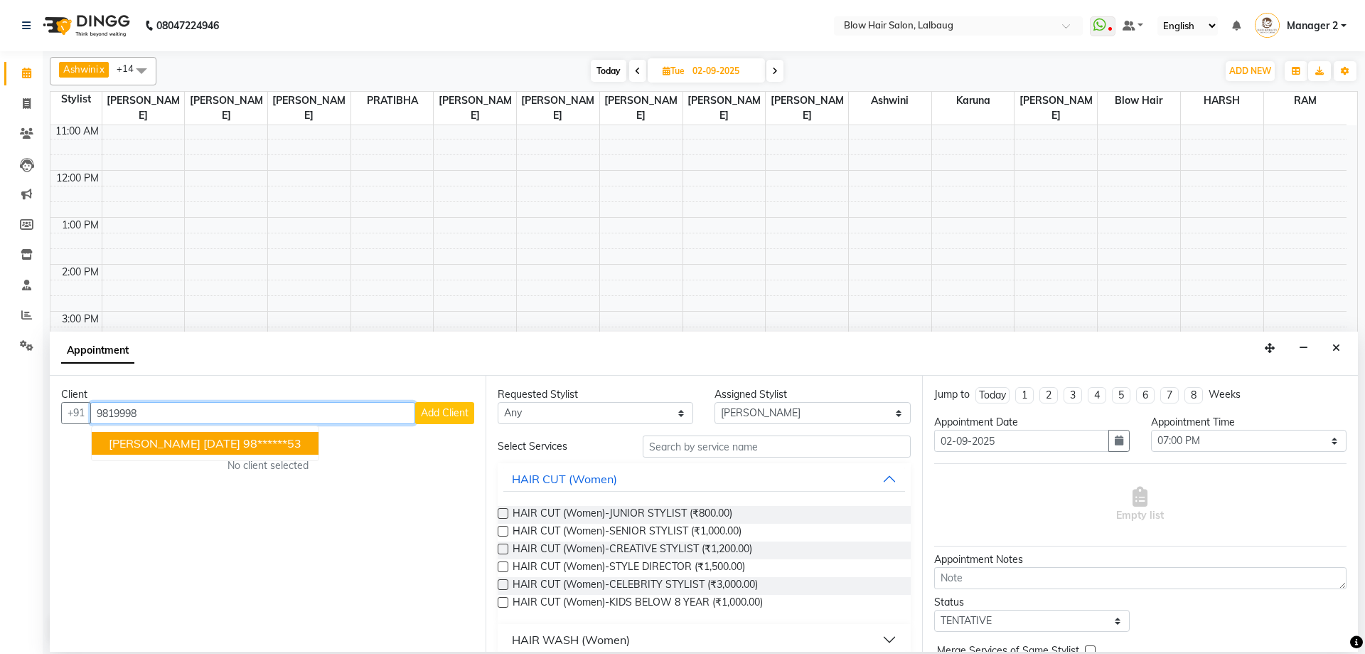
click at [289, 435] on button "[PERSON_NAME] [DATE]******53" at bounding box center [205, 443] width 227 height 23
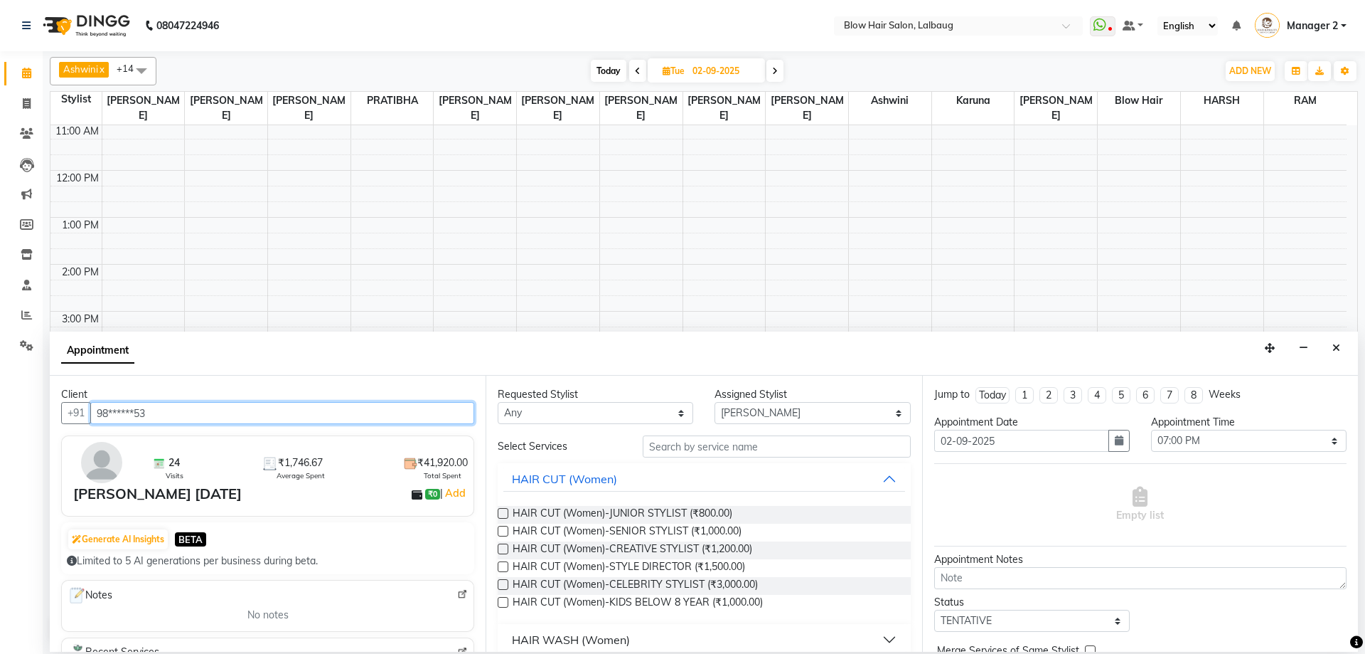
type input "98******53"
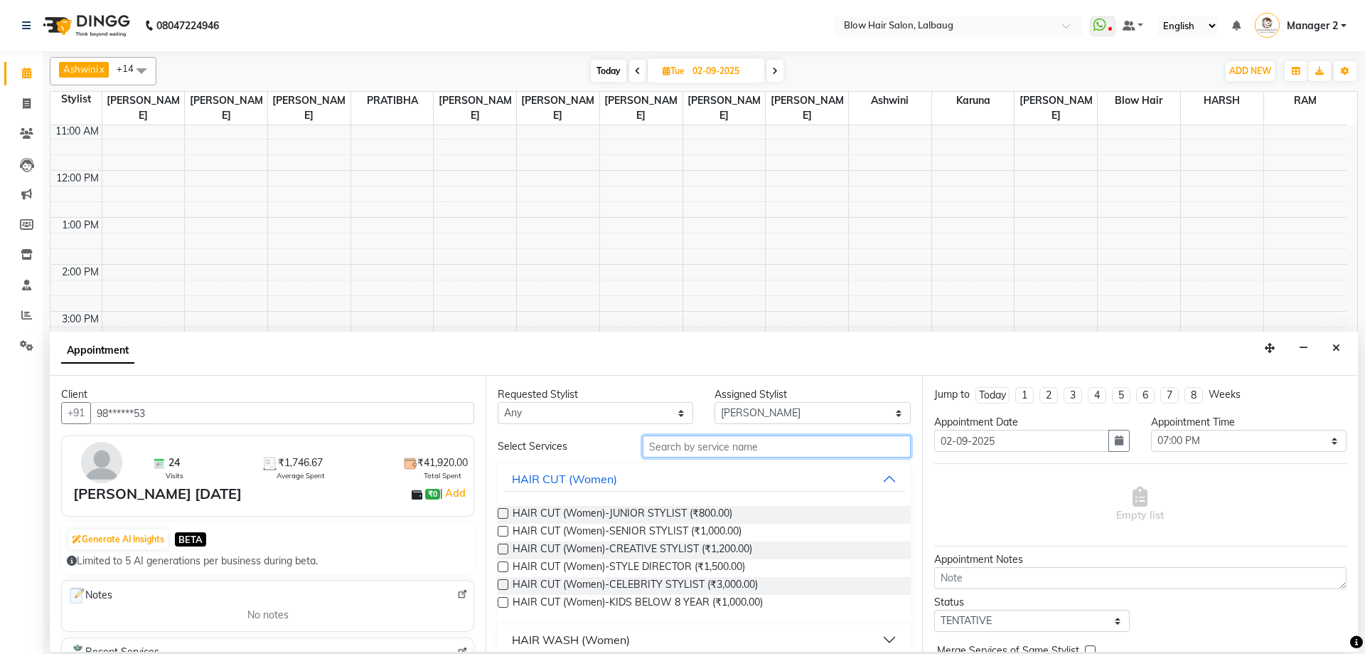
click at [712, 444] on input "text" at bounding box center [777, 446] width 268 height 22
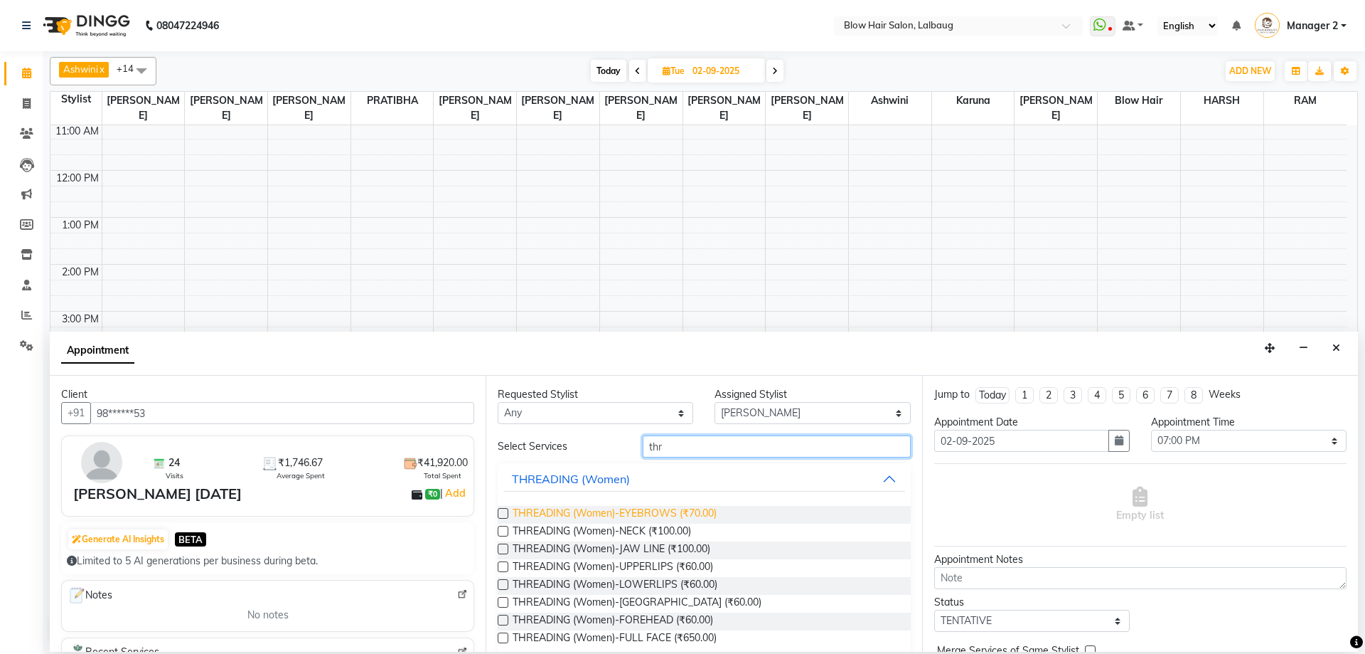
type input "thr"
click at [683, 511] on span "THREADING (Women)-EYEBROWS (₹70.00)" at bounding box center [615, 515] width 204 height 18
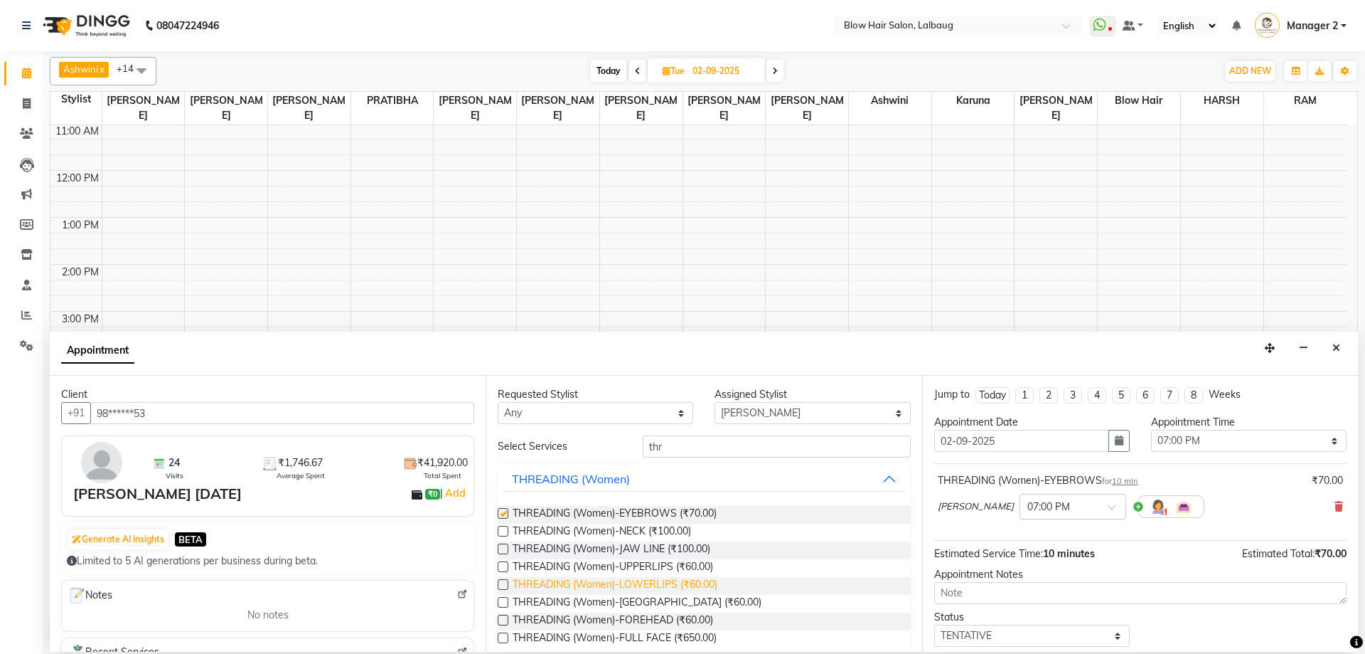
checkbox input "false"
click at [686, 569] on span "THREADING (Women)-UPPERLIPS (₹60.00)" at bounding box center [613, 568] width 201 height 18
checkbox input "false"
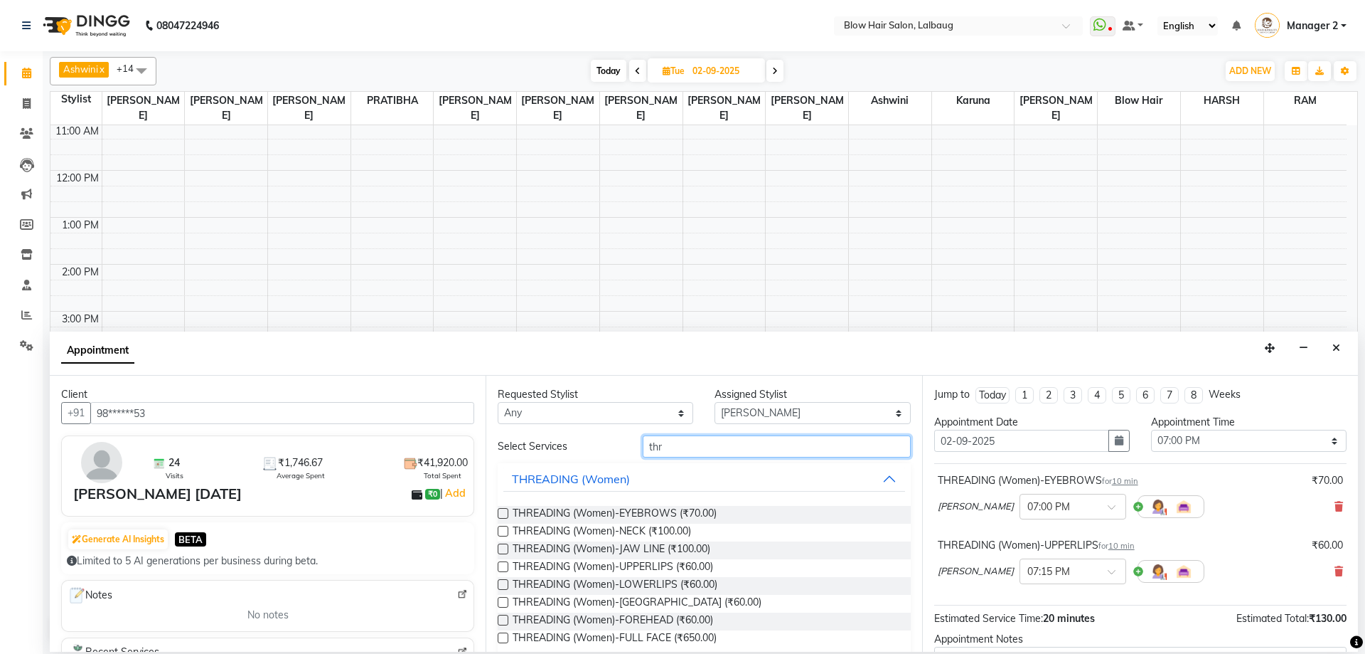
click at [708, 440] on input "thr" at bounding box center [777, 446] width 268 height 22
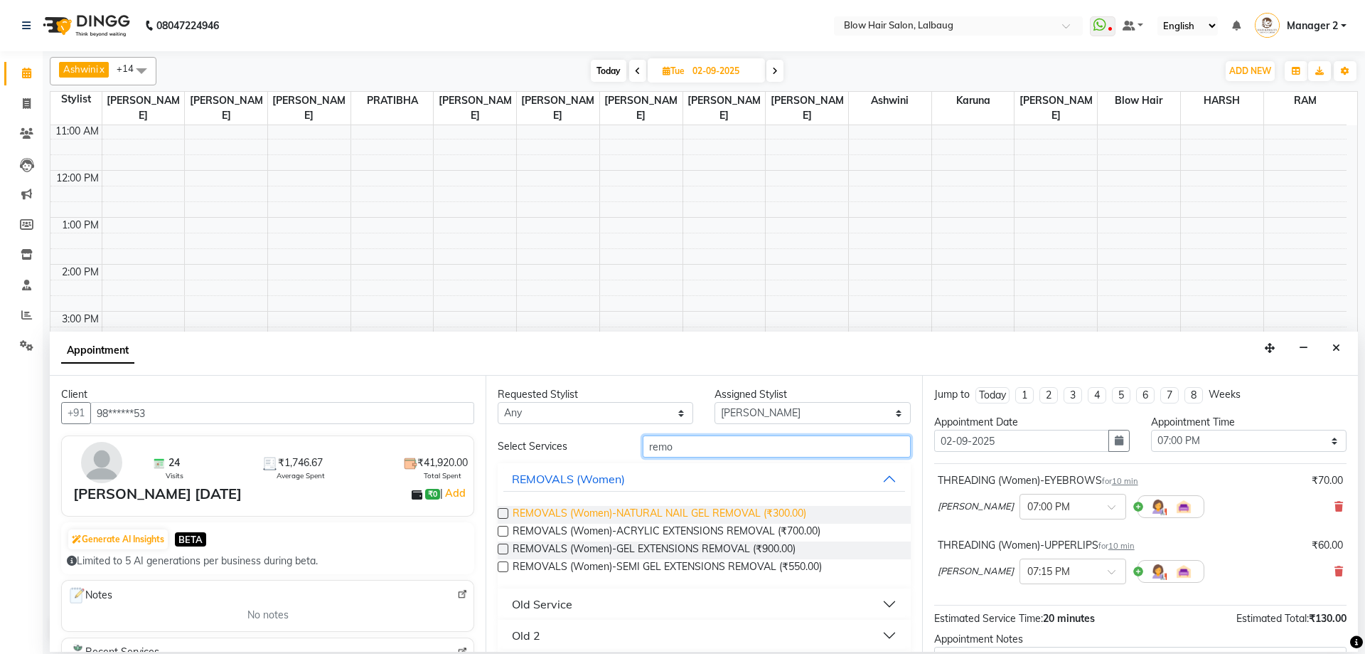
type input "remo"
click at [725, 515] on span "REMOVALS (Women)-NATURAL NAIL GEL REMOVAL (₹300.00)" at bounding box center [660, 515] width 294 height 18
checkbox input "false"
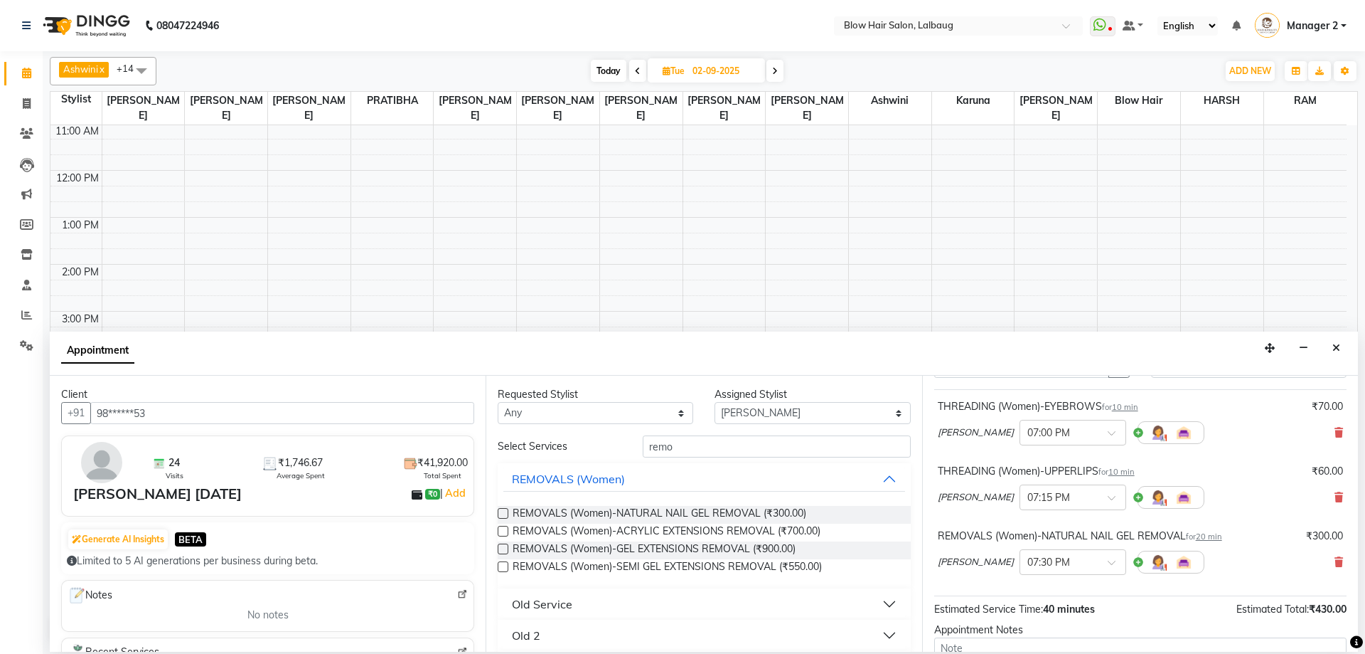
scroll to position [213, 0]
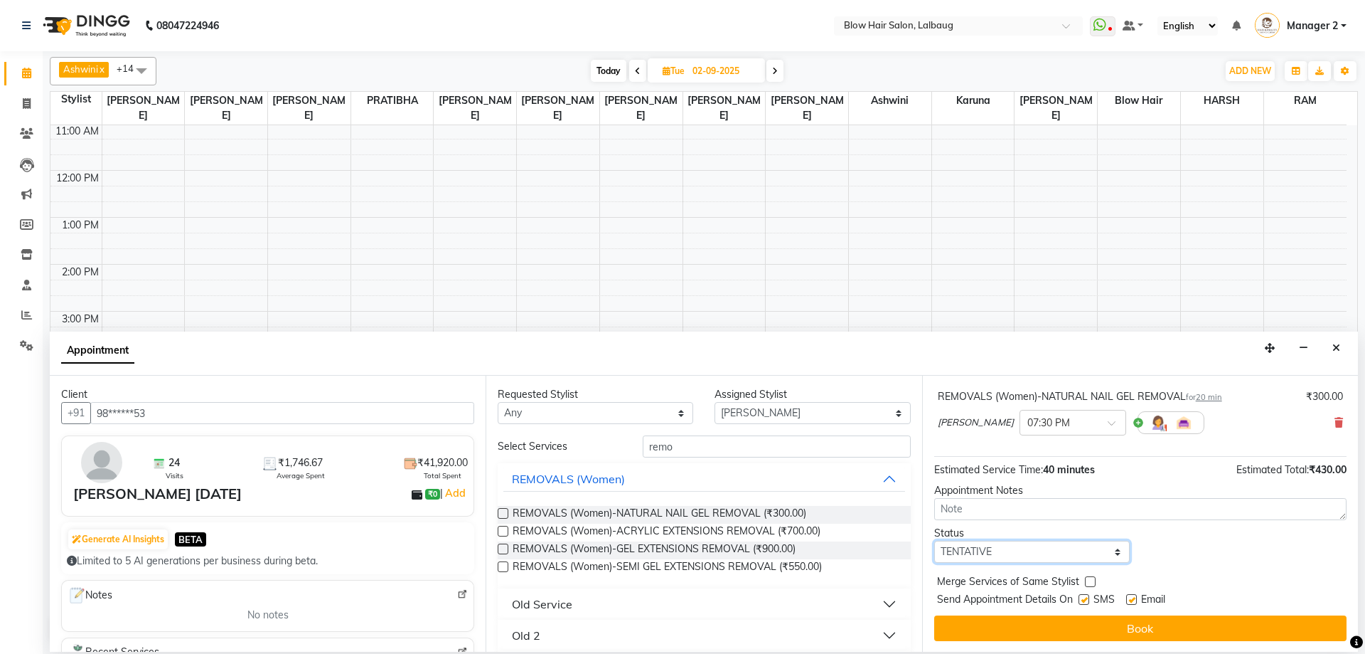
click at [1001, 557] on select "Select TENTATIVE CONFIRM UPCOMING" at bounding box center [1032, 551] width 196 height 22
select select "confirm booking"
click at [934, 540] on select "Select TENTATIVE CONFIRM UPCOMING" at bounding box center [1032, 551] width 196 height 22
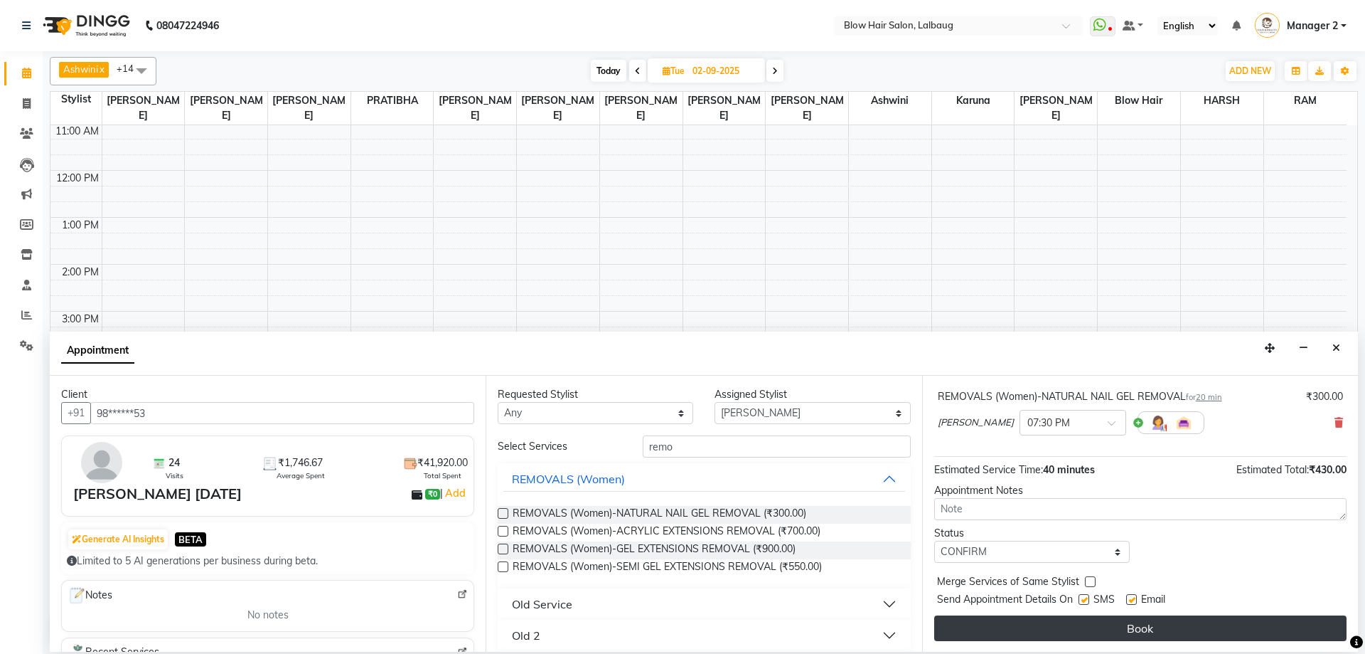
click at [1110, 623] on button "Book" at bounding box center [1140, 628] width 412 height 26
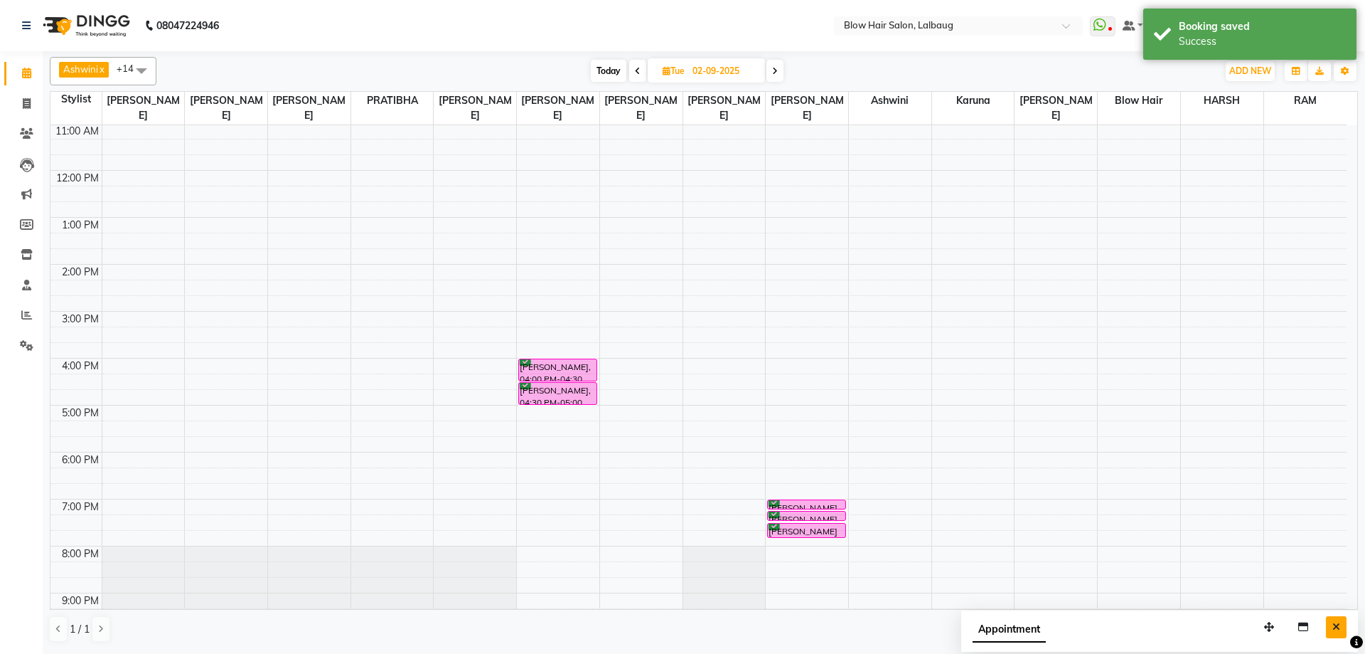
click at [1337, 622] on icon "Close" at bounding box center [1337, 627] width 8 height 10
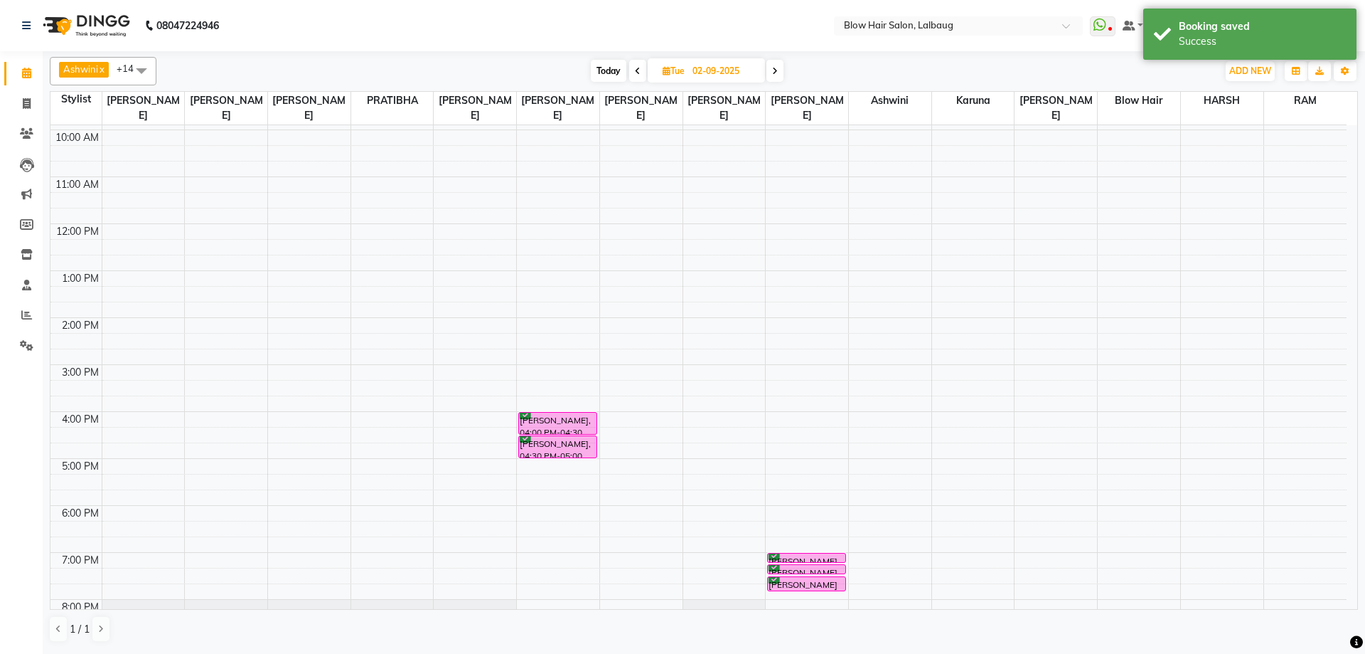
scroll to position [0, 0]
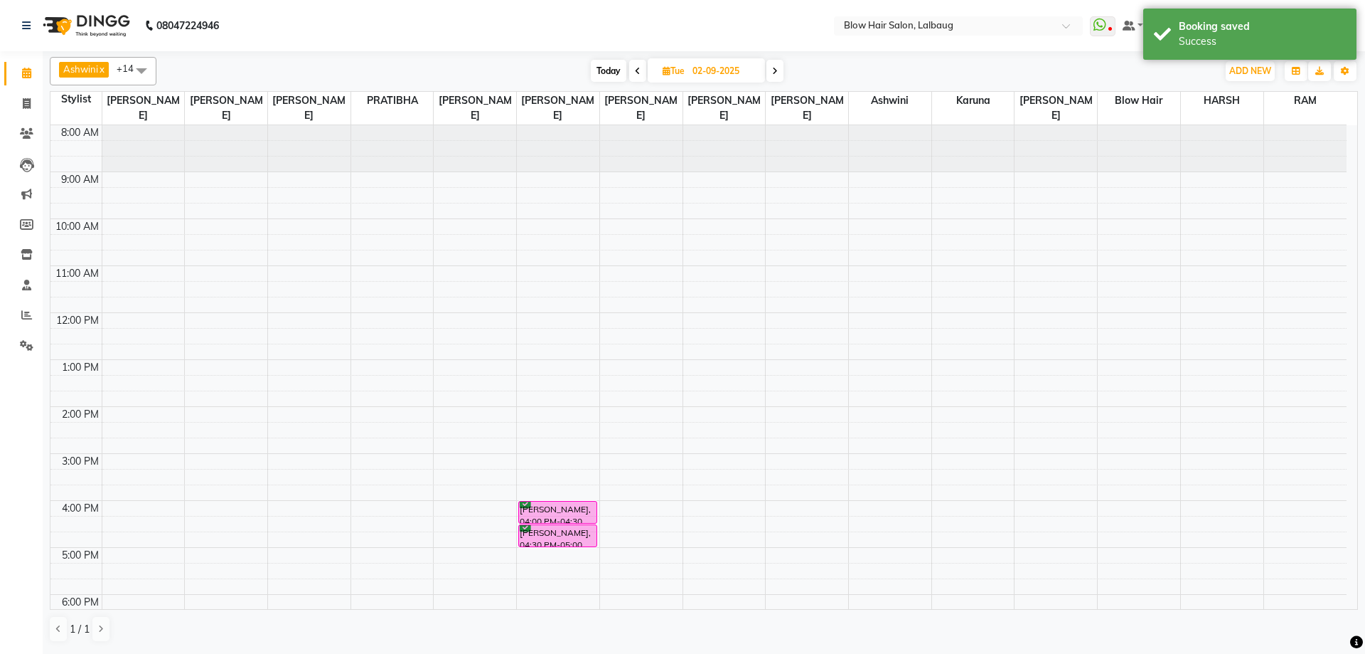
click at [617, 65] on span "Today" at bounding box center [609, 71] width 36 height 22
type input "[DATE]"
